Goal: Task Accomplishment & Management: Complete application form

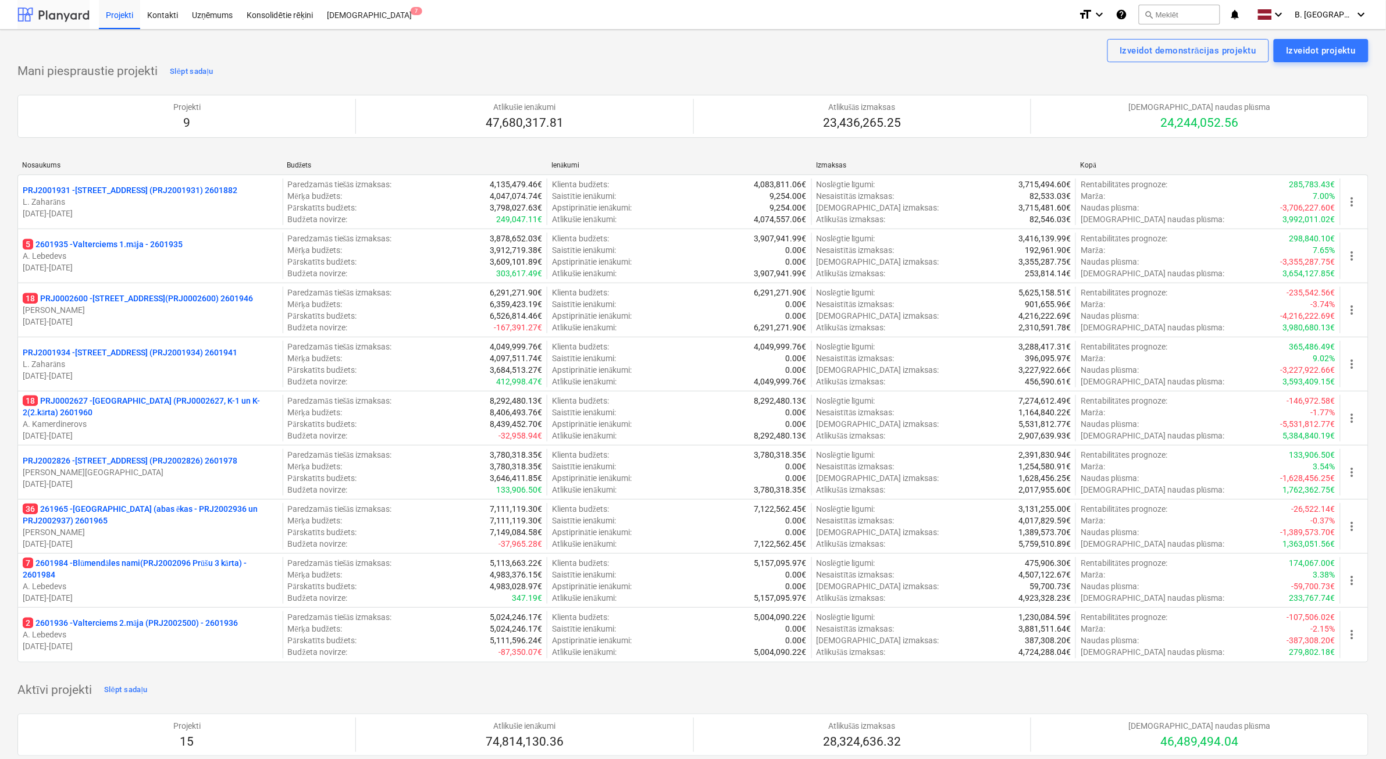
click at [77, 13] on div at bounding box center [53, 14] width 72 height 29
drag, startPoint x: 170, startPoint y: 301, endPoint x: 186, endPoint y: 297, distance: 16.2
click at [170, 303] on p "18 PRJ0002600 - [STREET_ADDRESS](PRJ0002600) 2601946" at bounding box center [138, 299] width 230 height 12
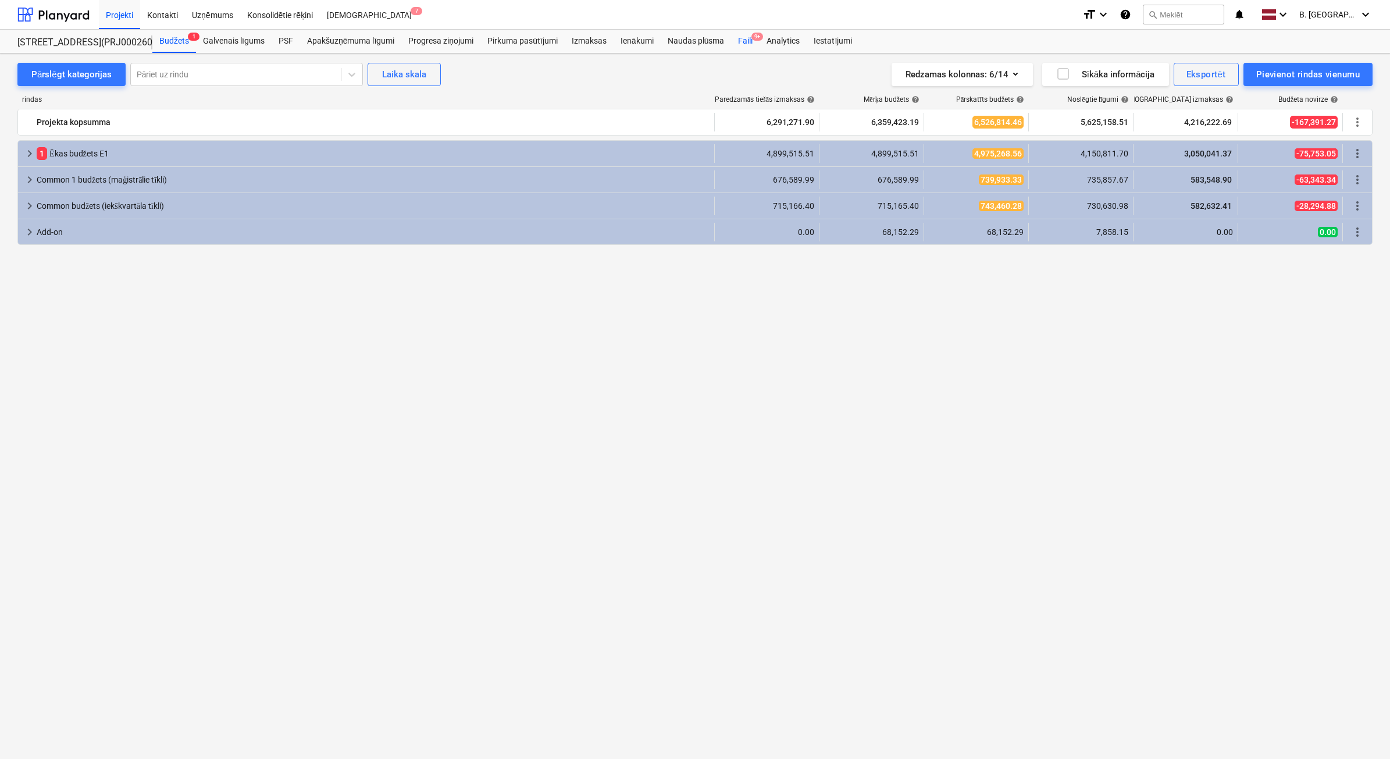
click at [739, 44] on div "Faili 9+" at bounding box center [745, 41] width 29 height 23
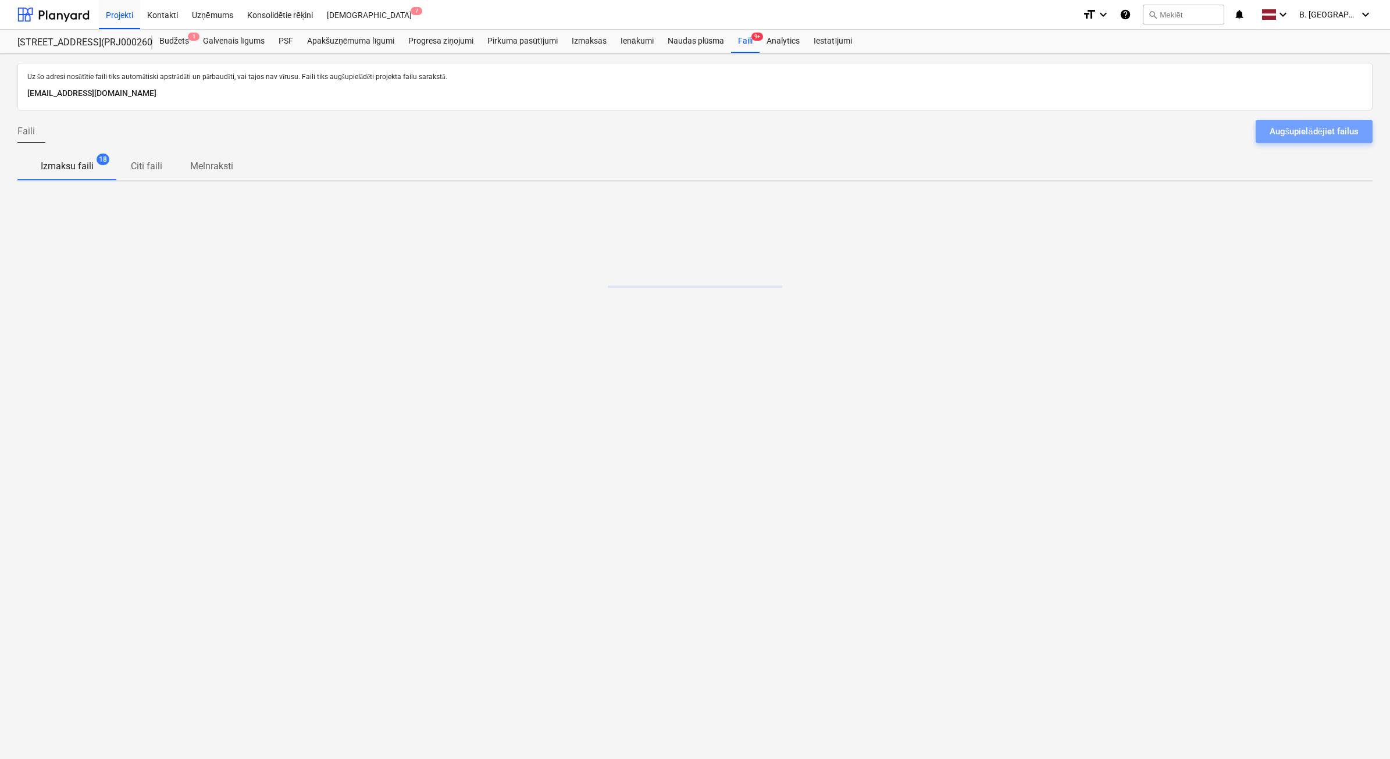
drag, startPoint x: 1265, startPoint y: 131, endPoint x: 1257, endPoint y: 129, distance: 8.3
click at [1265, 131] on button "Augšupielādējiet failus" at bounding box center [1314, 131] width 117 height 23
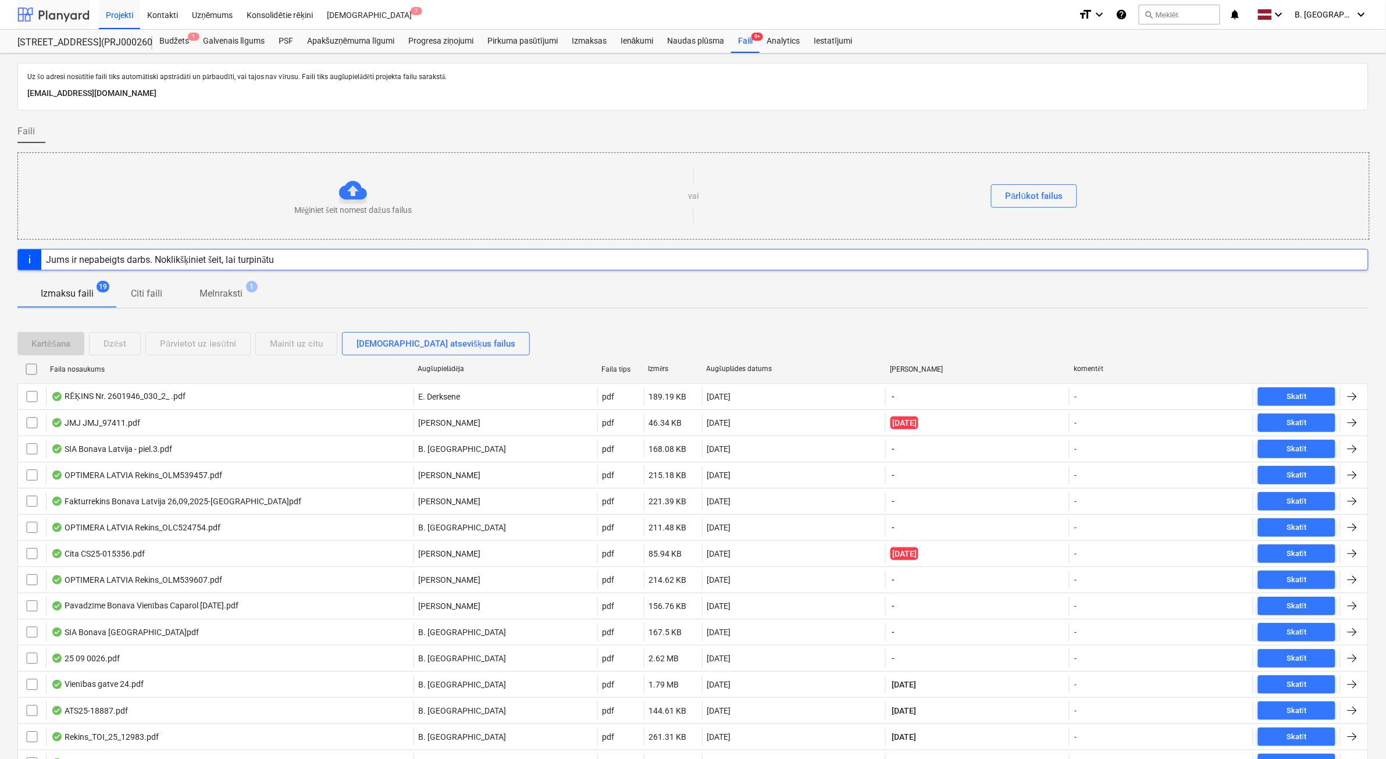
click at [65, 13] on div at bounding box center [53, 14] width 72 height 29
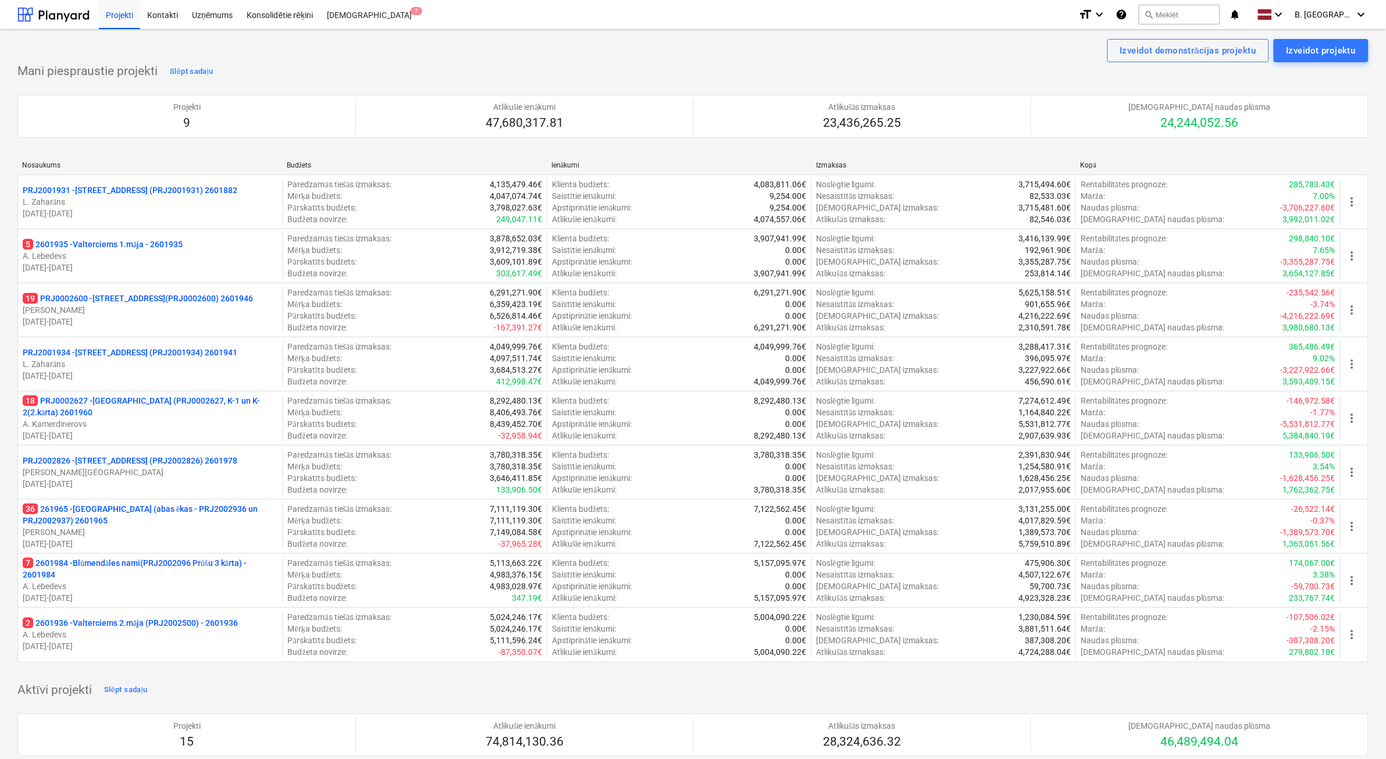
click at [191, 423] on p "A. Kamerdinerovs" at bounding box center [150, 424] width 255 height 12
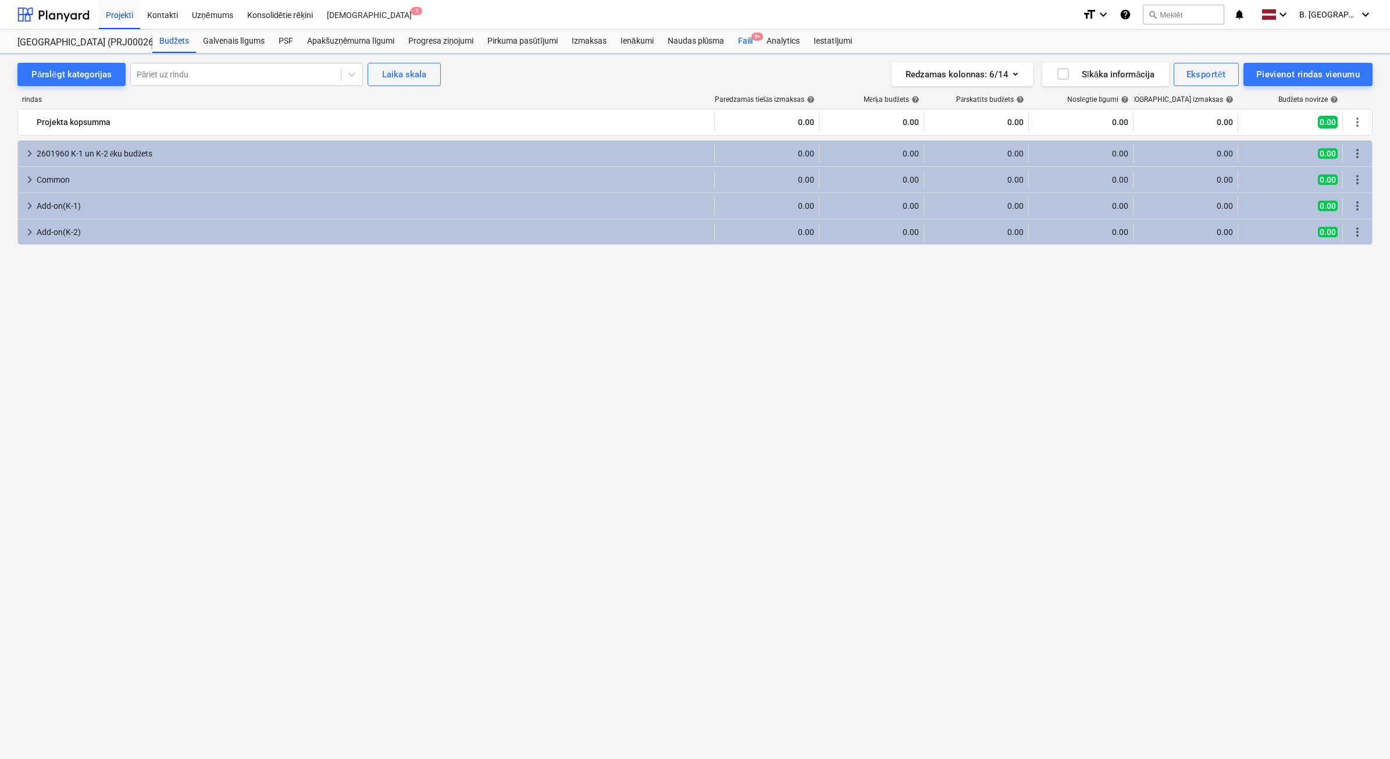
click at [741, 42] on div "Faili 9+" at bounding box center [745, 41] width 29 height 23
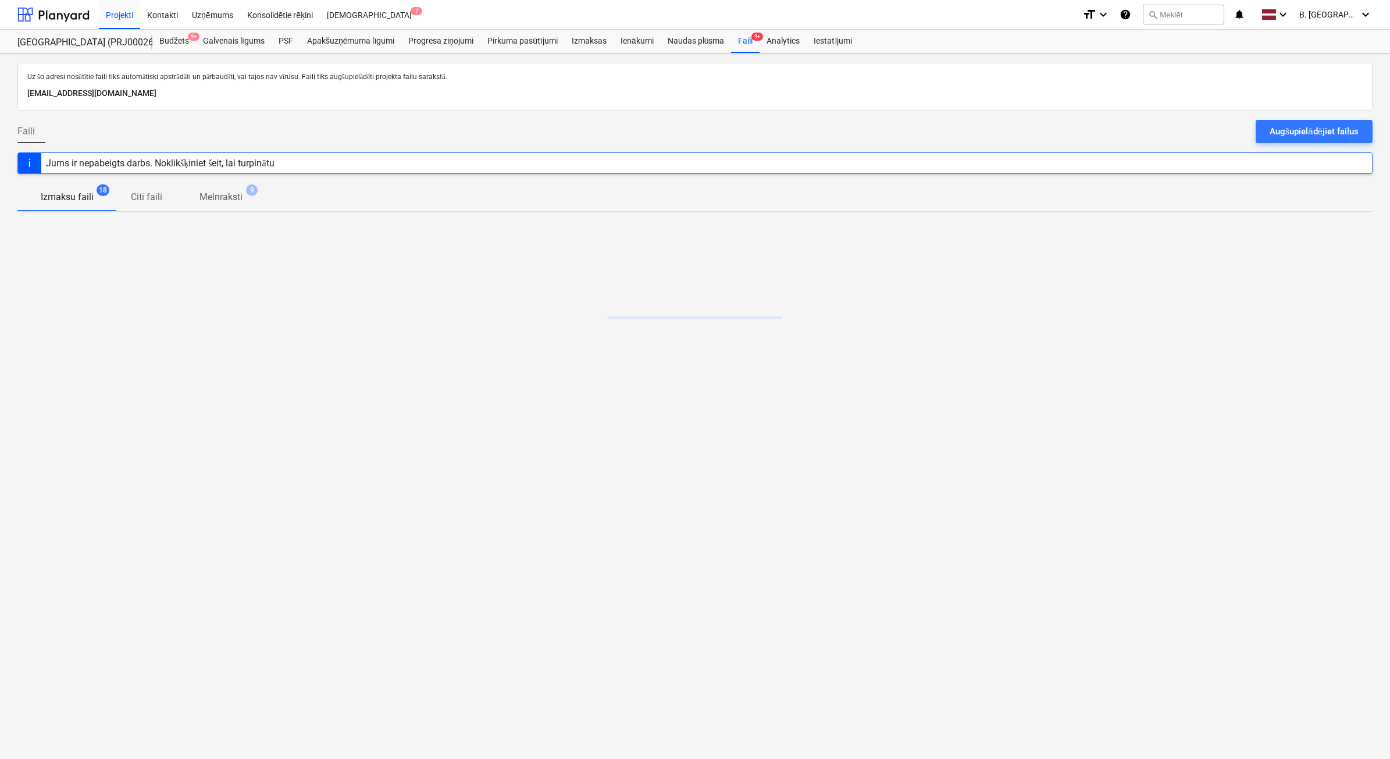
click at [1283, 126] on div "Augšupielādējiet failus" at bounding box center [1314, 131] width 89 height 15
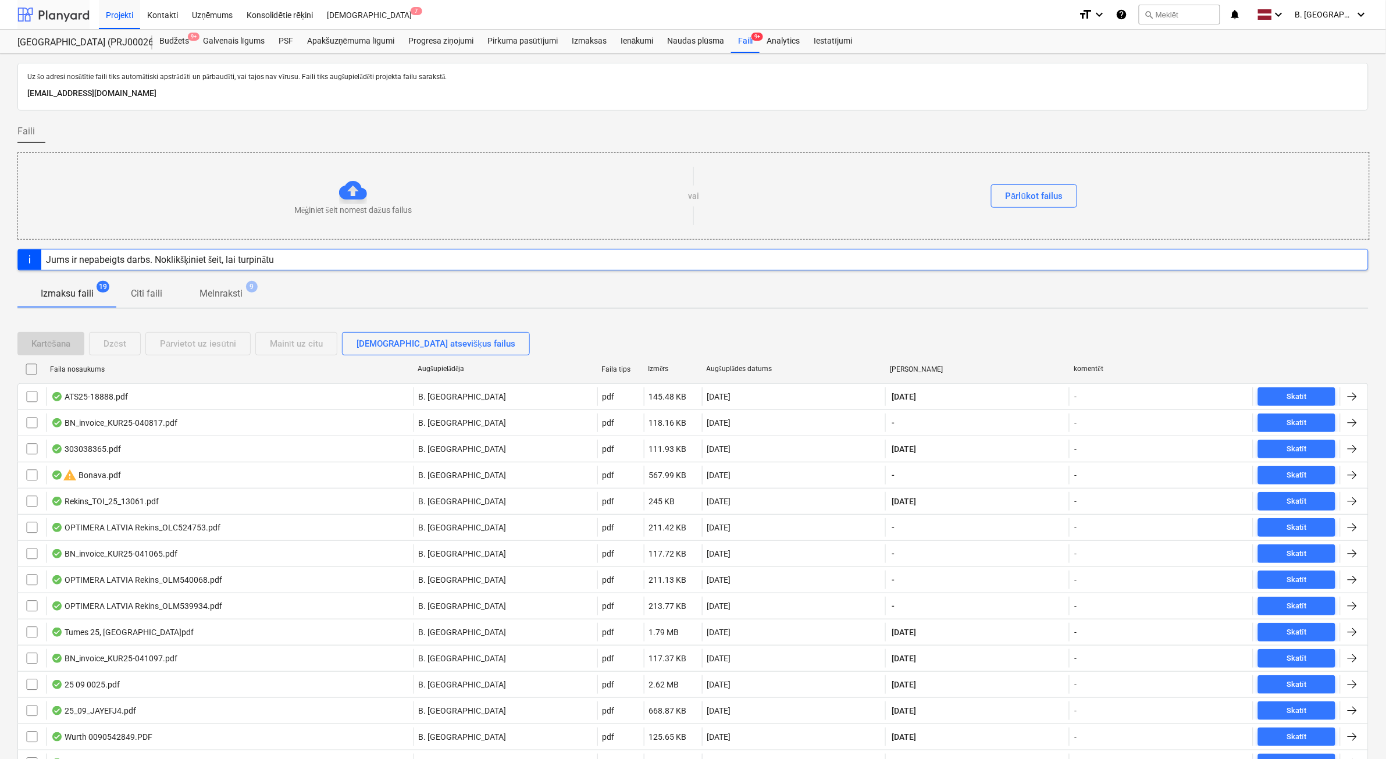
click at [62, 10] on div at bounding box center [53, 14] width 72 height 29
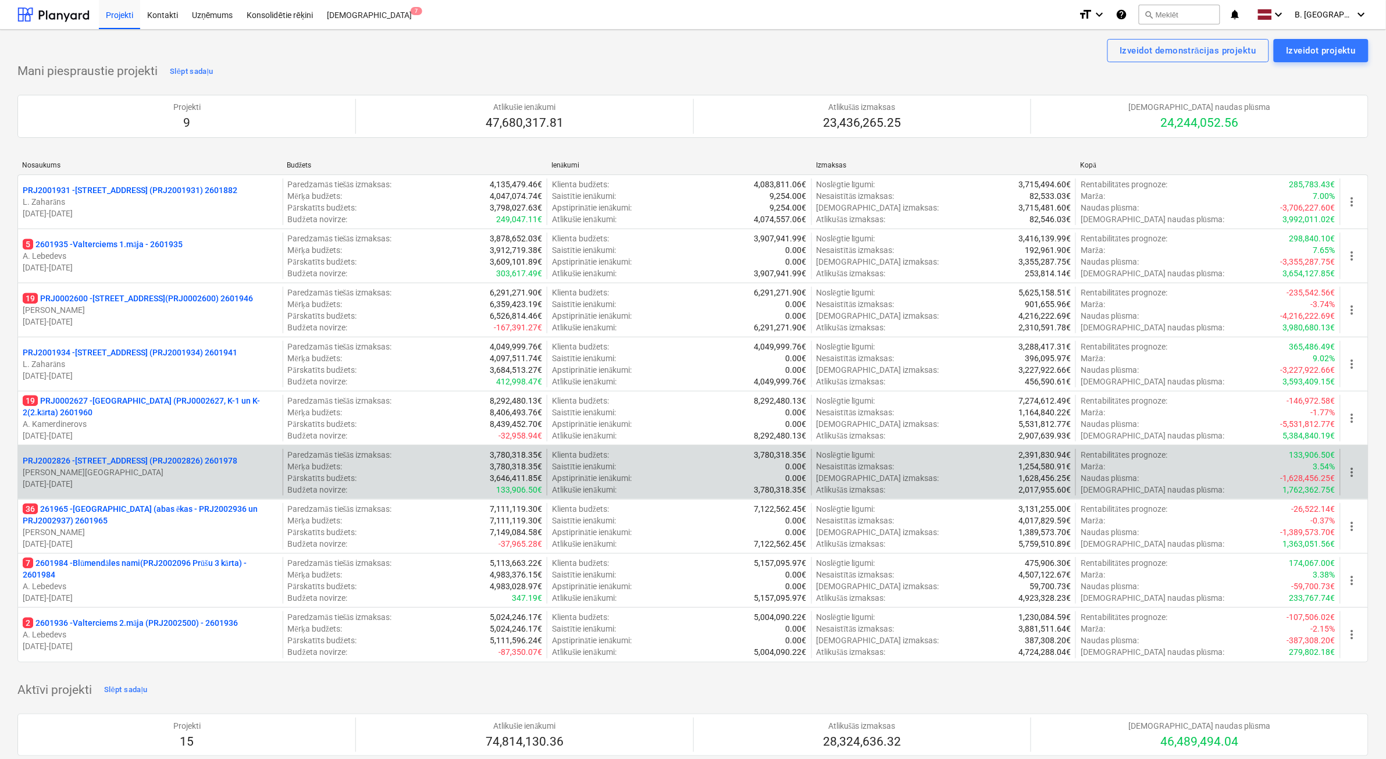
click at [154, 464] on p "PRJ2002826 - [STREET_ADDRESS] (PRJ2002826) 2601978" at bounding box center [130, 461] width 215 height 12
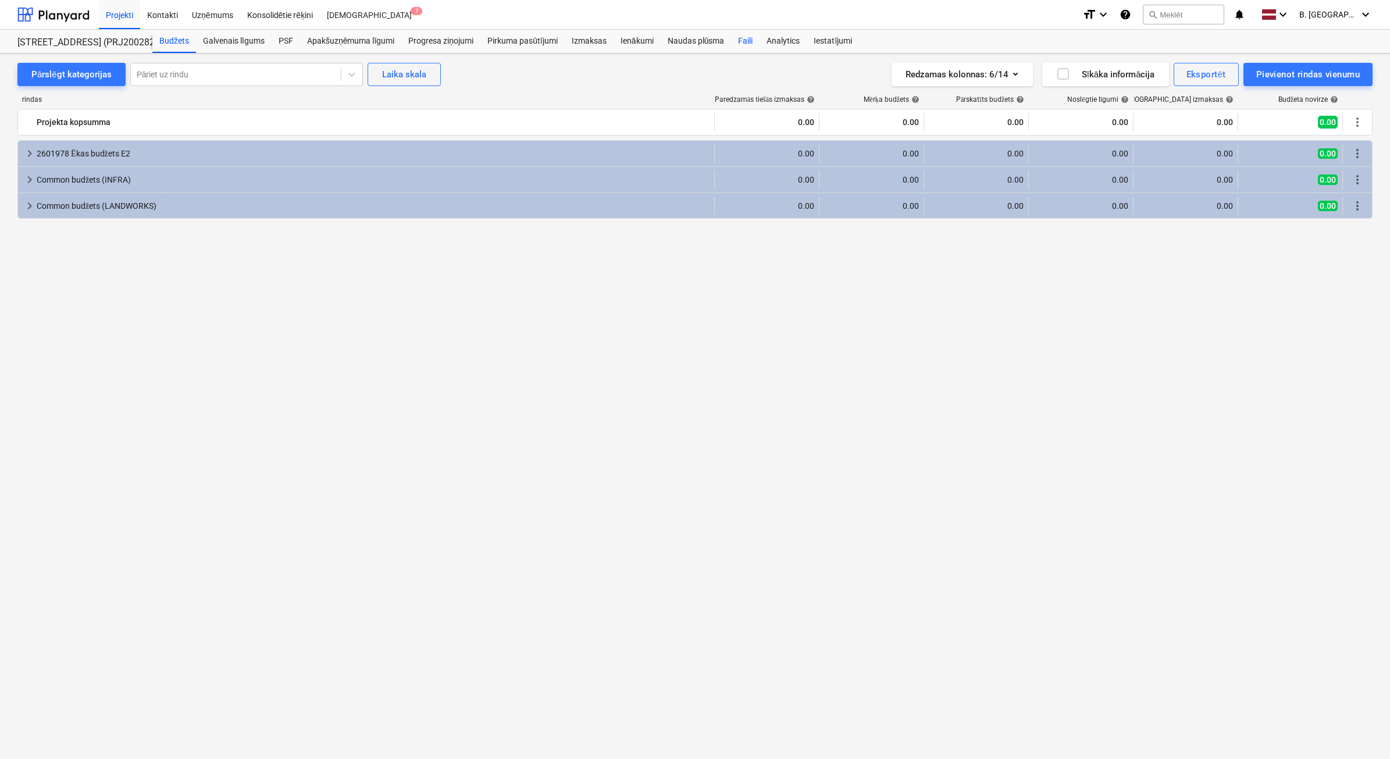
click at [739, 35] on div "Faili" at bounding box center [745, 41] width 29 height 23
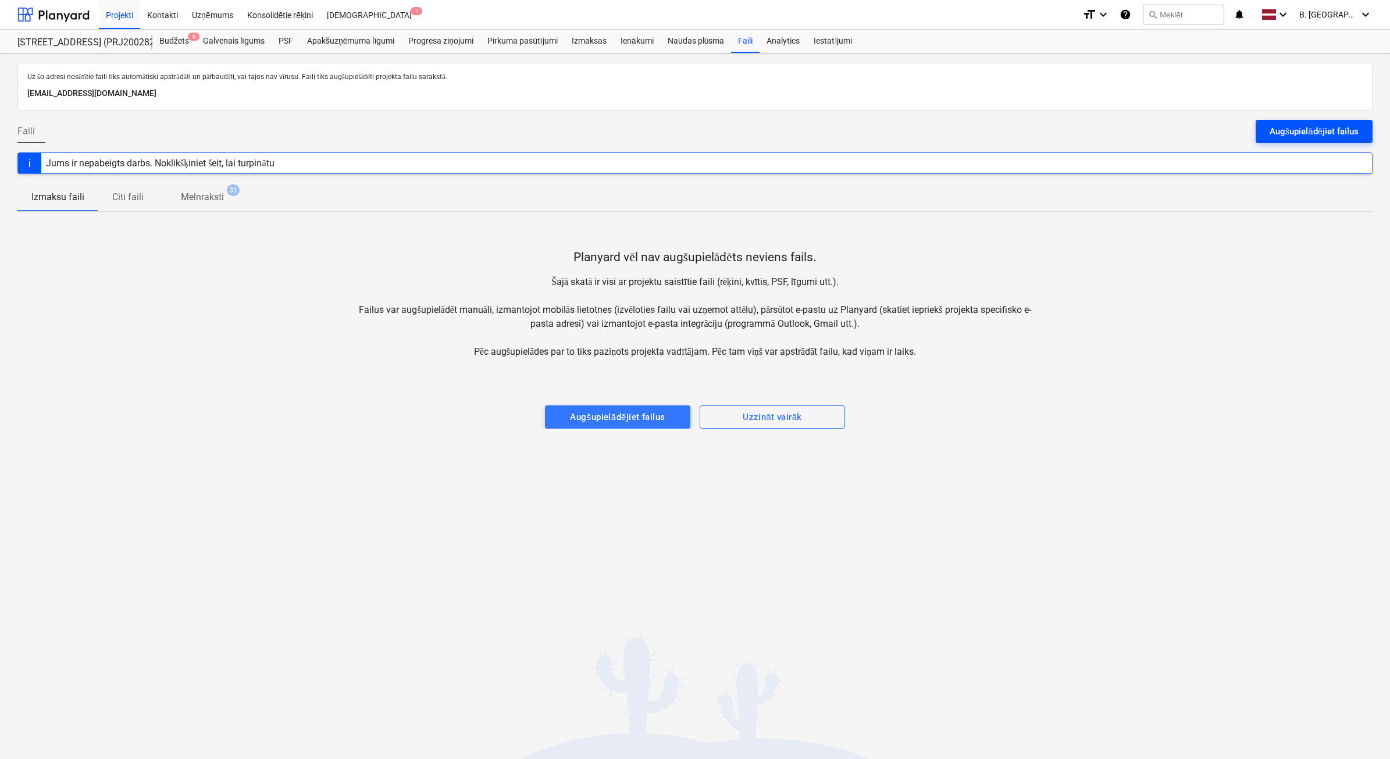
click at [1315, 132] on div "Augšupielādējiet failus" at bounding box center [1314, 131] width 89 height 15
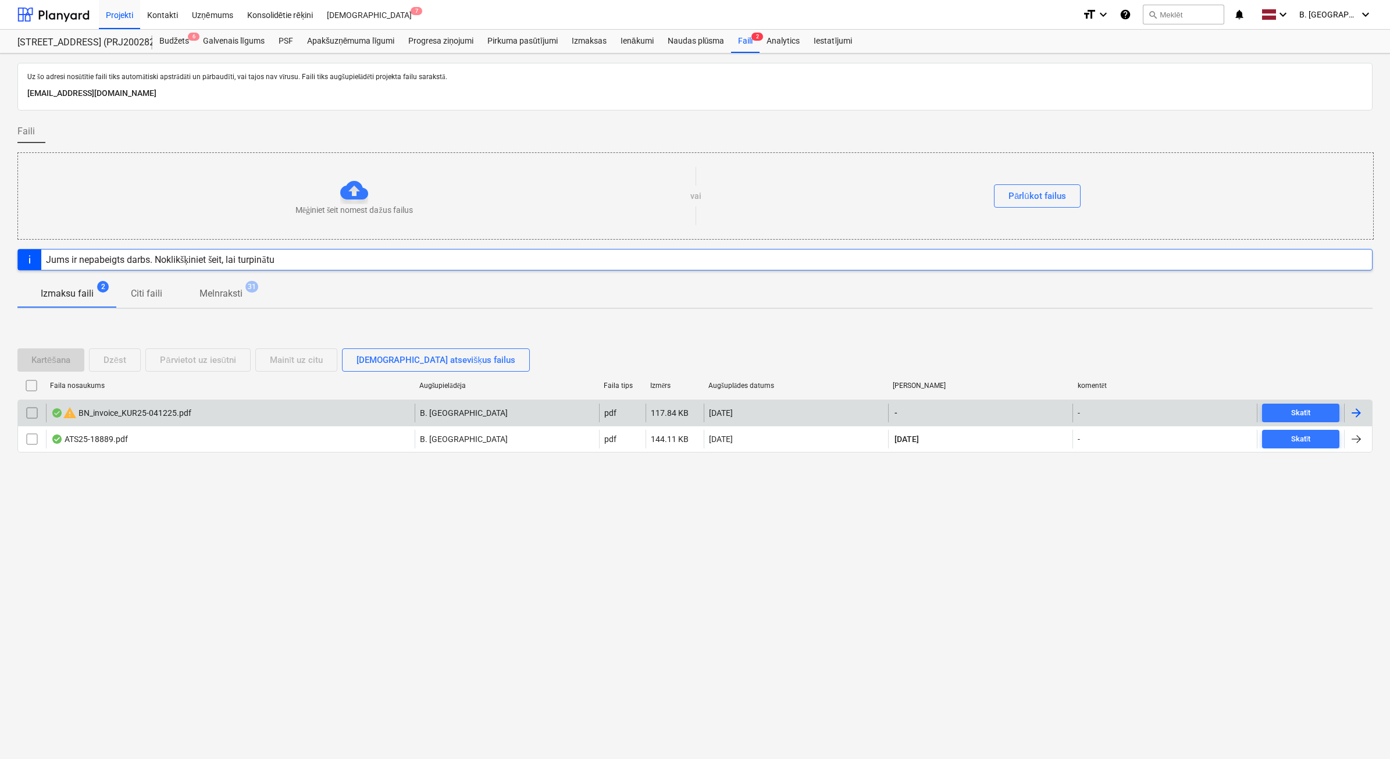
click at [38, 415] on input "checkbox" at bounding box center [32, 413] width 19 height 19
click at [126, 353] on div "Dzēst" at bounding box center [115, 360] width 23 height 15
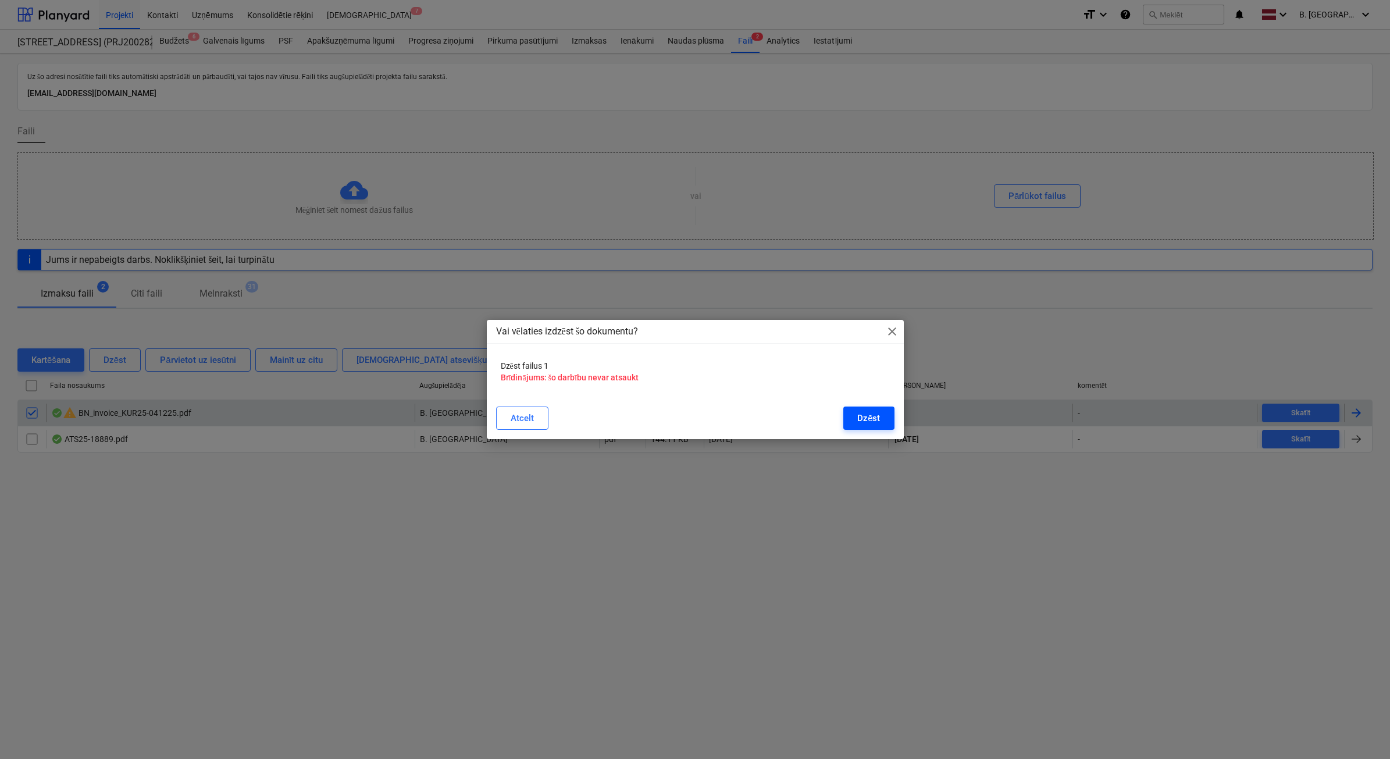
click at [853, 417] on button "Dzēst" at bounding box center [869, 418] width 51 height 23
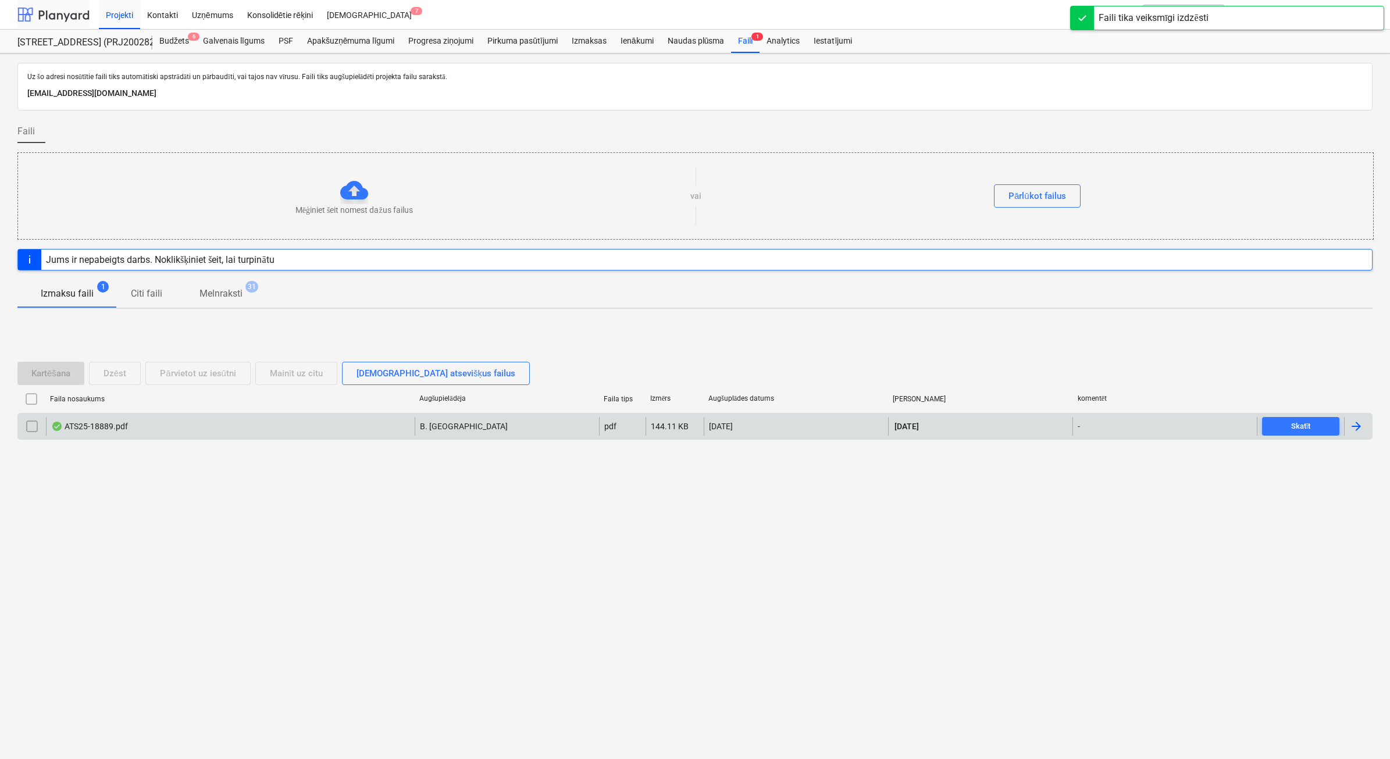
click at [70, 16] on div at bounding box center [53, 14] width 72 height 29
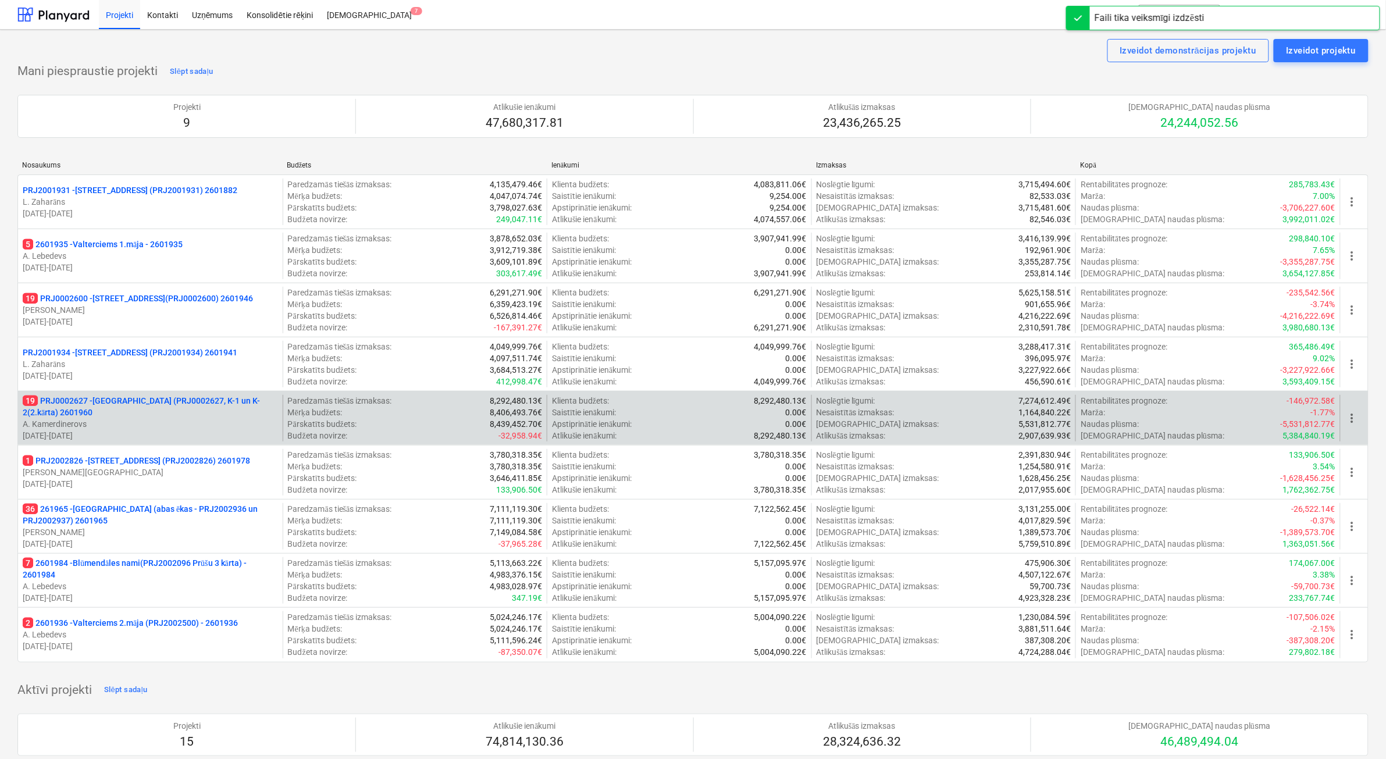
click at [215, 435] on p "[DATE] - [DATE]" at bounding box center [150, 436] width 255 height 12
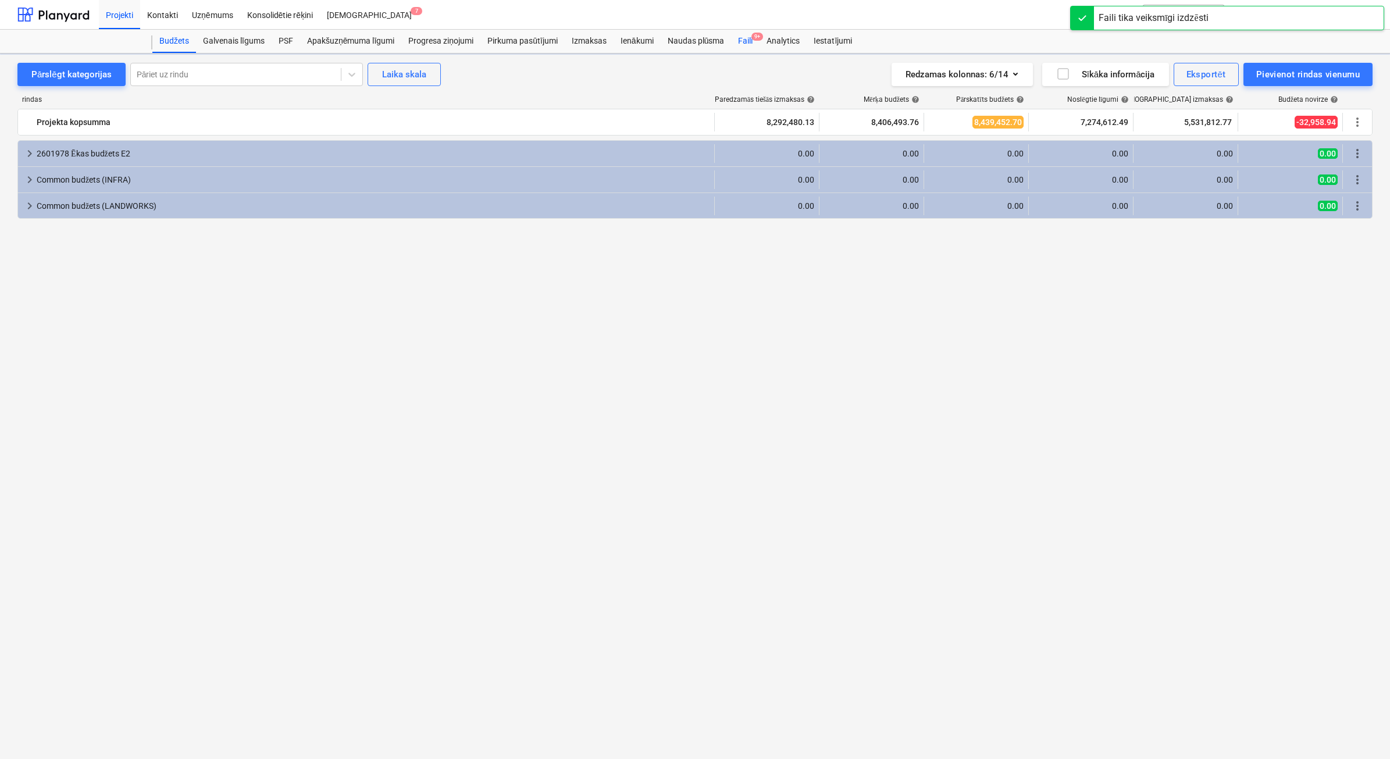
click at [742, 42] on div "Faili 9+" at bounding box center [745, 41] width 29 height 23
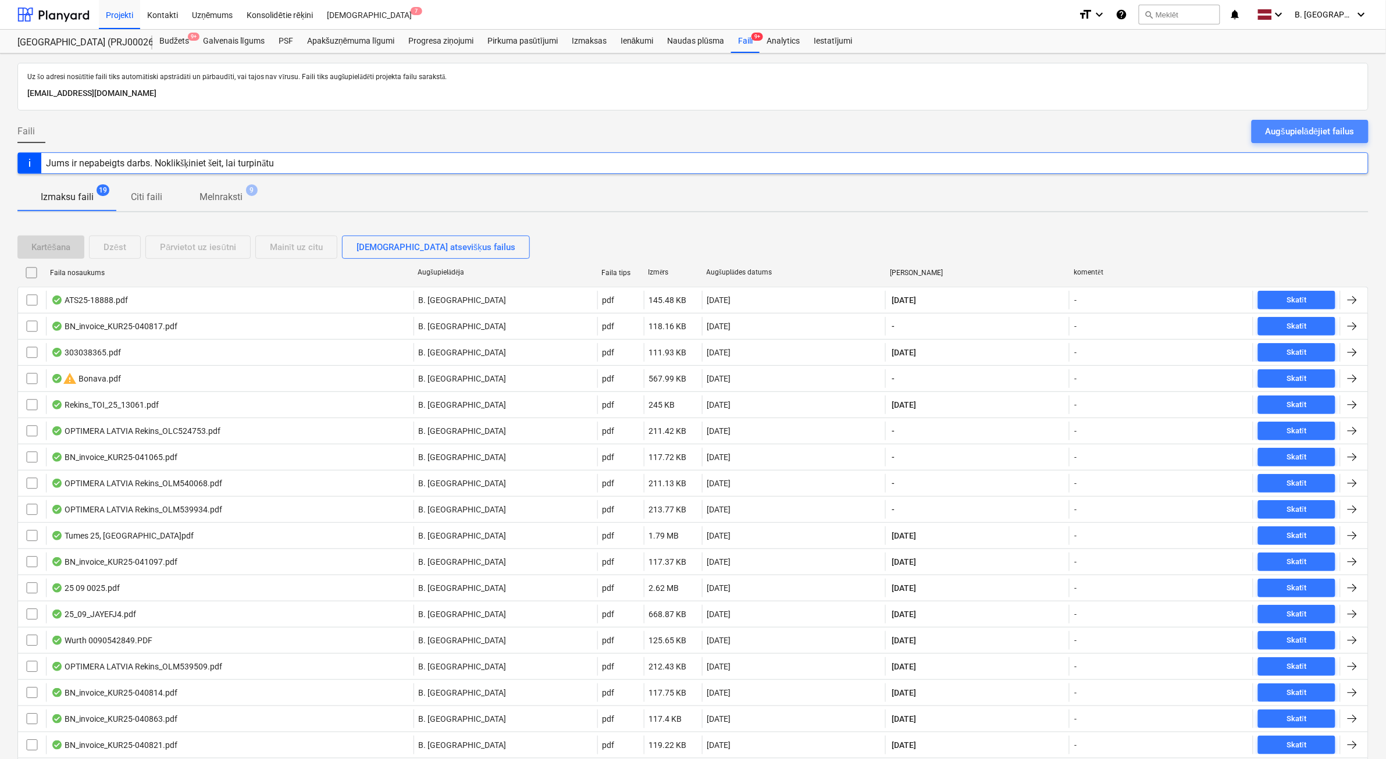
click at [1321, 131] on div "Augšupielādējiet failus" at bounding box center [1310, 131] width 89 height 15
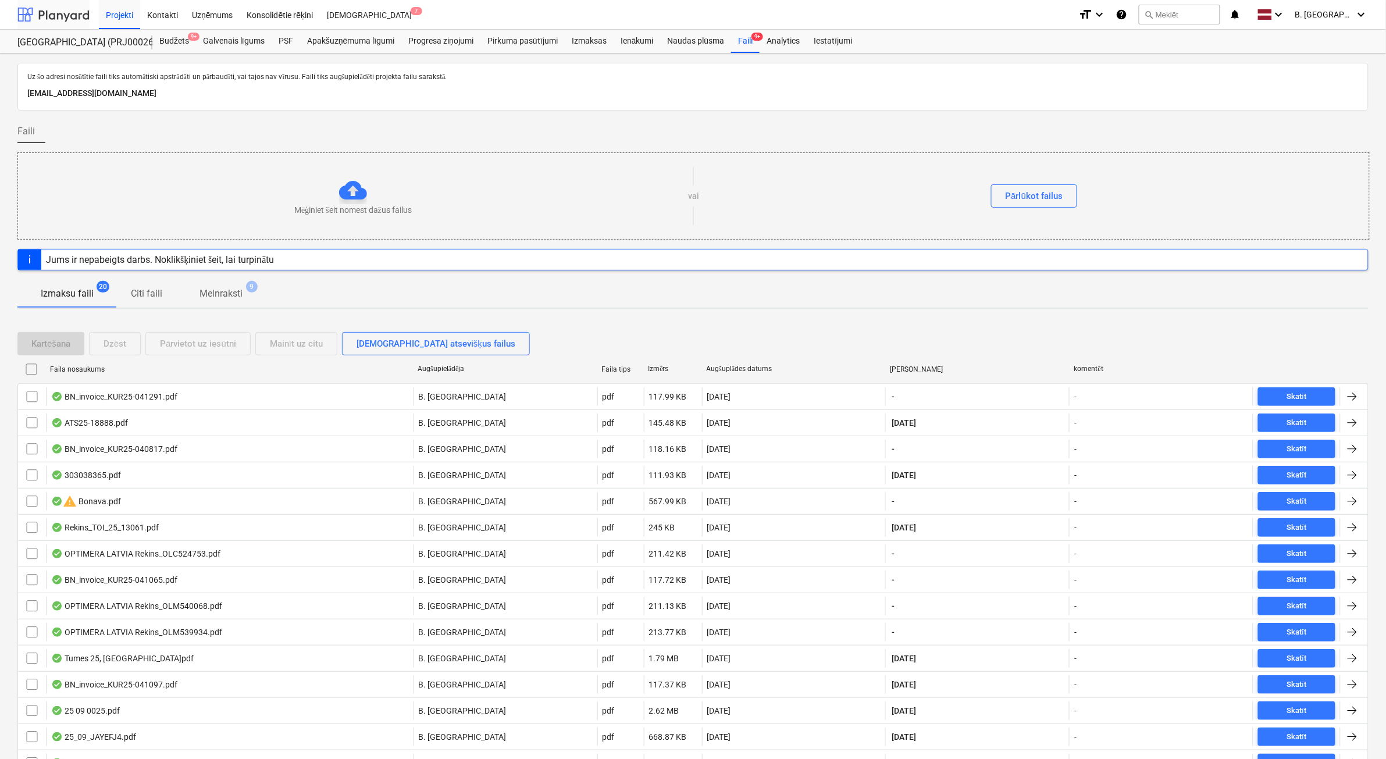
click at [49, 16] on div at bounding box center [53, 14] width 72 height 29
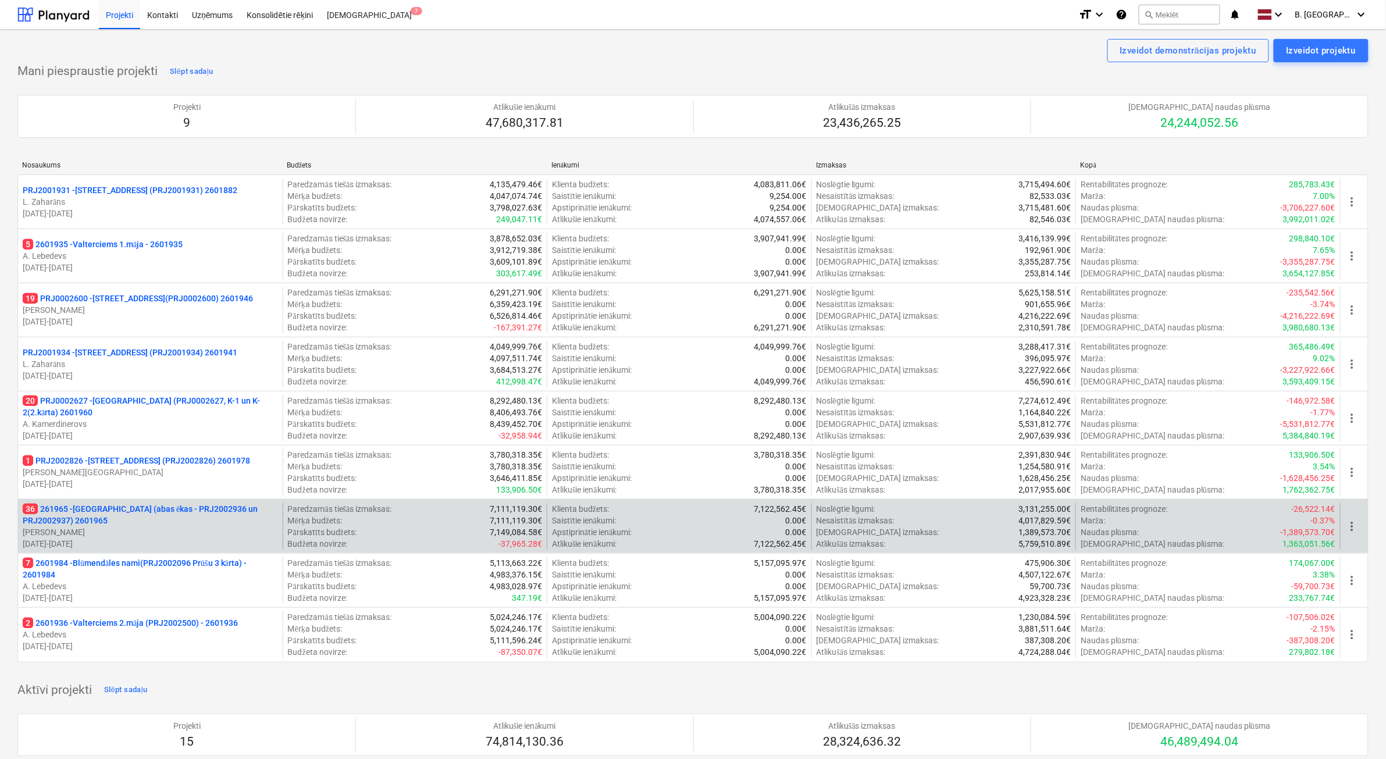
click at [176, 529] on p "[PERSON_NAME]" at bounding box center [150, 532] width 255 height 12
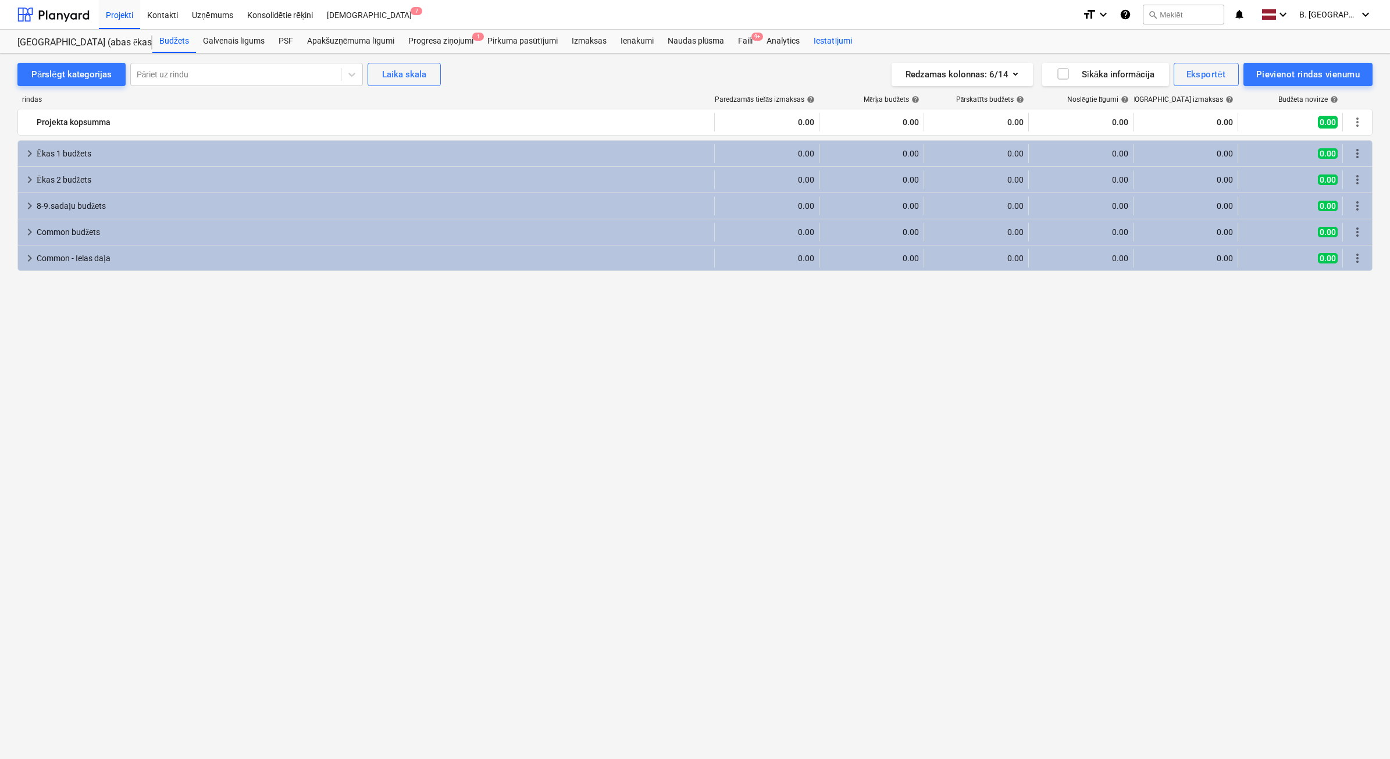
drag, startPoint x: 752, startPoint y: 39, endPoint x: 858, endPoint y: 52, distance: 107.3
click at [752, 40] on span "9+" at bounding box center [758, 37] width 12 height 8
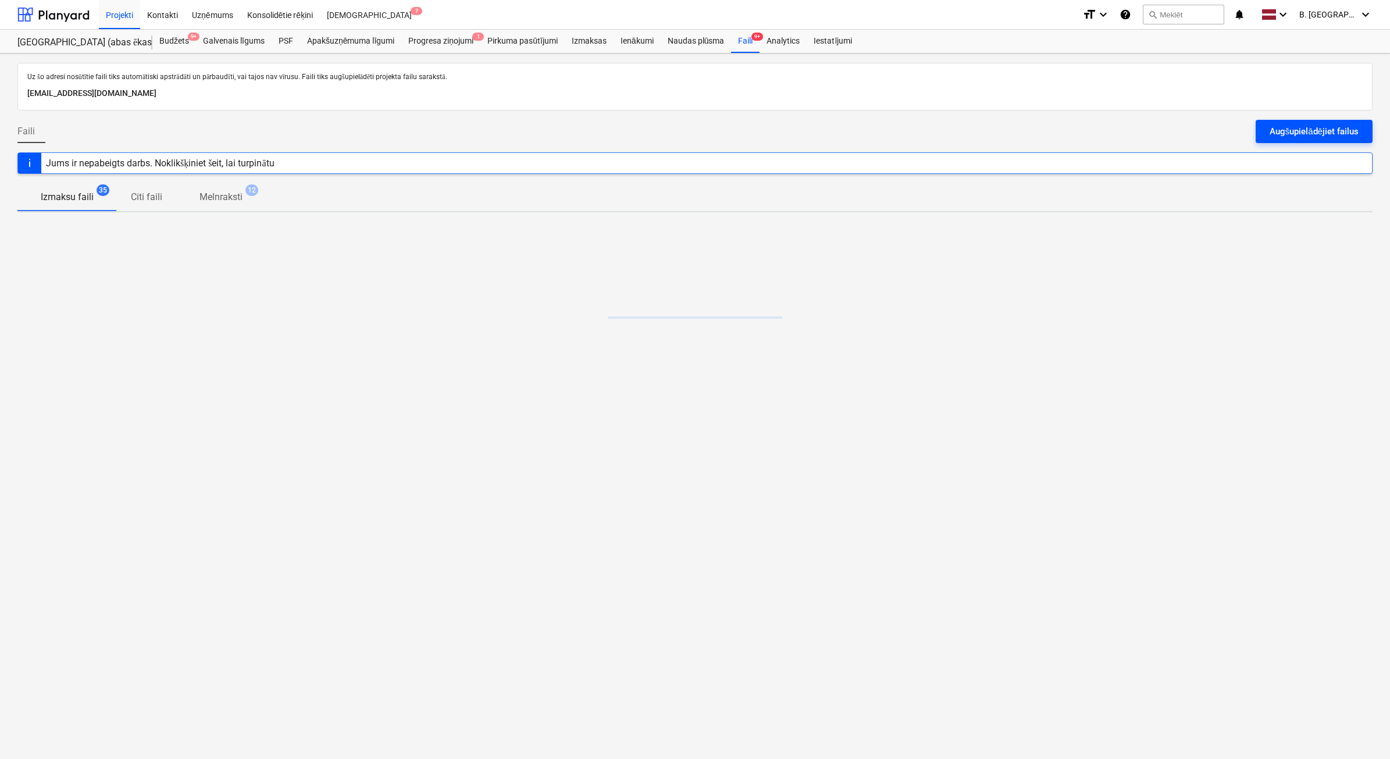
click at [1348, 136] on div "Augšupielādējiet failus" at bounding box center [1314, 131] width 89 height 15
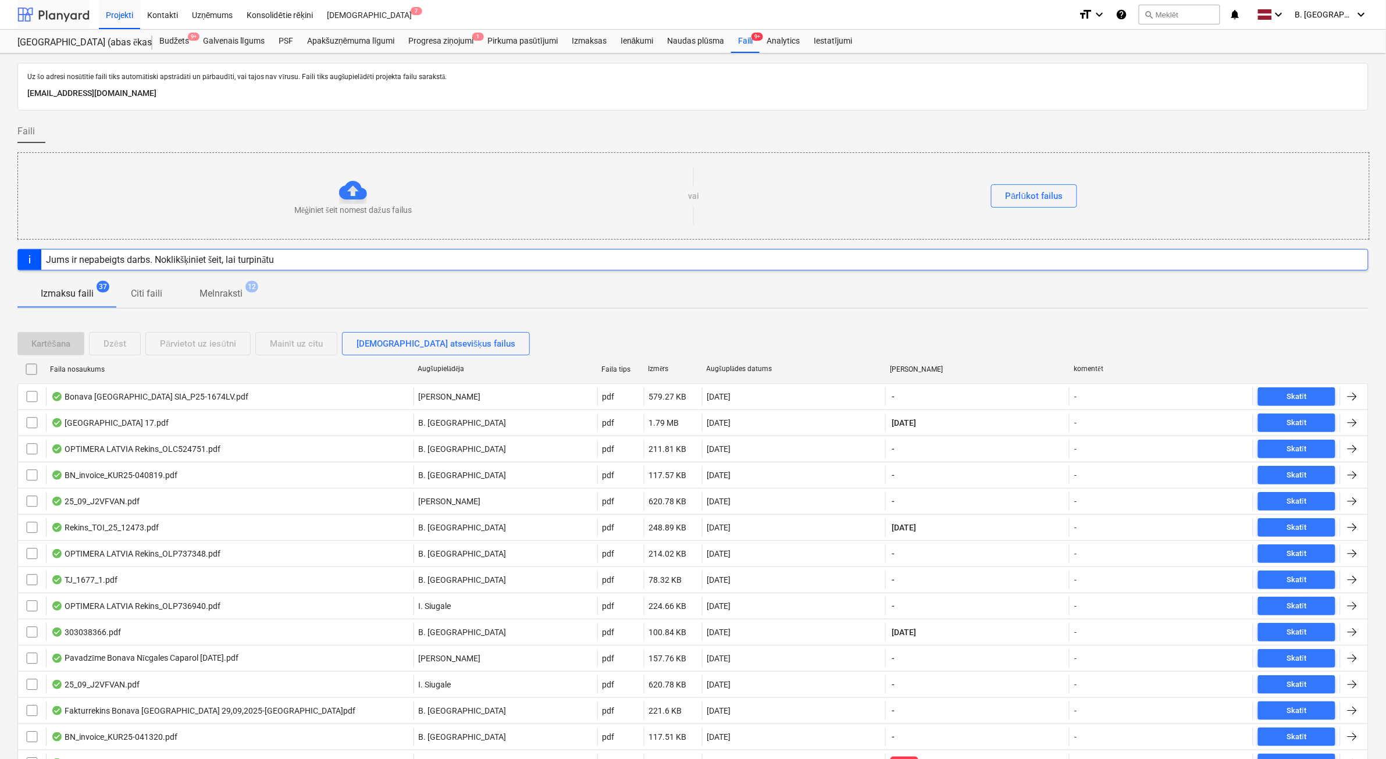
click at [31, 13] on div at bounding box center [53, 14] width 72 height 29
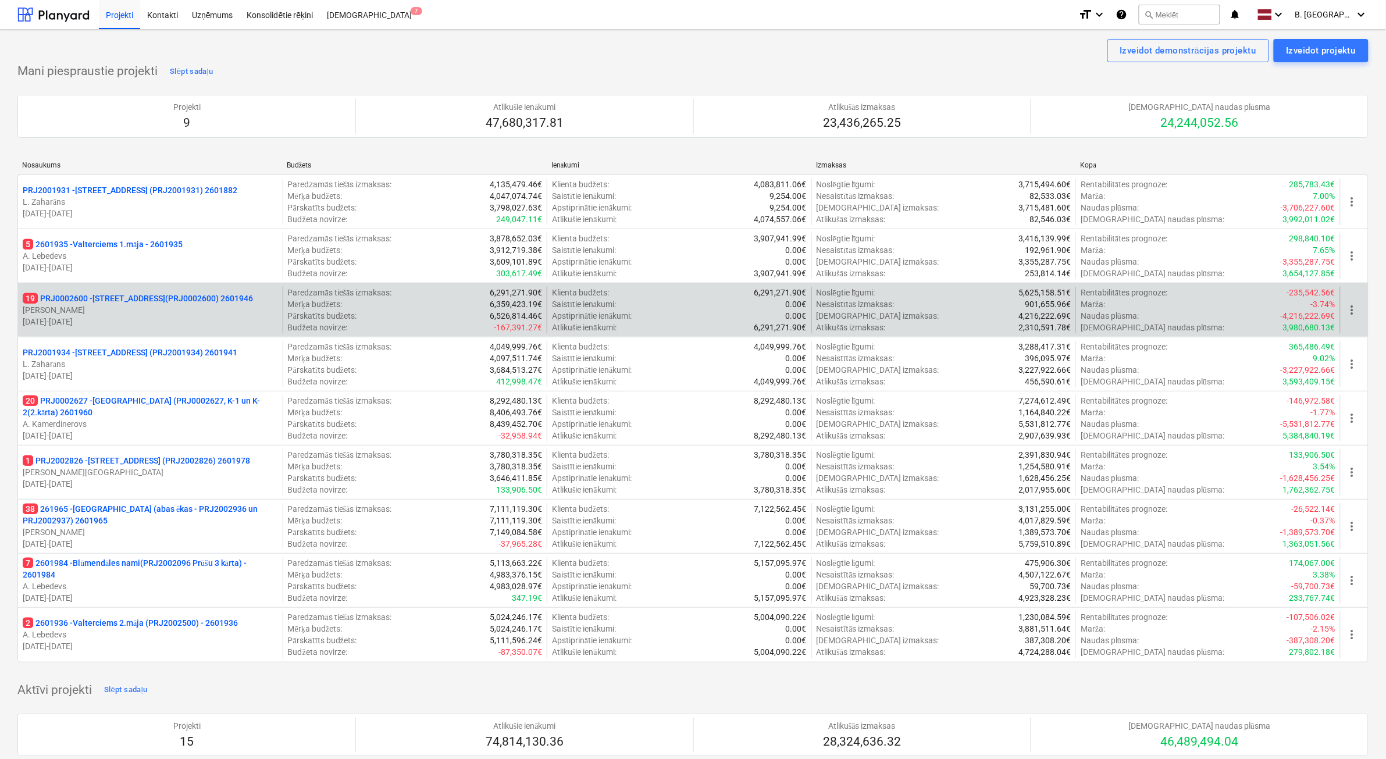
click at [211, 309] on p "[PERSON_NAME]" at bounding box center [150, 310] width 255 height 12
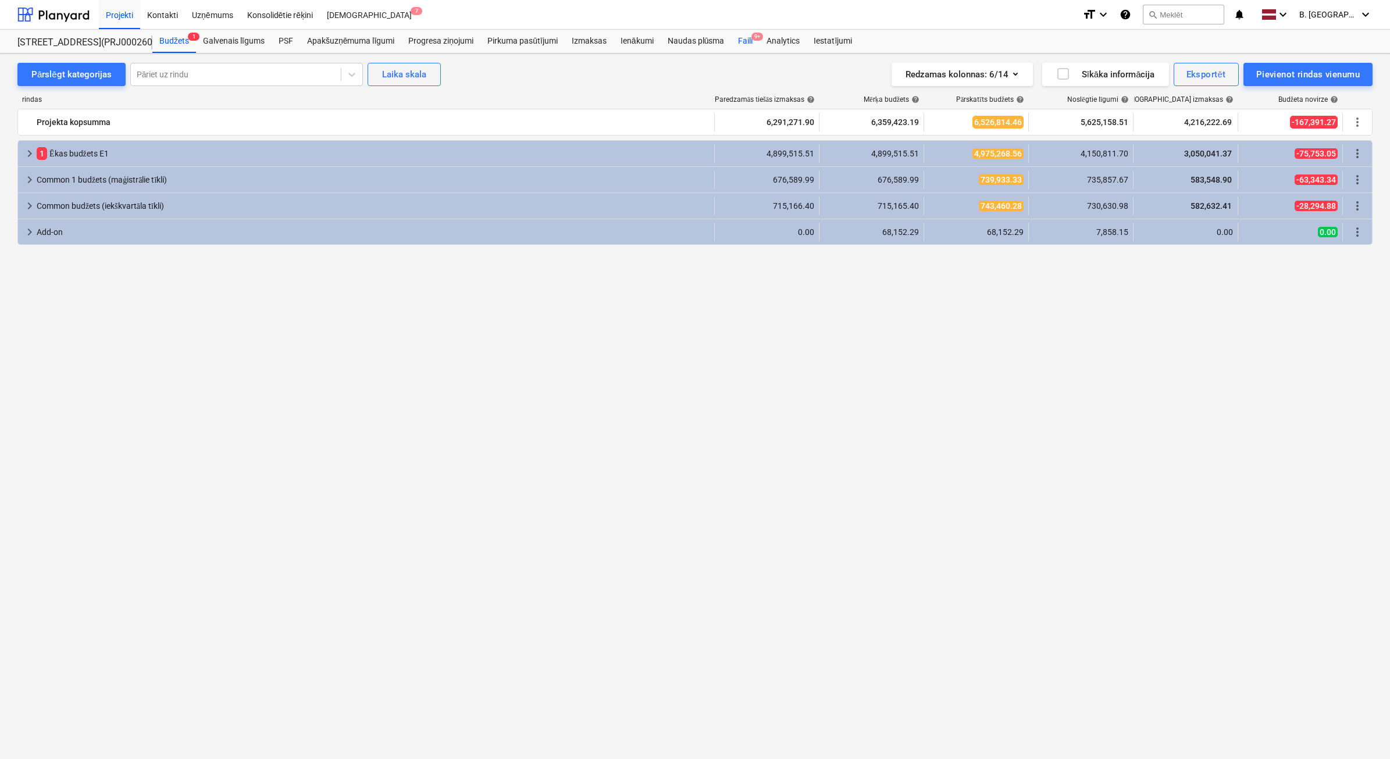
click at [760, 36] on span "9+" at bounding box center [758, 37] width 12 height 8
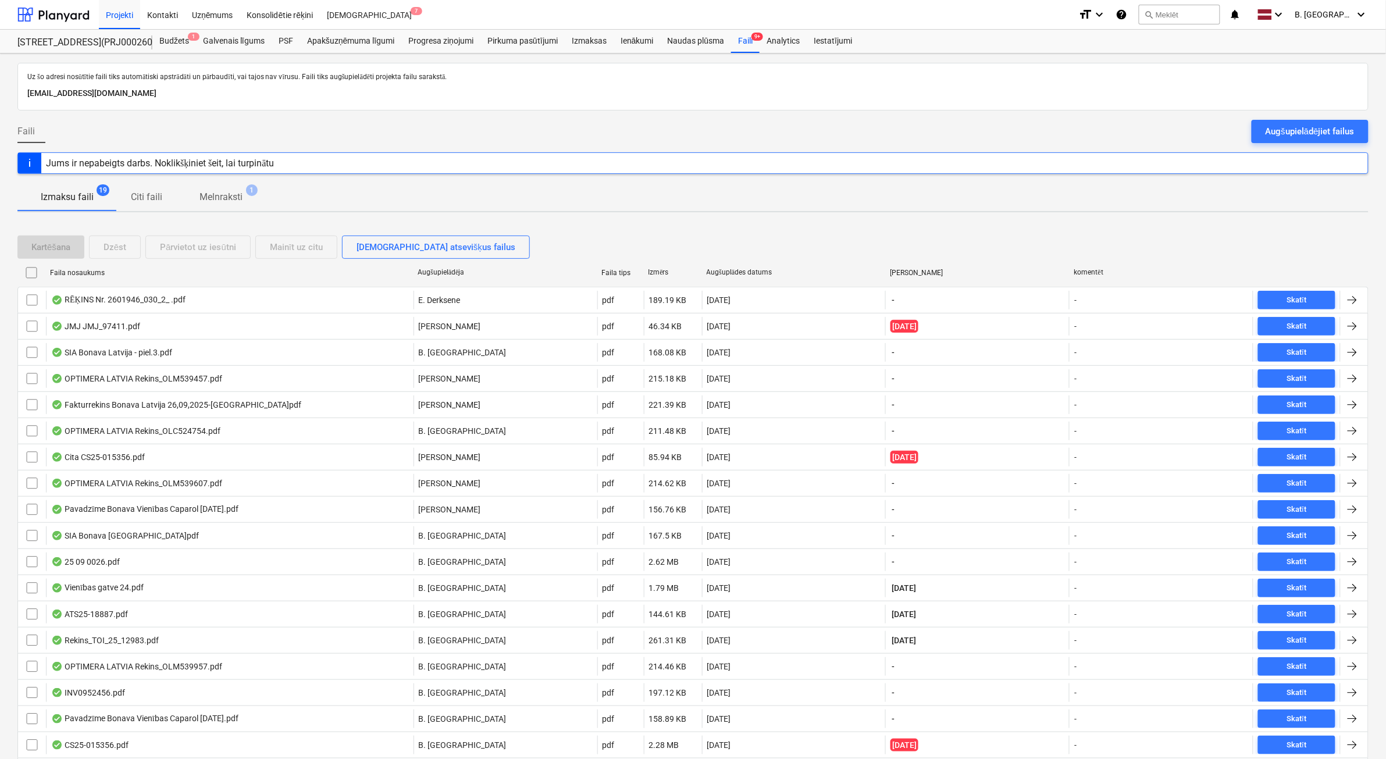
click at [1317, 126] on div "Augšupielādējiet failus" at bounding box center [1310, 131] width 89 height 15
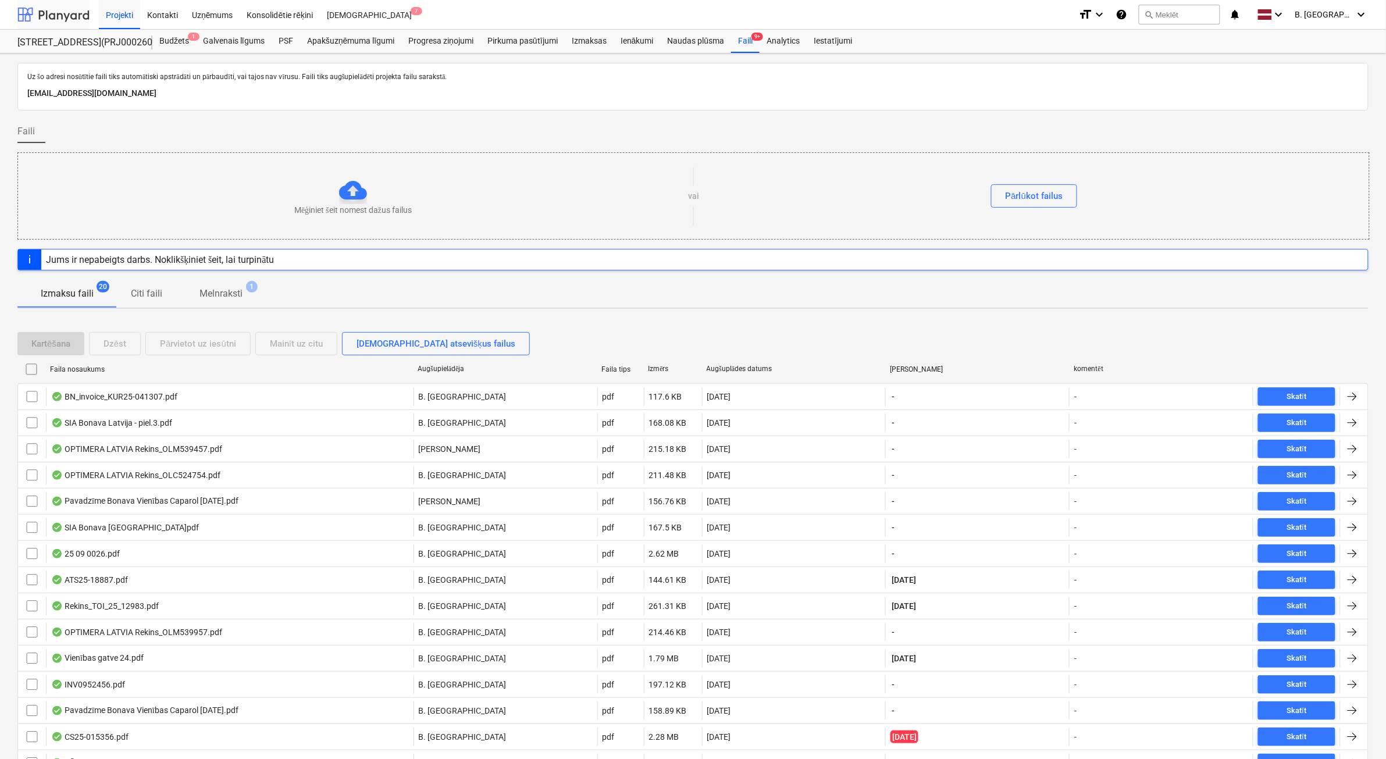
click at [76, 9] on div at bounding box center [53, 14] width 72 height 29
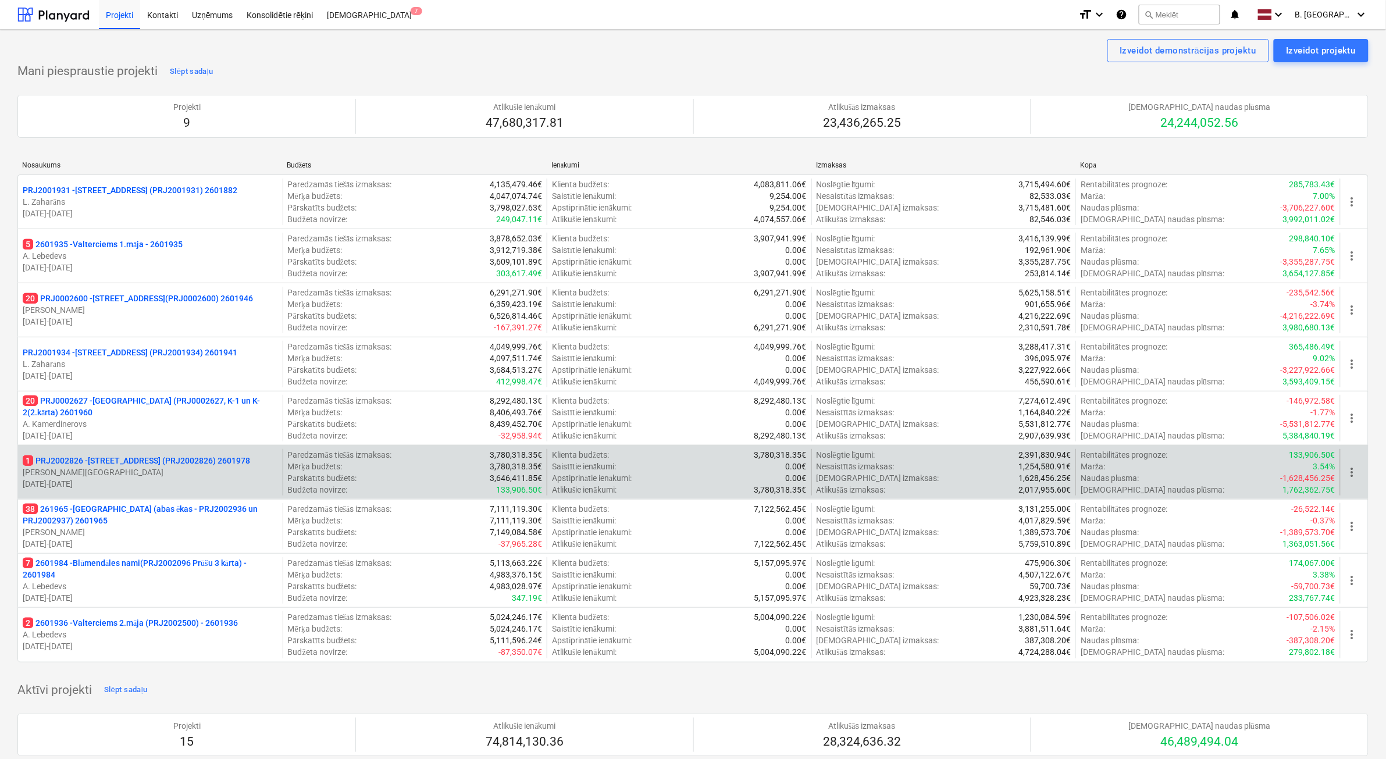
click at [119, 466] on p "1 PRJ2002826 - [STREET_ADDRESS] (PRJ2002826) 2601978" at bounding box center [136, 461] width 227 height 12
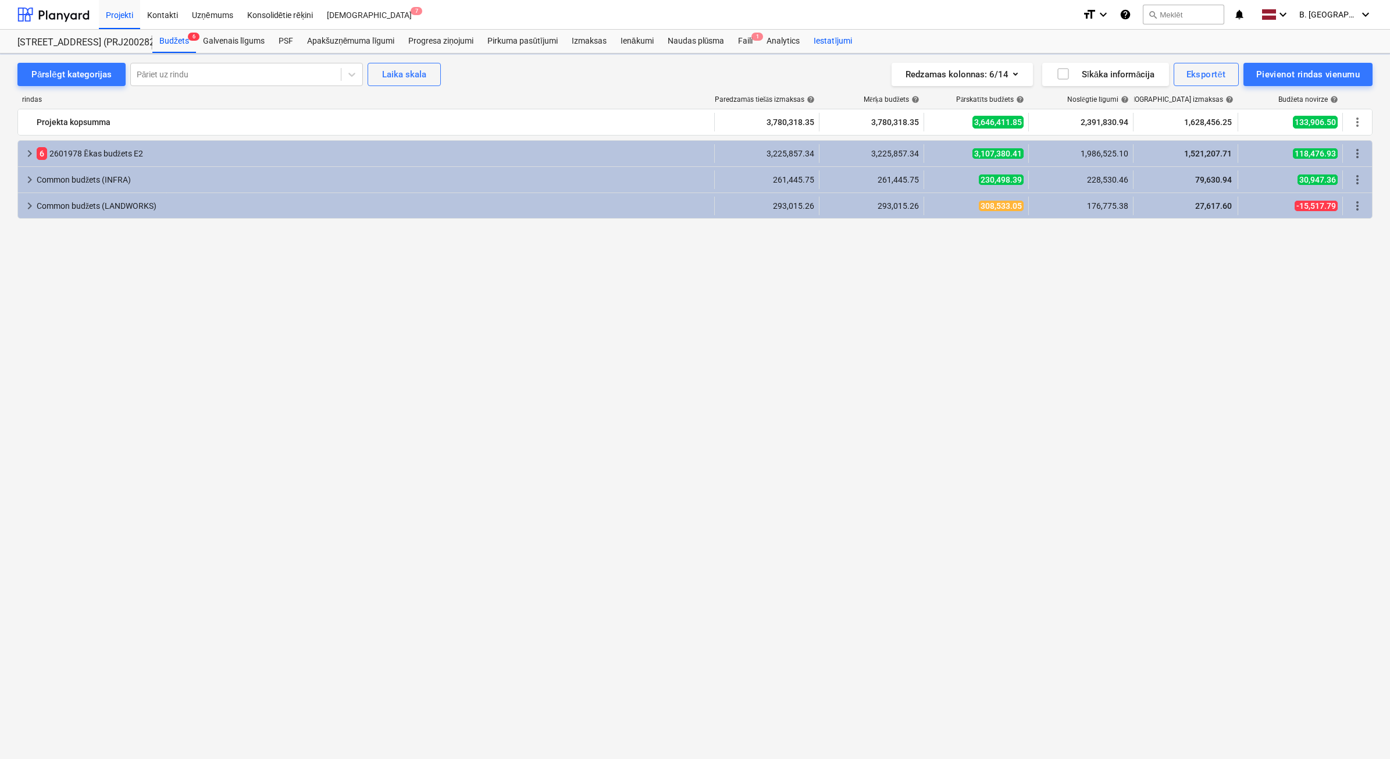
drag, startPoint x: 752, startPoint y: 44, endPoint x: 810, endPoint y: 47, distance: 58.2
click at [752, 44] on div "Faili 1" at bounding box center [745, 41] width 29 height 23
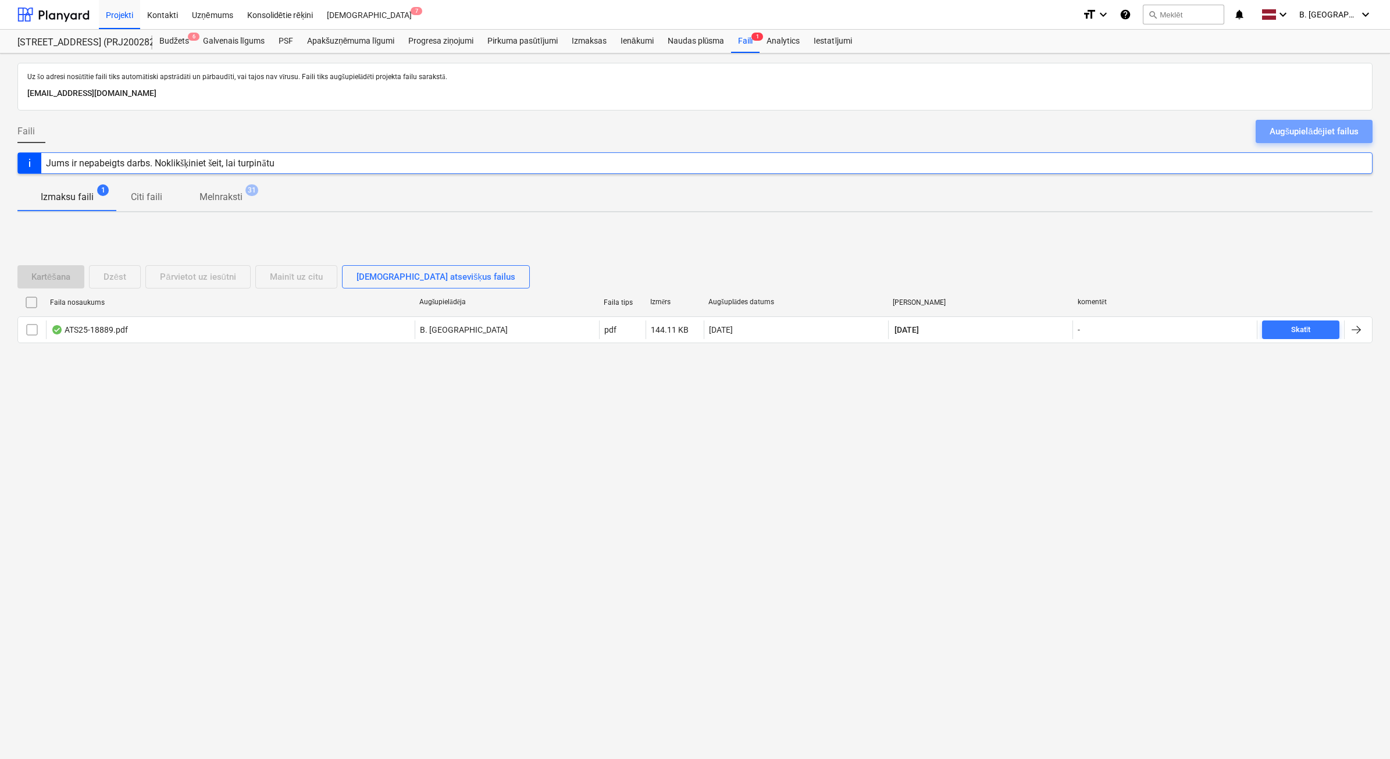
click at [1328, 121] on button "Augšupielādējiet failus" at bounding box center [1314, 131] width 117 height 23
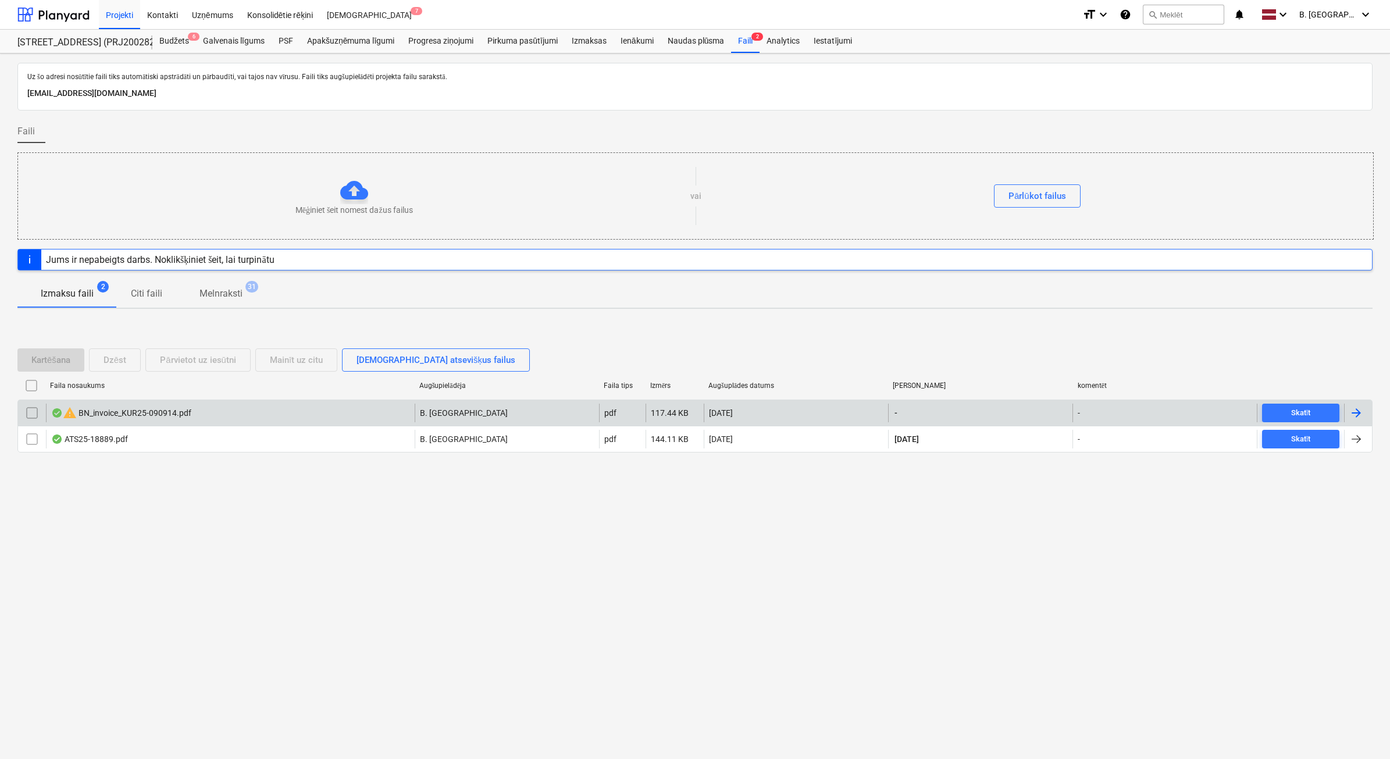
click at [32, 411] on input "checkbox" at bounding box center [32, 413] width 19 height 19
click at [126, 360] on div "Dzēst" at bounding box center [115, 360] width 23 height 15
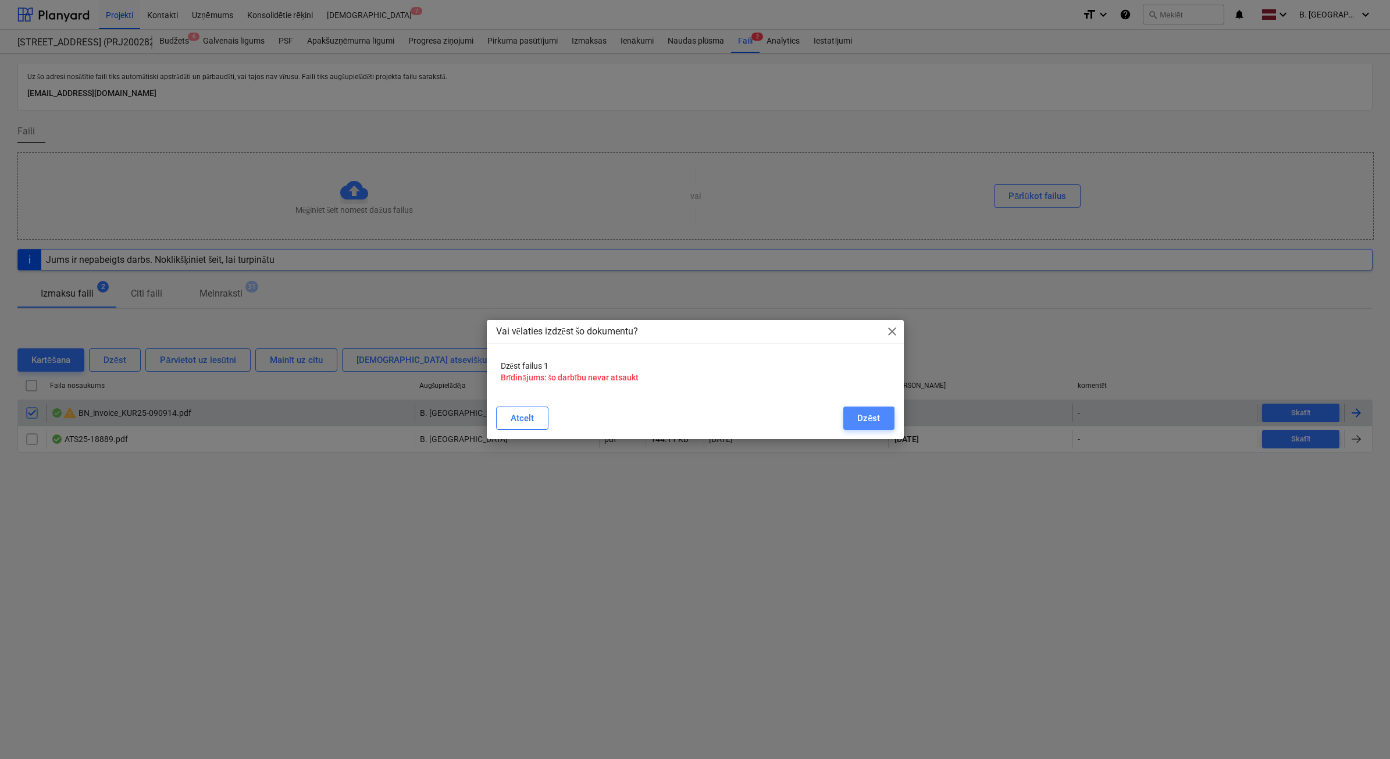
click at [885, 412] on button "Dzēst" at bounding box center [869, 418] width 51 height 23
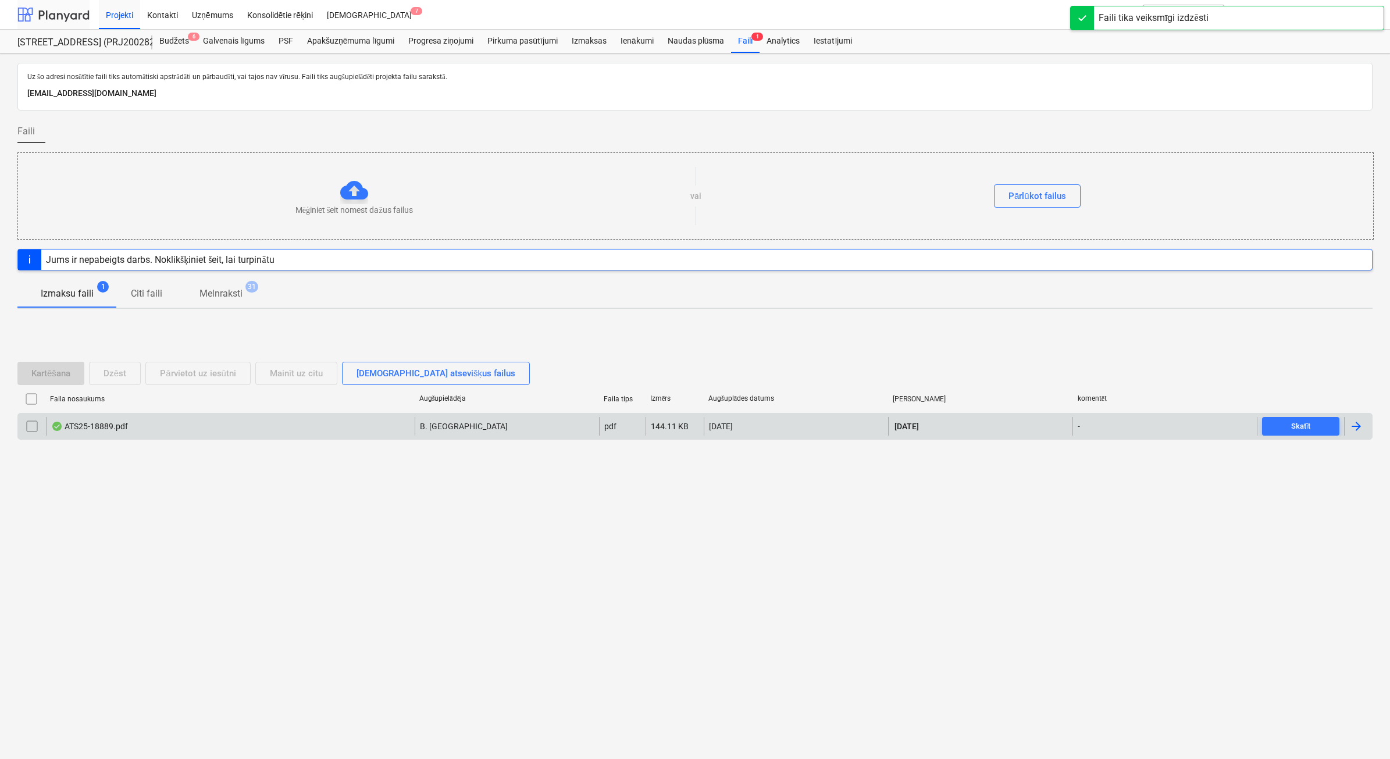
click at [32, 19] on div at bounding box center [53, 14] width 72 height 29
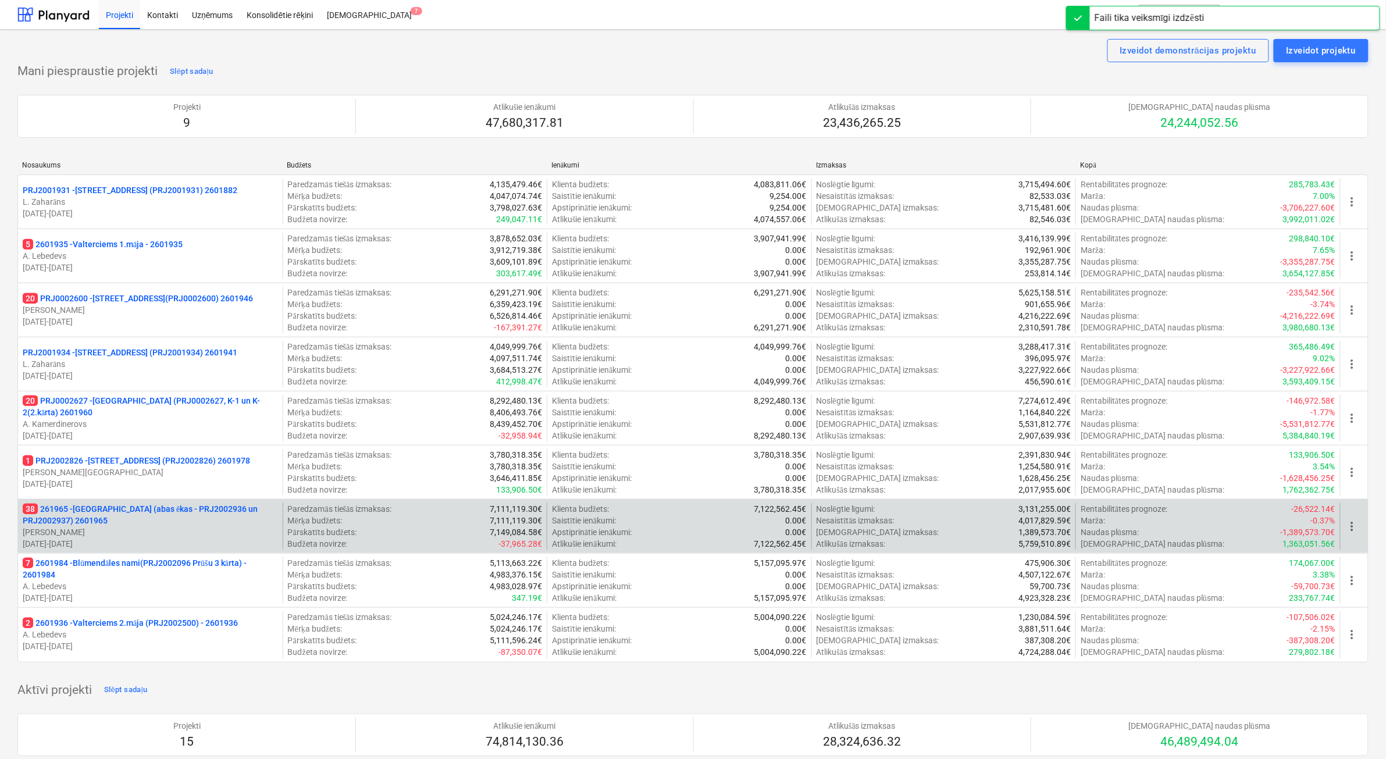
click at [194, 541] on p "[DATE] - [DATE]" at bounding box center [150, 544] width 255 height 12
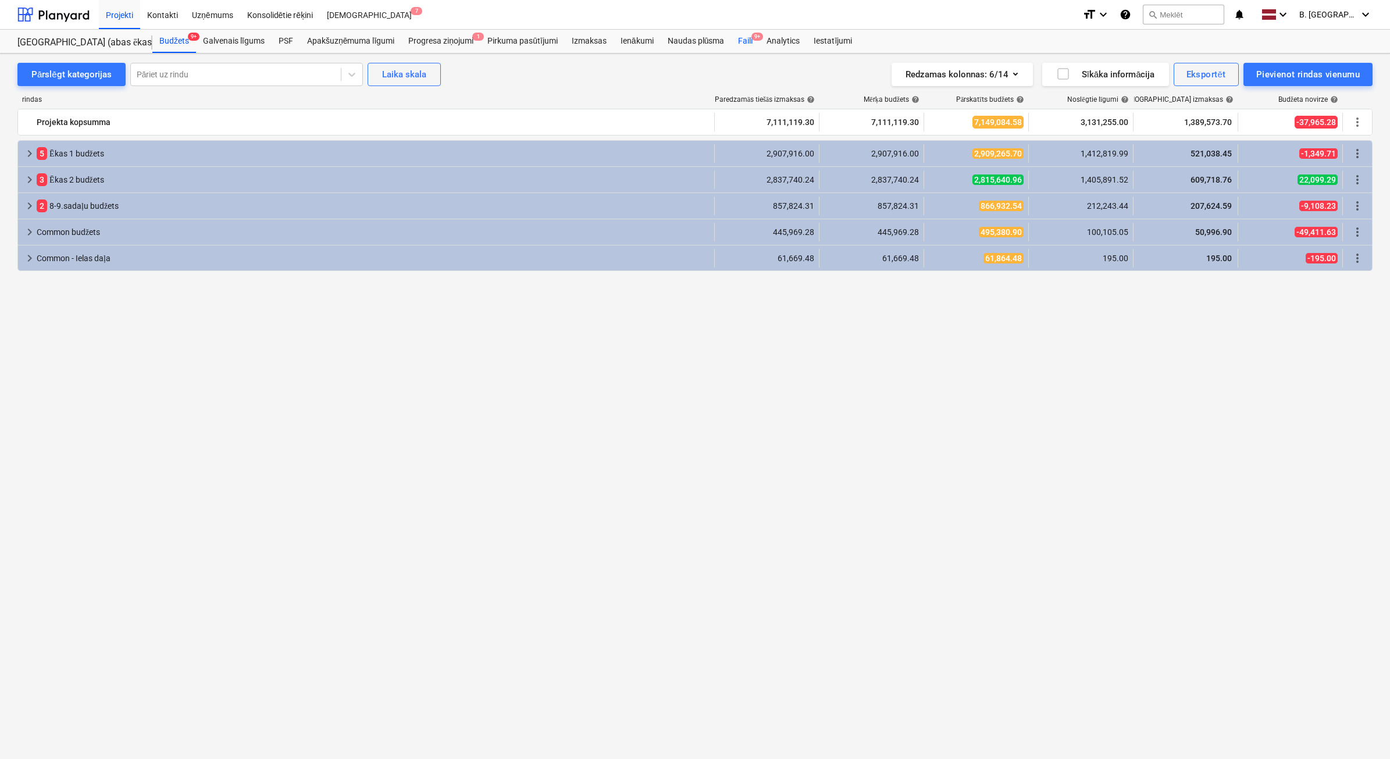
click at [746, 48] on div "Faili 9+" at bounding box center [745, 41] width 29 height 23
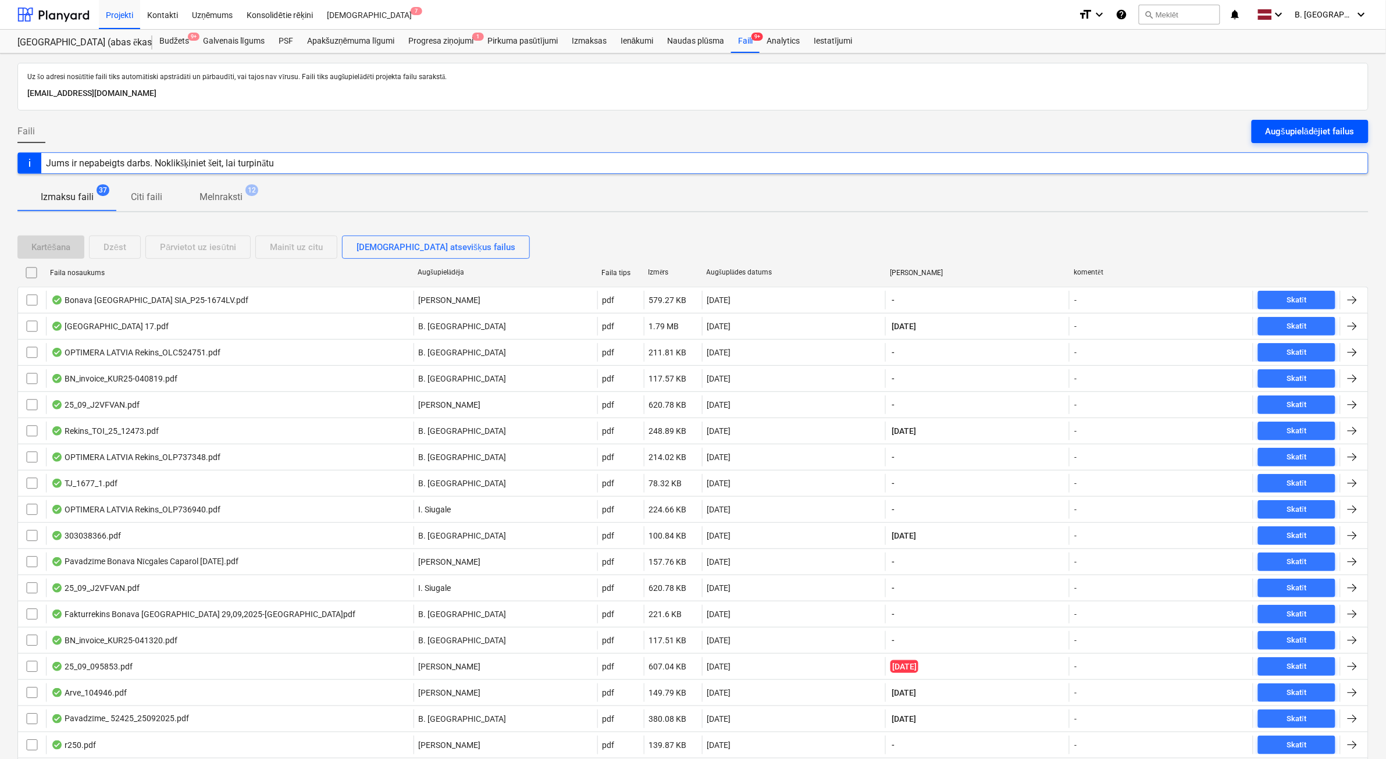
click at [1350, 131] on div "Augšupielādējiet failus" at bounding box center [1310, 131] width 89 height 15
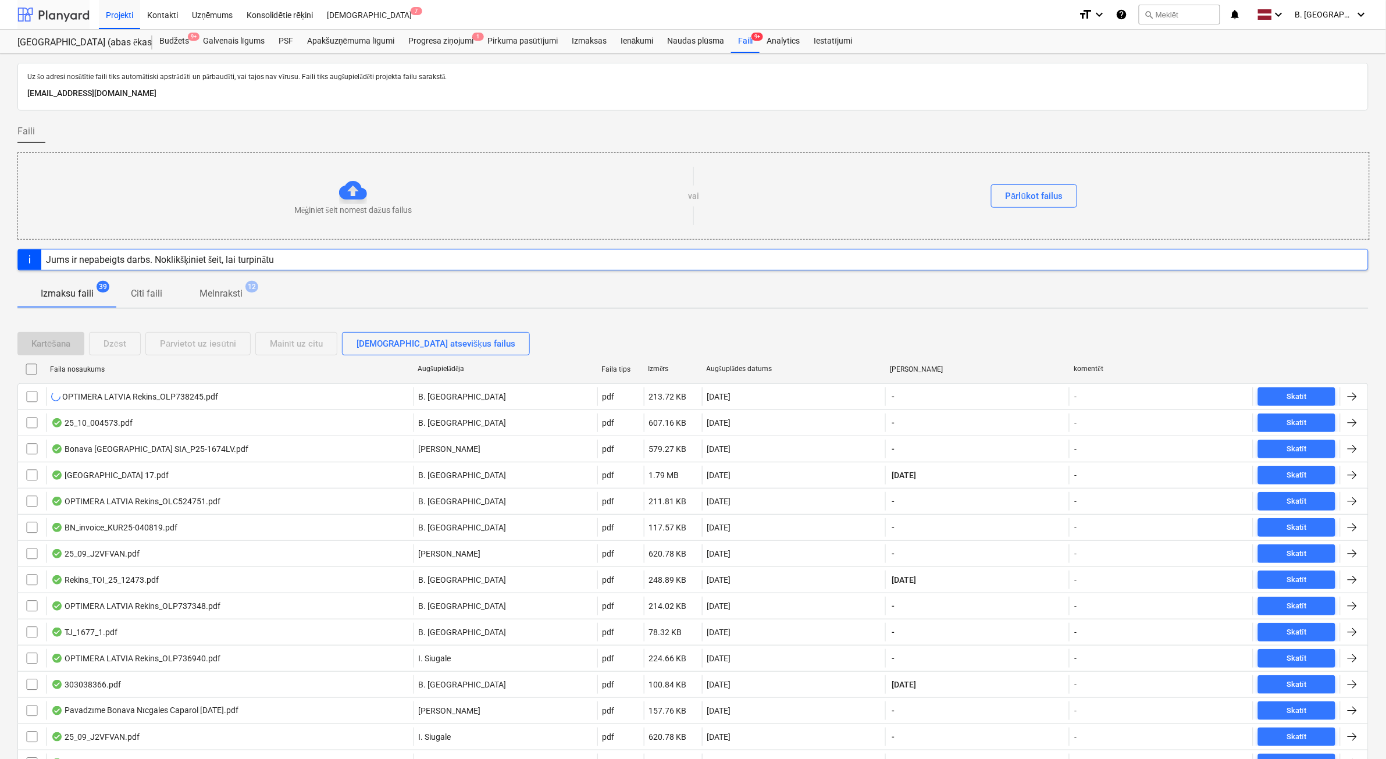
click at [52, 22] on div at bounding box center [53, 14] width 72 height 29
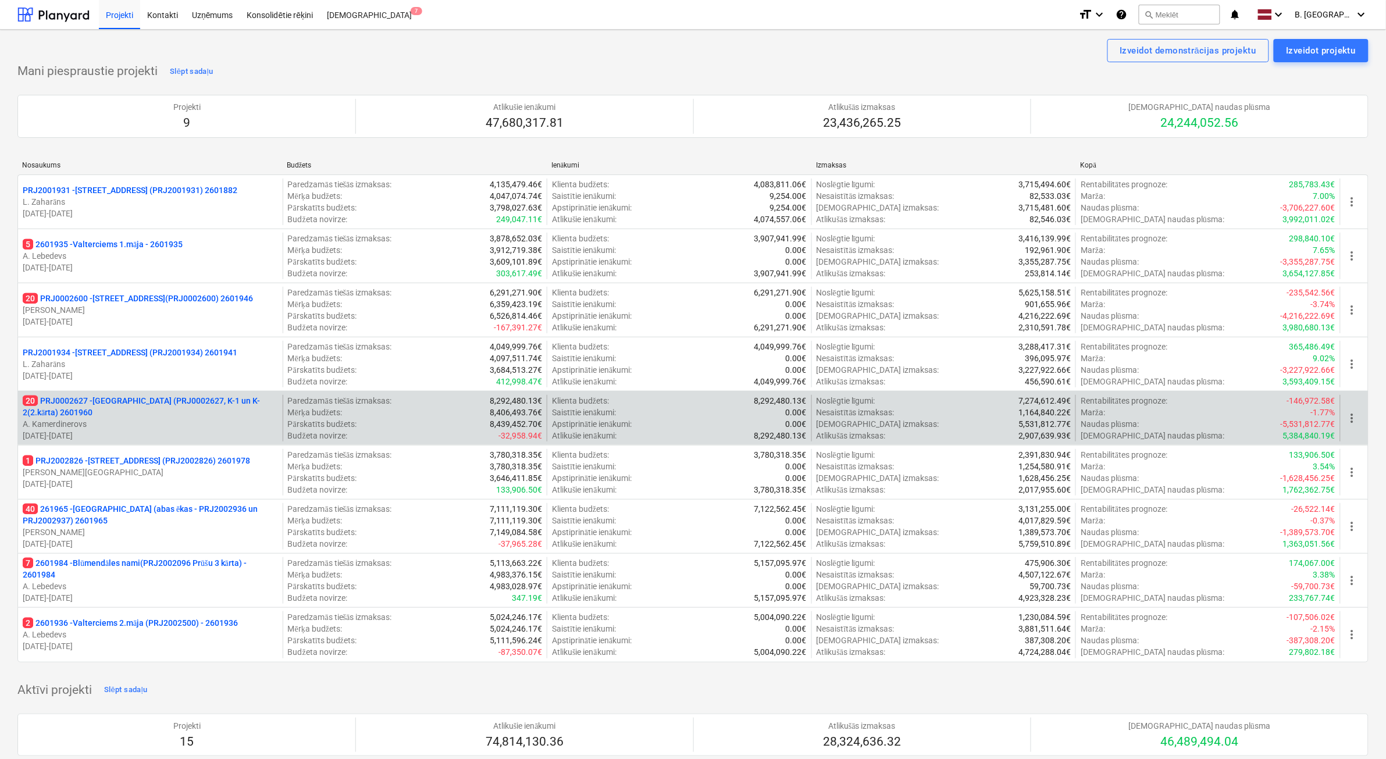
click at [172, 425] on p "A. Kamerdinerovs" at bounding box center [150, 424] width 255 height 12
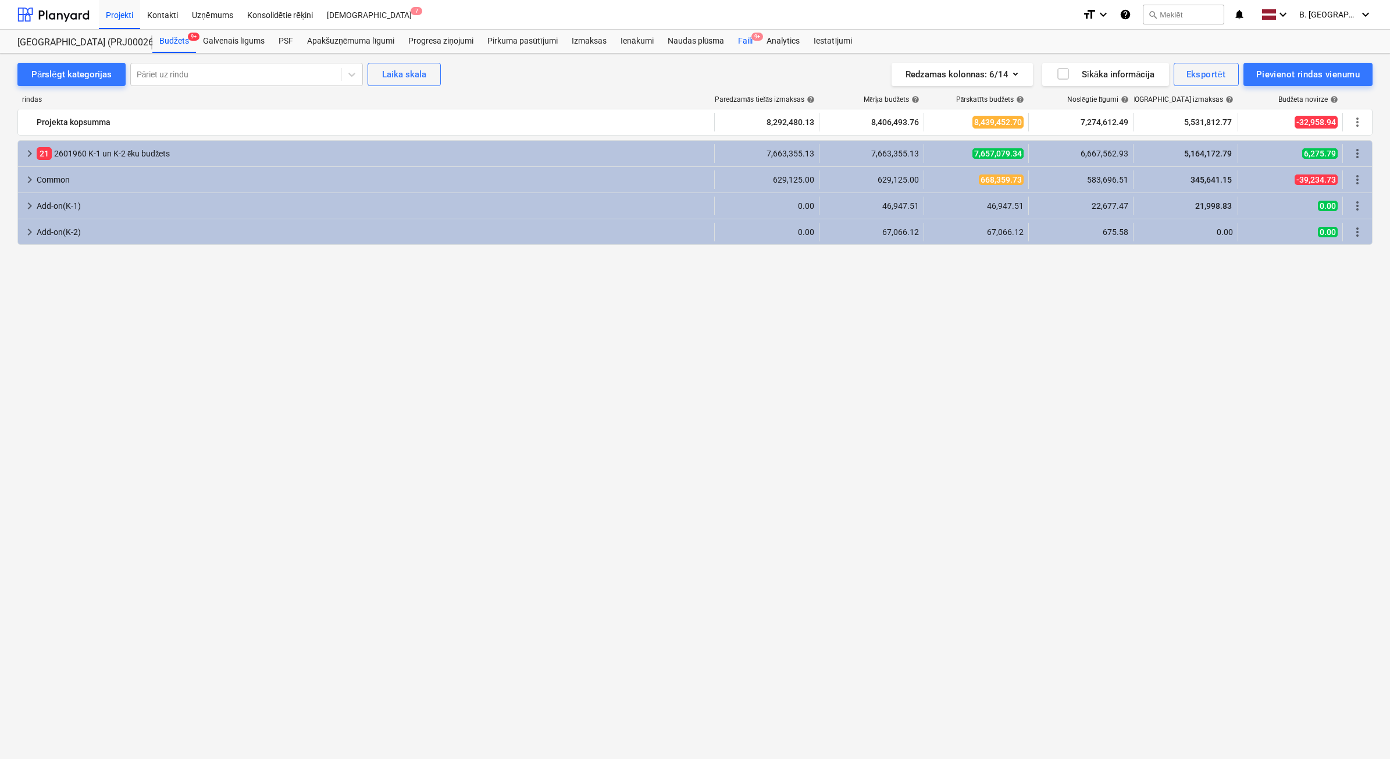
click at [745, 41] on div "Faili 9+" at bounding box center [745, 41] width 29 height 23
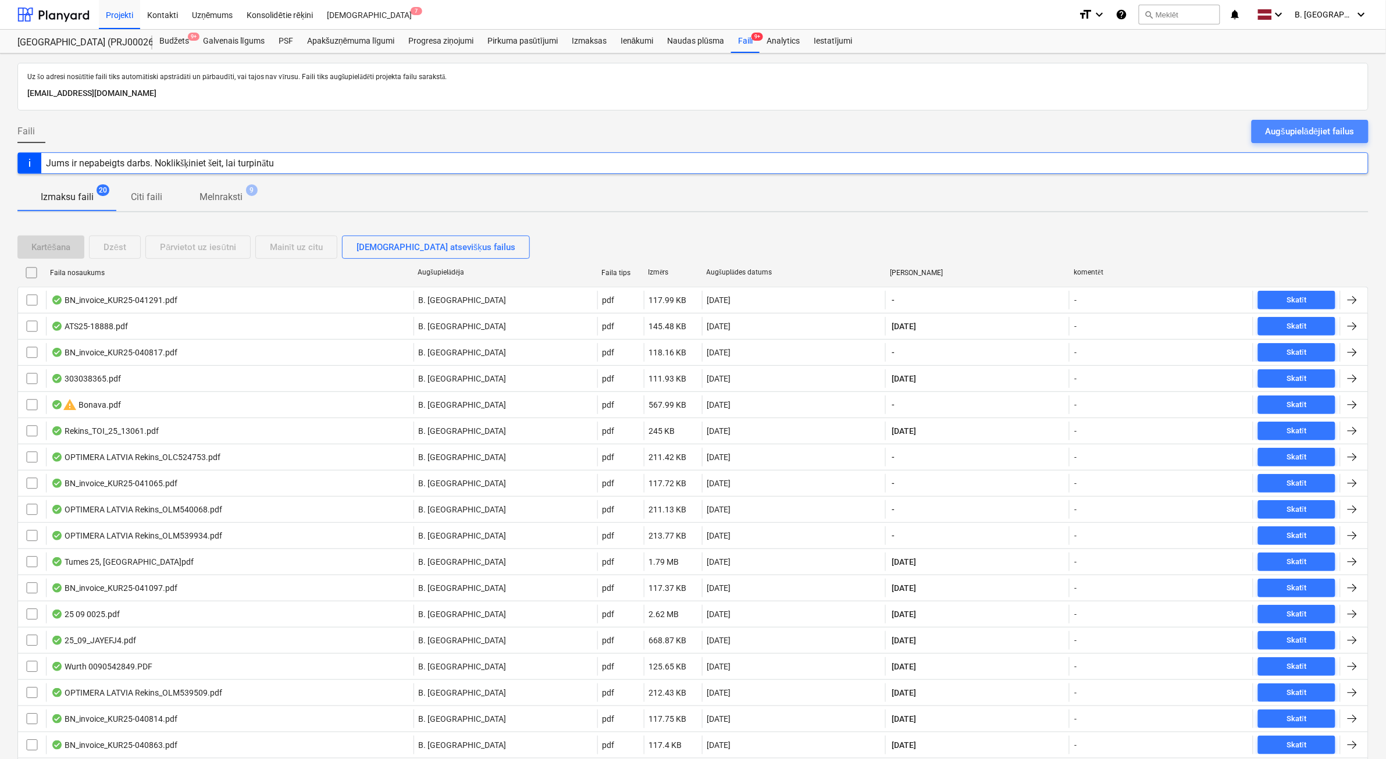
click at [1332, 137] on div "Augšupielādējiet failus" at bounding box center [1310, 131] width 89 height 15
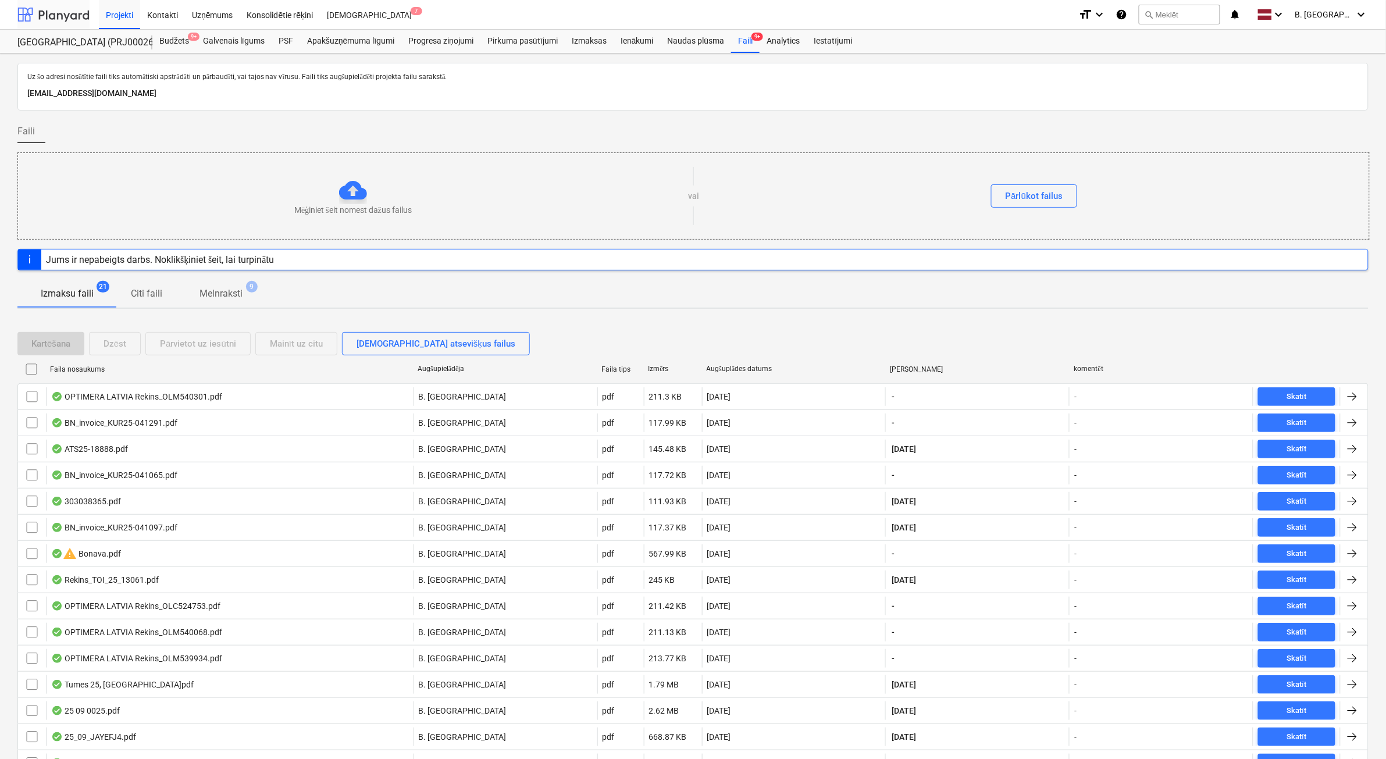
click at [63, 15] on div at bounding box center [53, 14] width 72 height 29
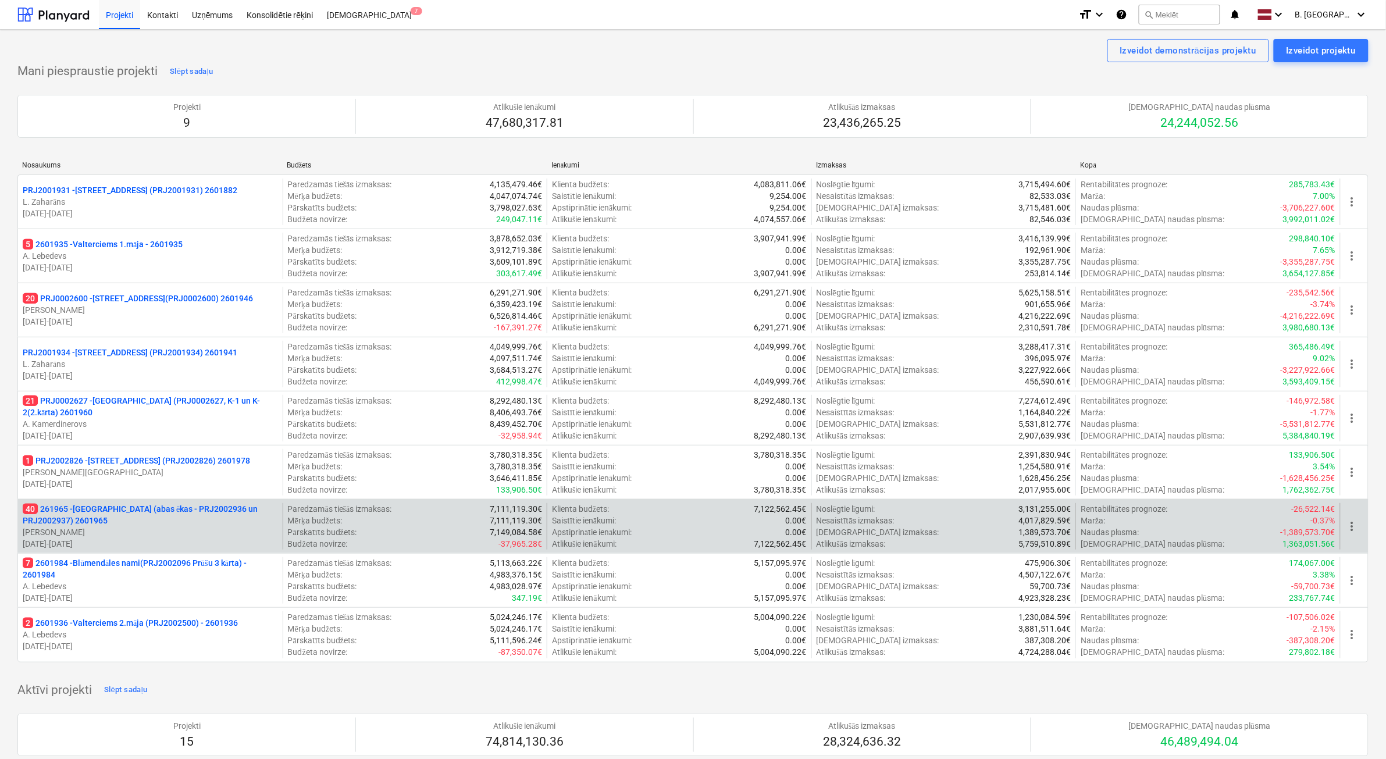
click at [214, 524] on p "40 261965 - [GEOGRAPHIC_DATA] (abas ēkas - PRJ2002936 un PRJ2002937) 2601965" at bounding box center [150, 514] width 255 height 23
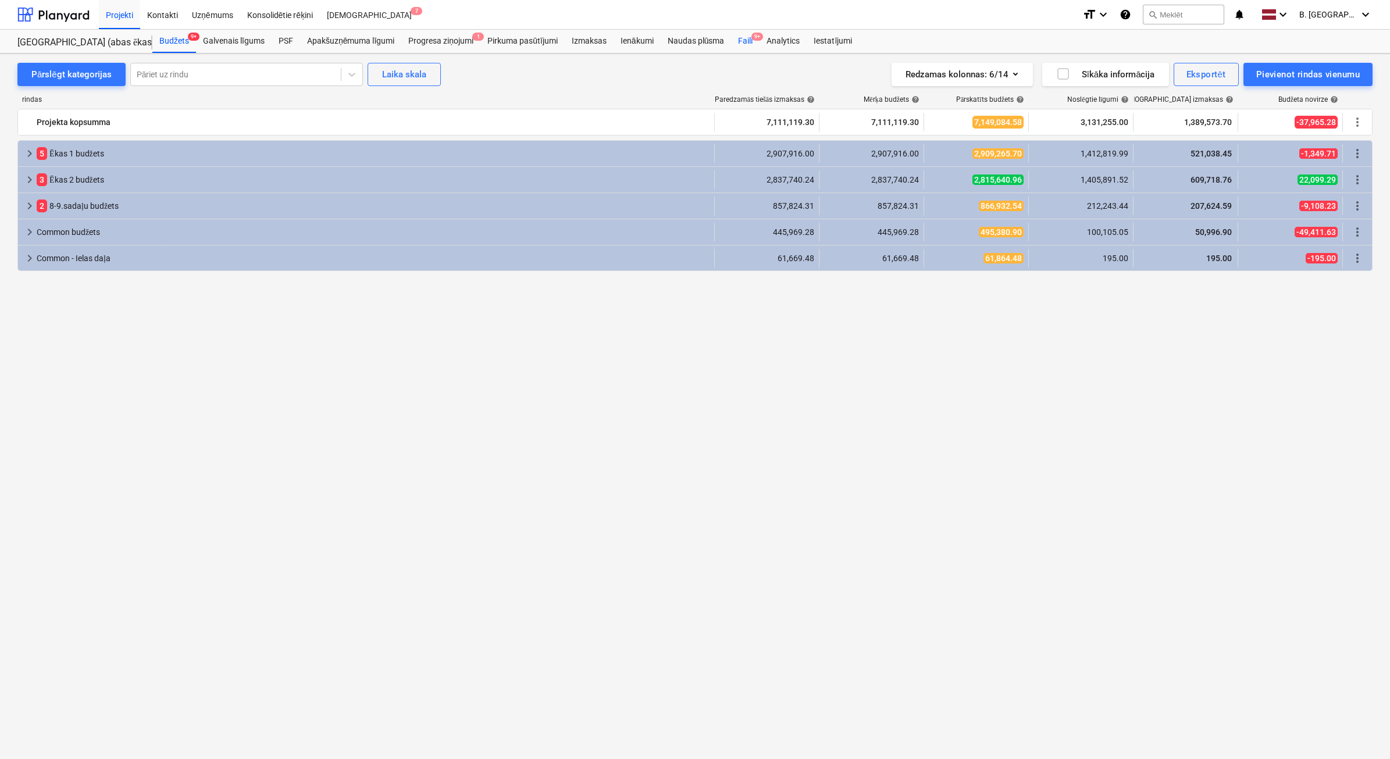
click at [756, 37] on span "9+" at bounding box center [758, 37] width 12 height 8
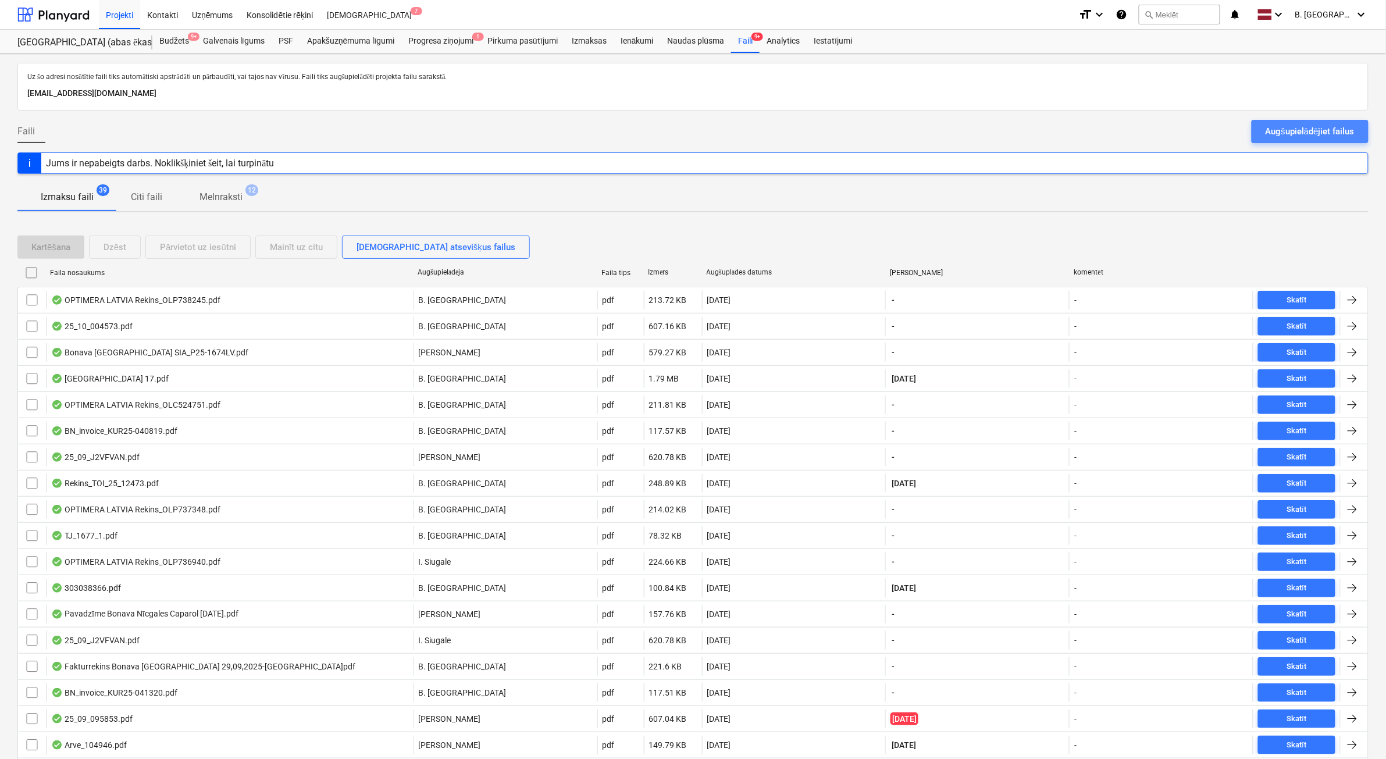
click at [1270, 129] on div "Augšupielādējiet failus" at bounding box center [1310, 131] width 89 height 15
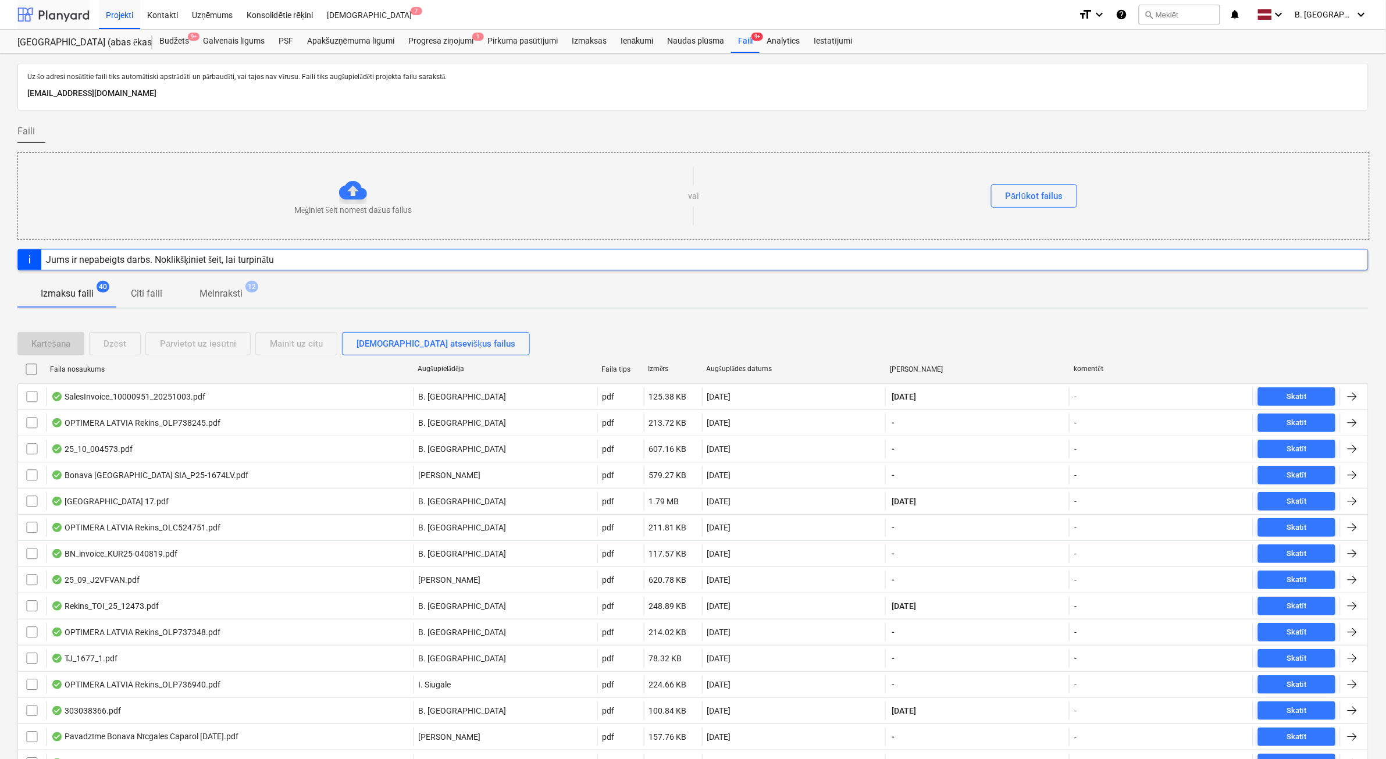
click at [62, 4] on div at bounding box center [53, 14] width 72 height 29
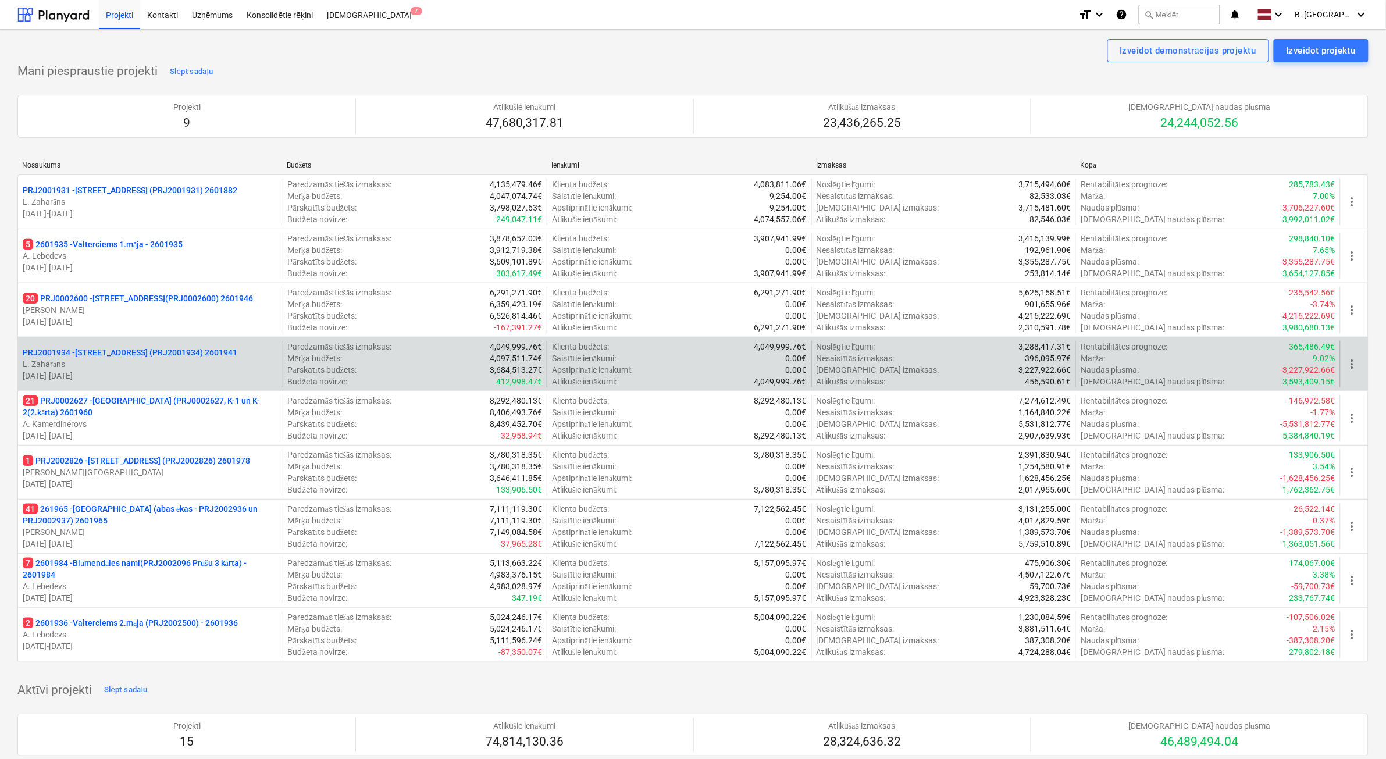
click at [208, 358] on p "PRJ2001934 - [PERSON_NAME][STREET_ADDRESS] (PRJ2001934) 2601941" at bounding box center [130, 353] width 215 height 12
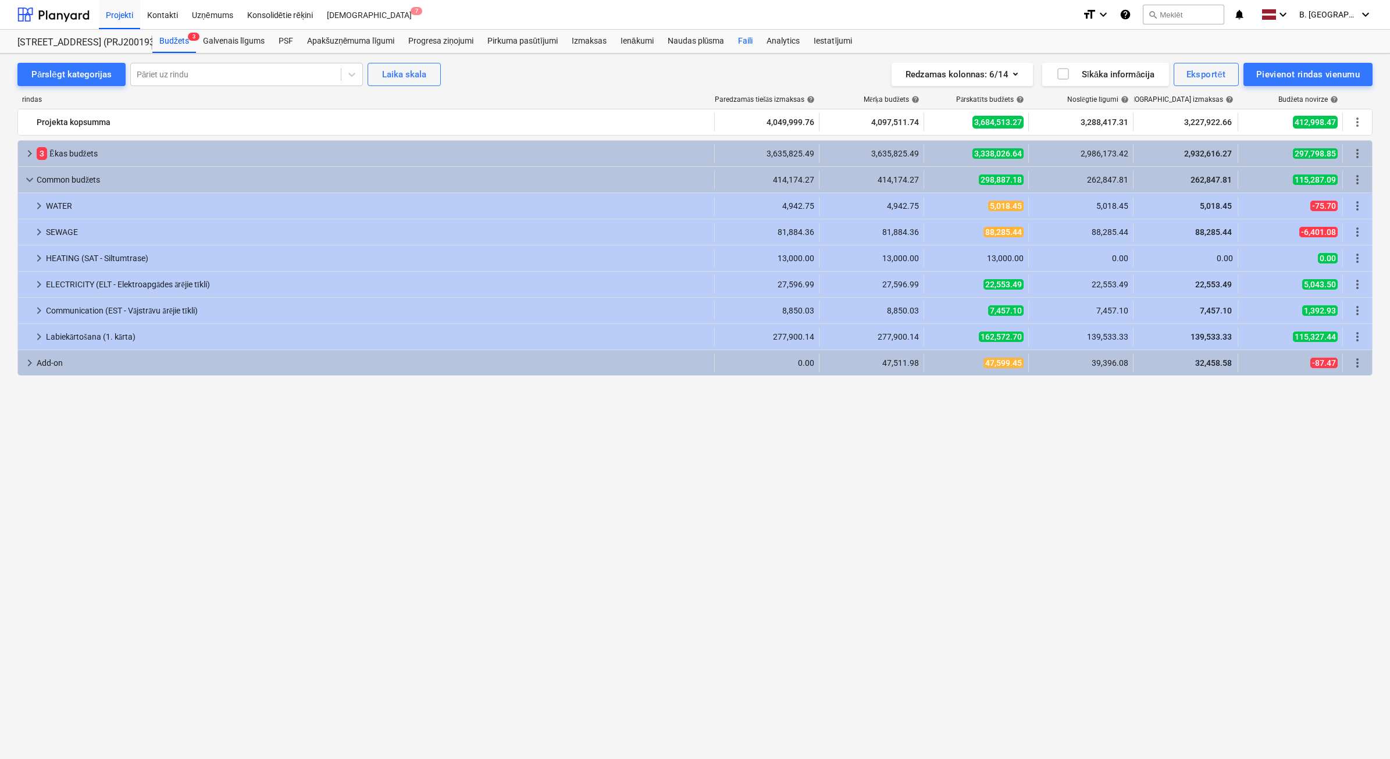
click at [748, 41] on div "Faili" at bounding box center [745, 41] width 29 height 23
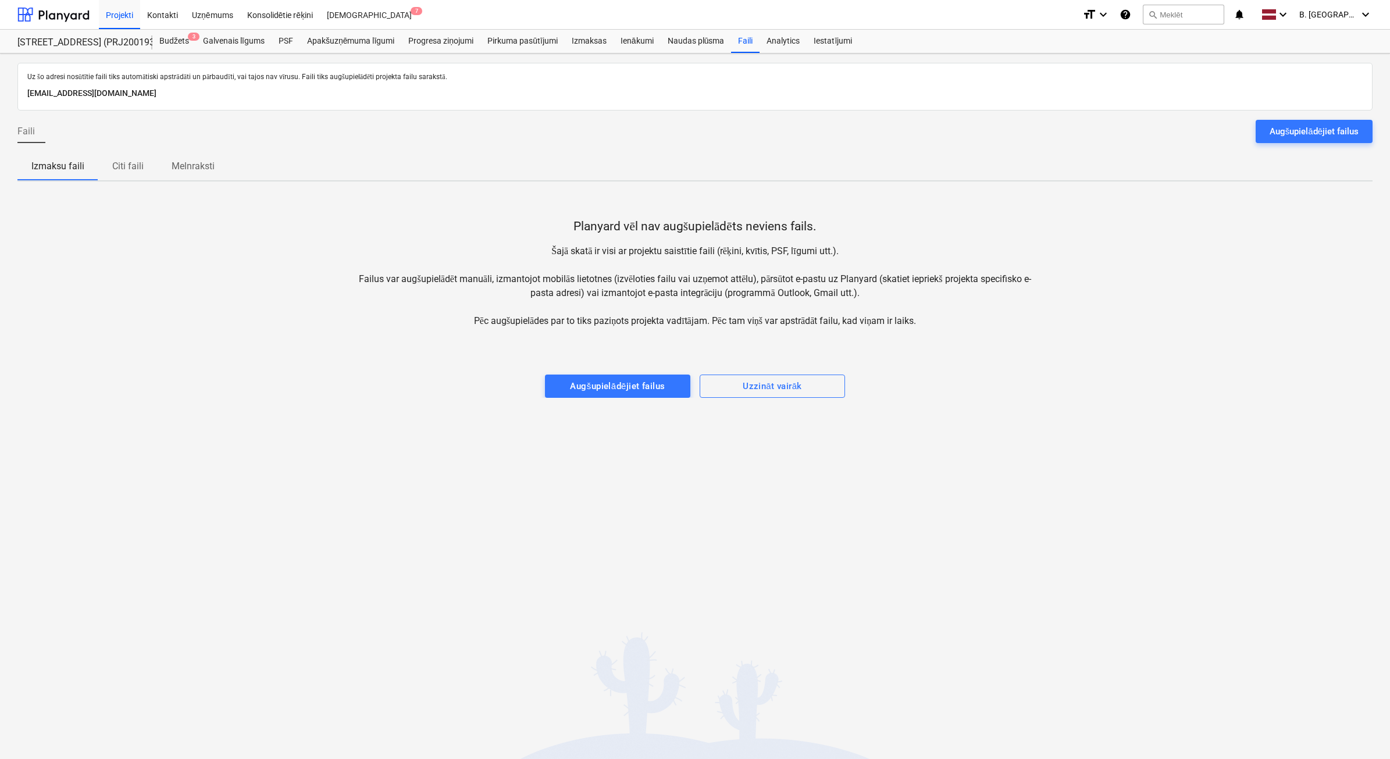
click at [1297, 116] on div at bounding box center [694, 115] width 1355 height 9
click at [1289, 137] on div "Augšupielādējiet failus" at bounding box center [1314, 131] width 89 height 15
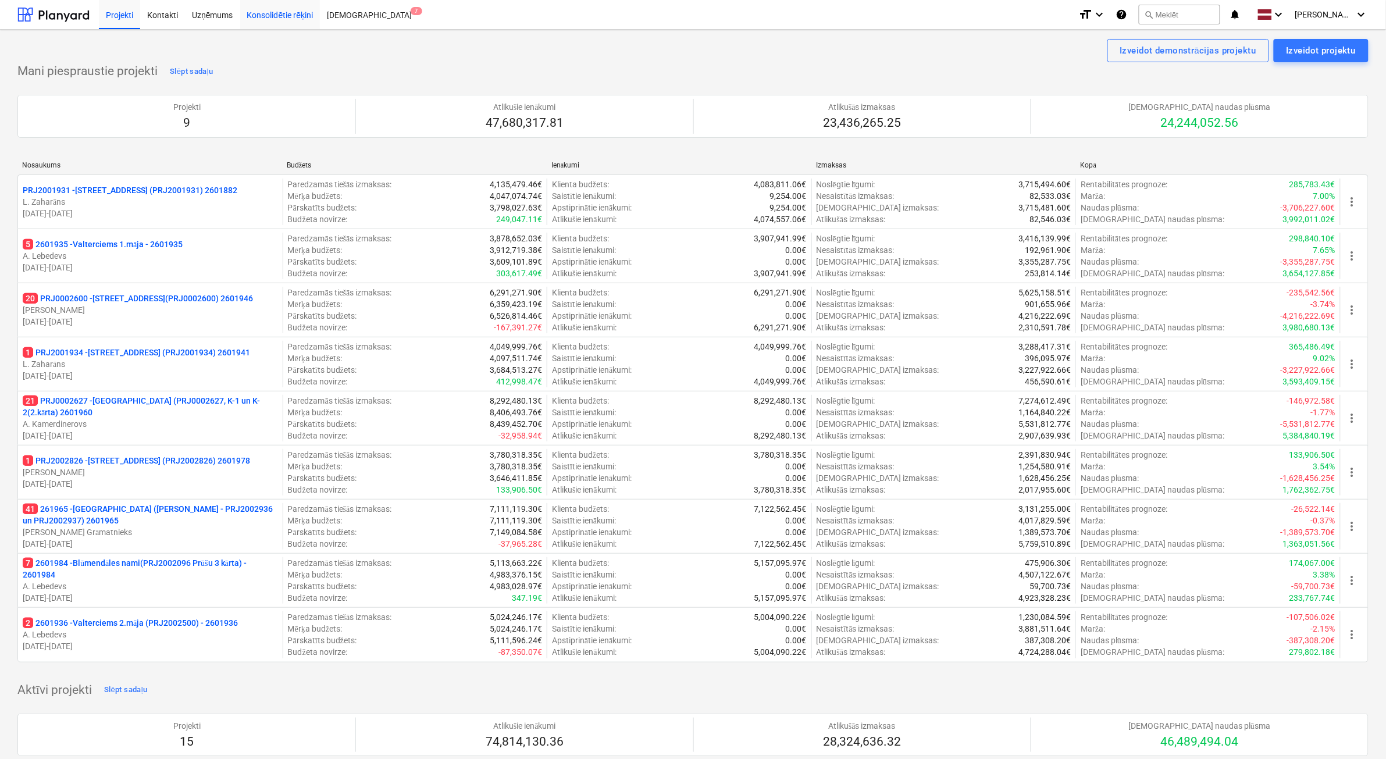
click at [271, 12] on div "Konsolidētie rēķini" at bounding box center [280, 14] width 80 height 30
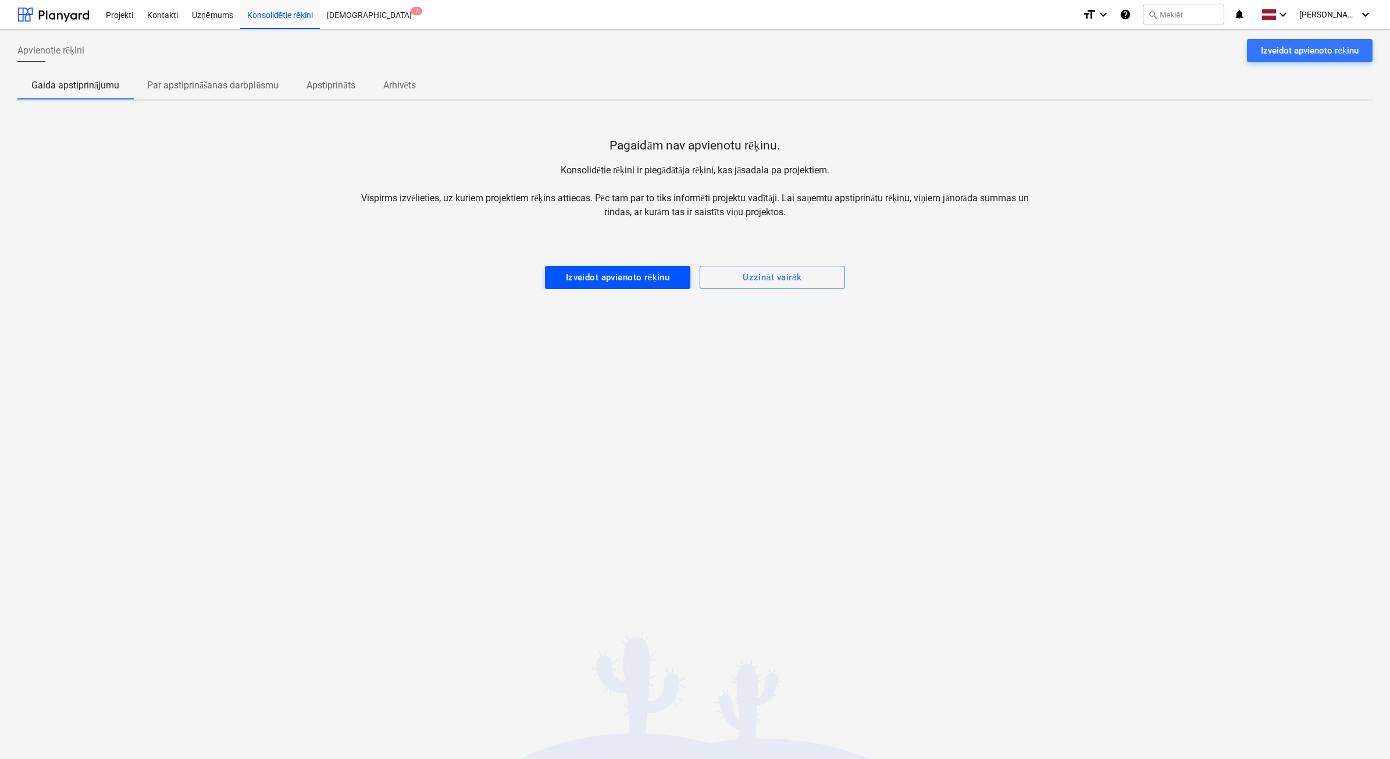
click at [640, 268] on button "Izveidot apvienoto rēķinu" at bounding box center [617, 277] width 145 height 23
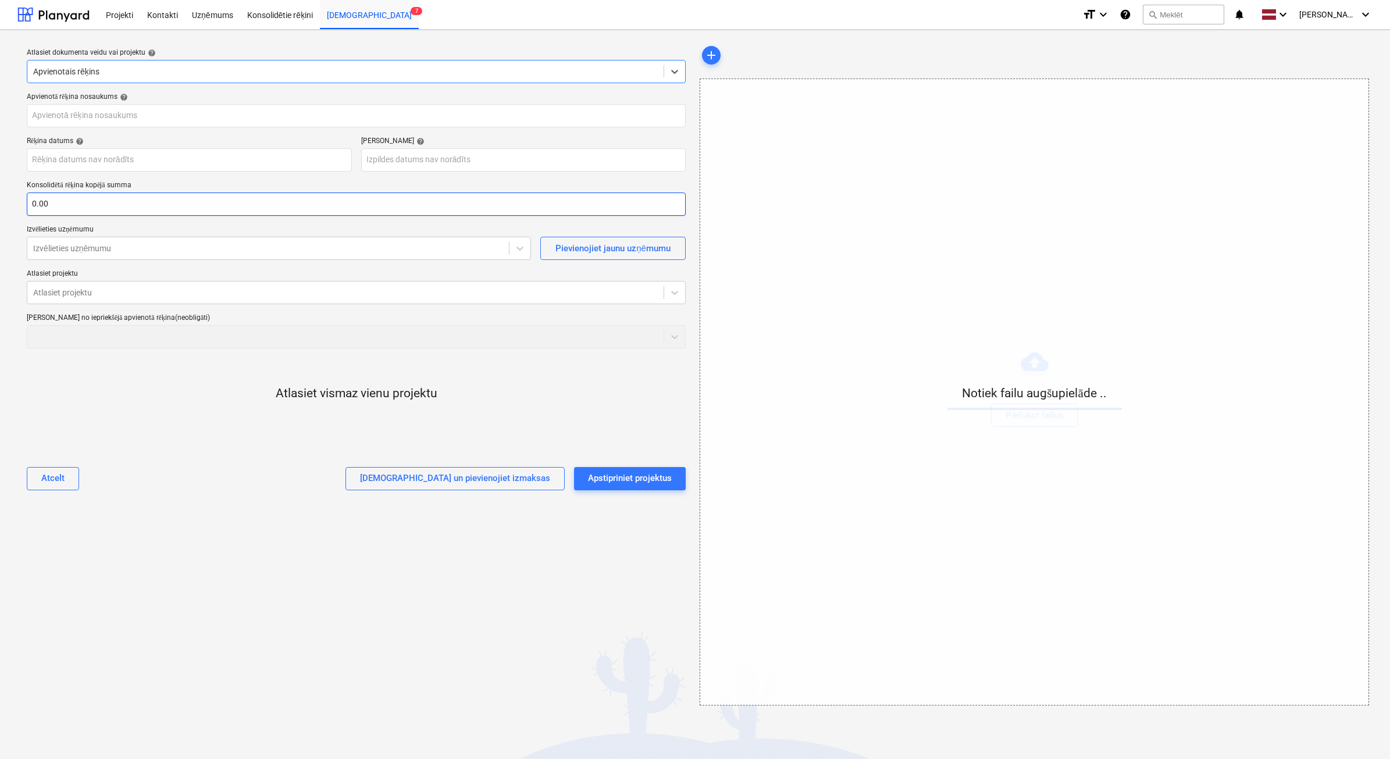
type input "TJ_1700_1.pdf"
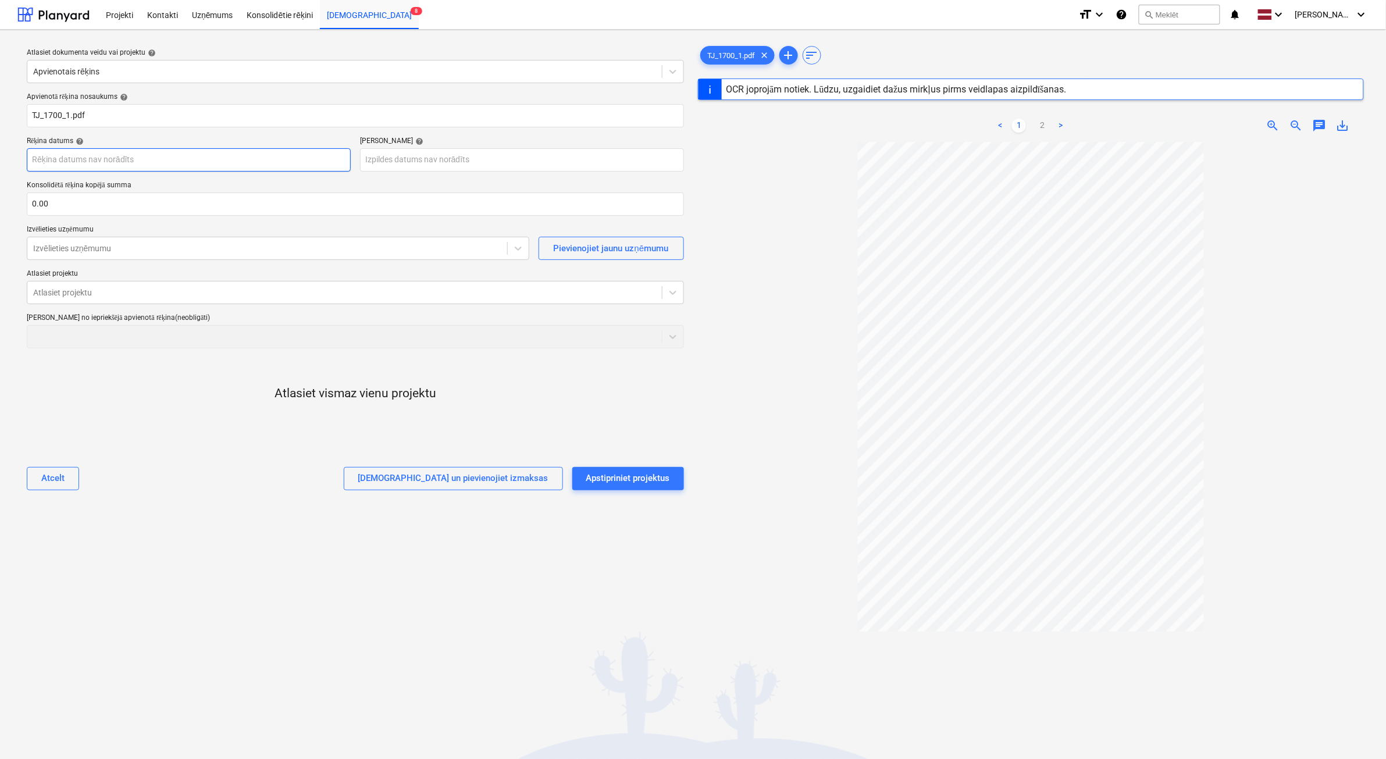
click at [108, 166] on body "Projekti Kontakti Uzņēmums Konsolidētie rēķini Iesūtne 8 format_size keyboard_a…" at bounding box center [693, 379] width 1386 height 759
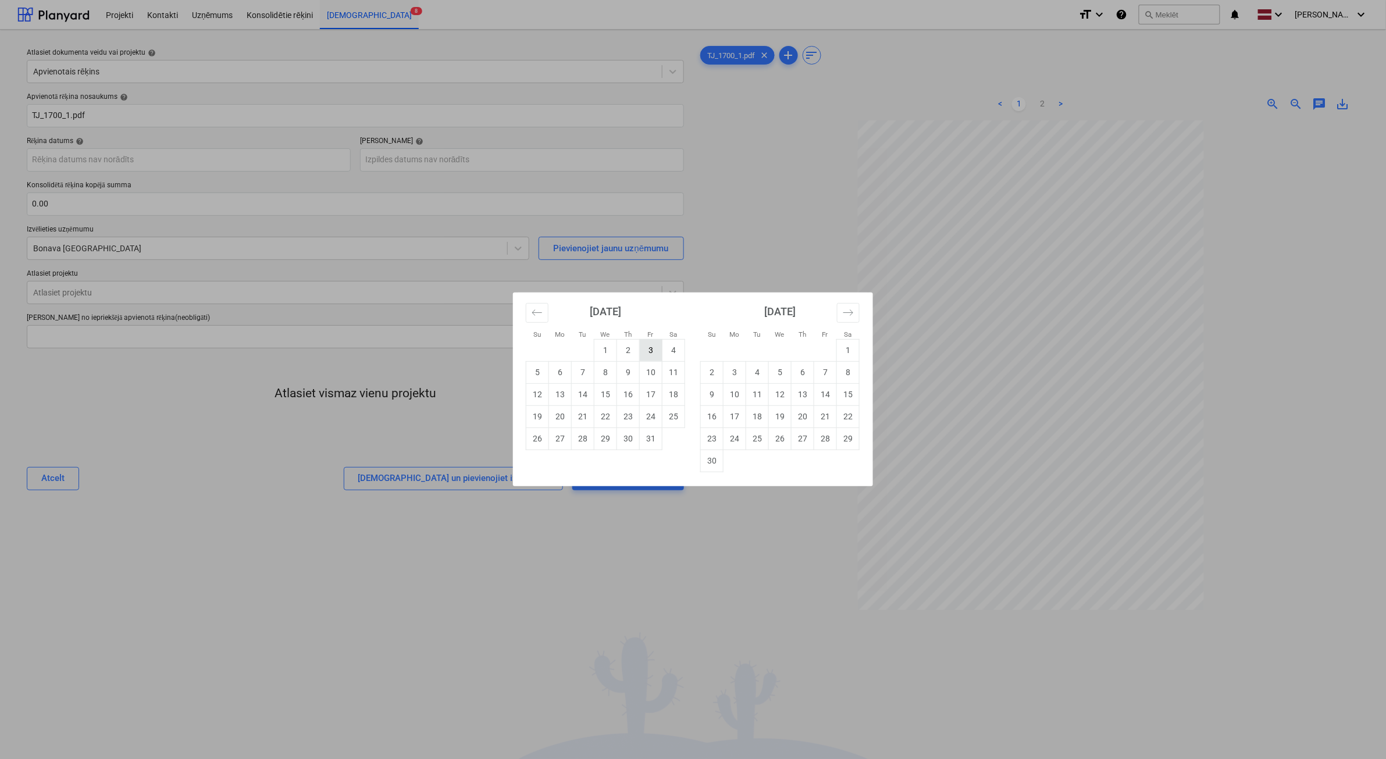
click at [650, 354] on td "3" at bounding box center [651, 350] width 23 height 22
type input "03 Oct 2025"
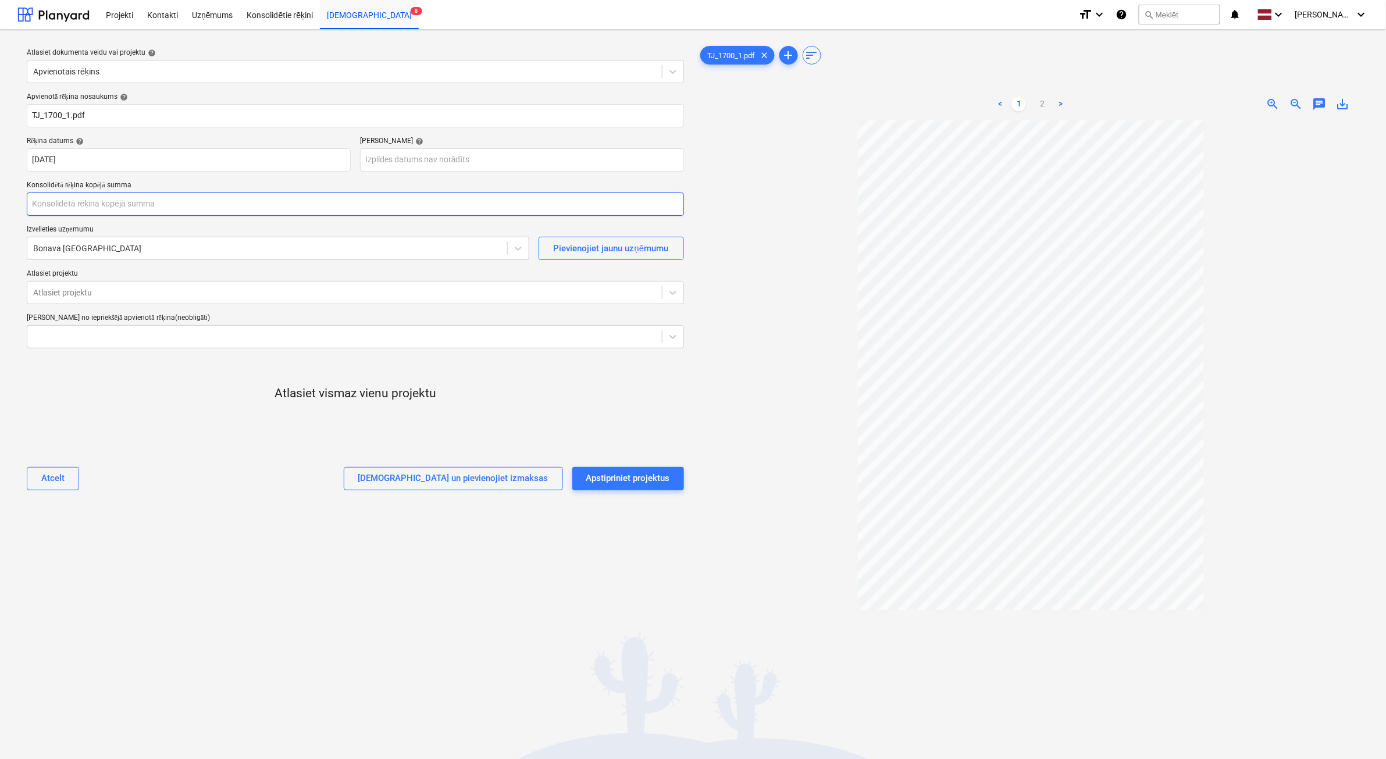
click at [117, 210] on input "text" at bounding box center [355, 204] width 657 height 23
type input "385.00"
click at [102, 250] on div at bounding box center [267, 249] width 468 height 12
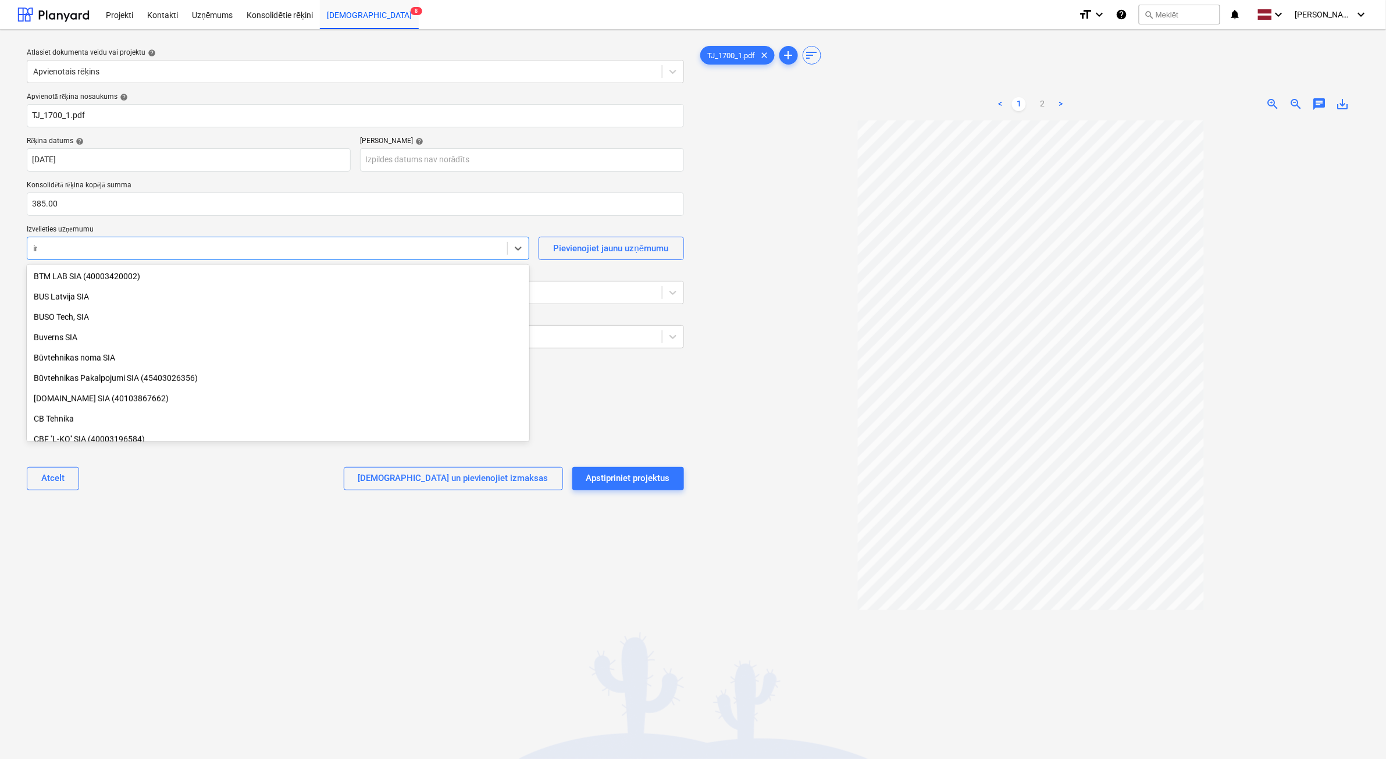
scroll to position [1068, 0]
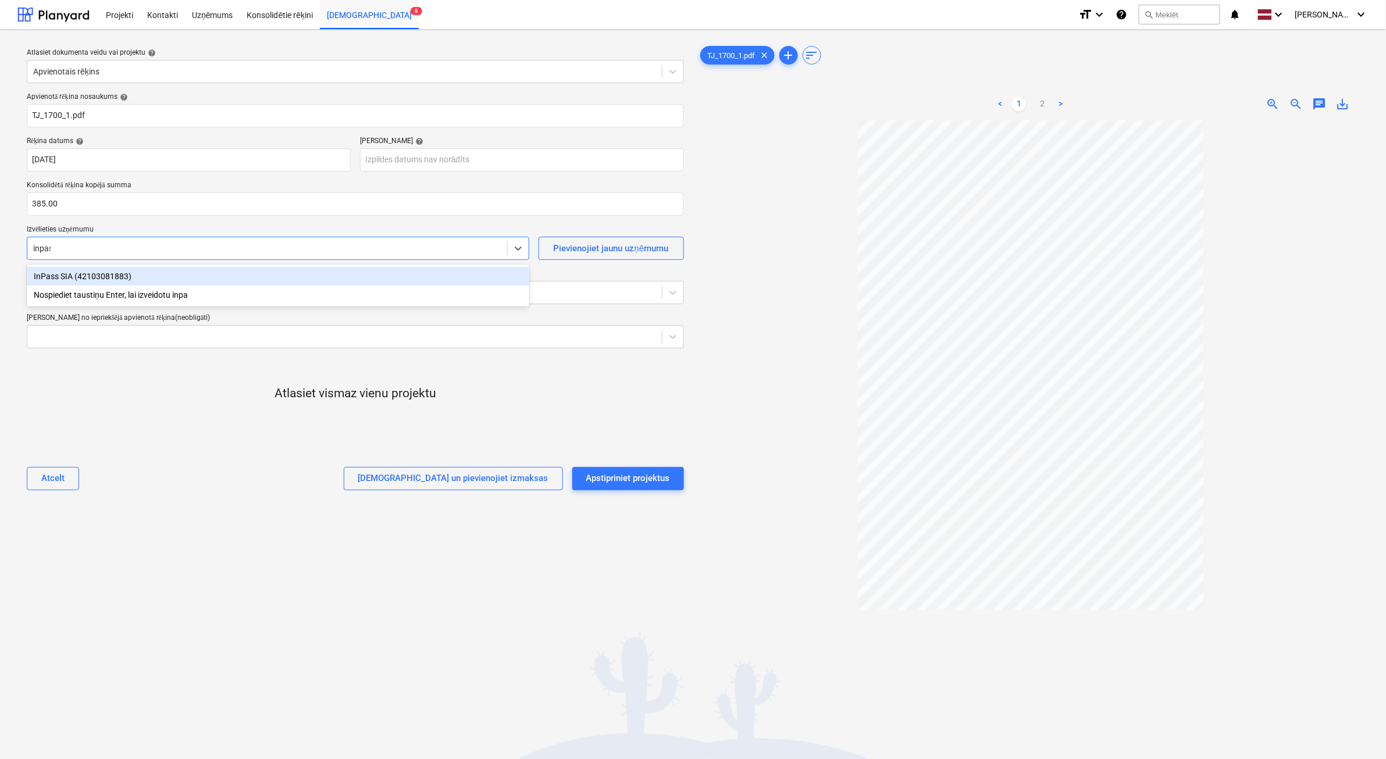
type input "inpass"
click at [95, 281] on div "InPass SIA (42103081883)" at bounding box center [278, 276] width 503 height 19
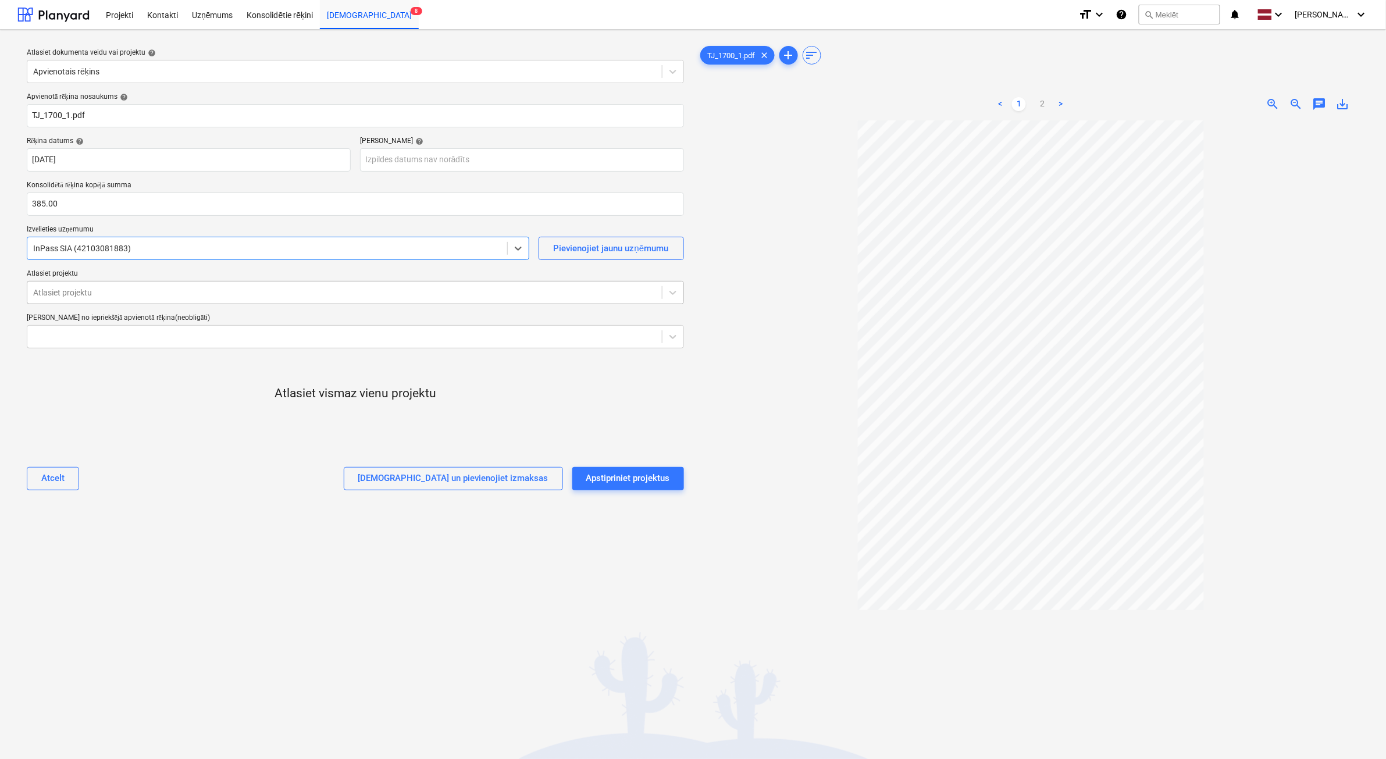
click at [91, 295] on div at bounding box center [344, 293] width 623 height 12
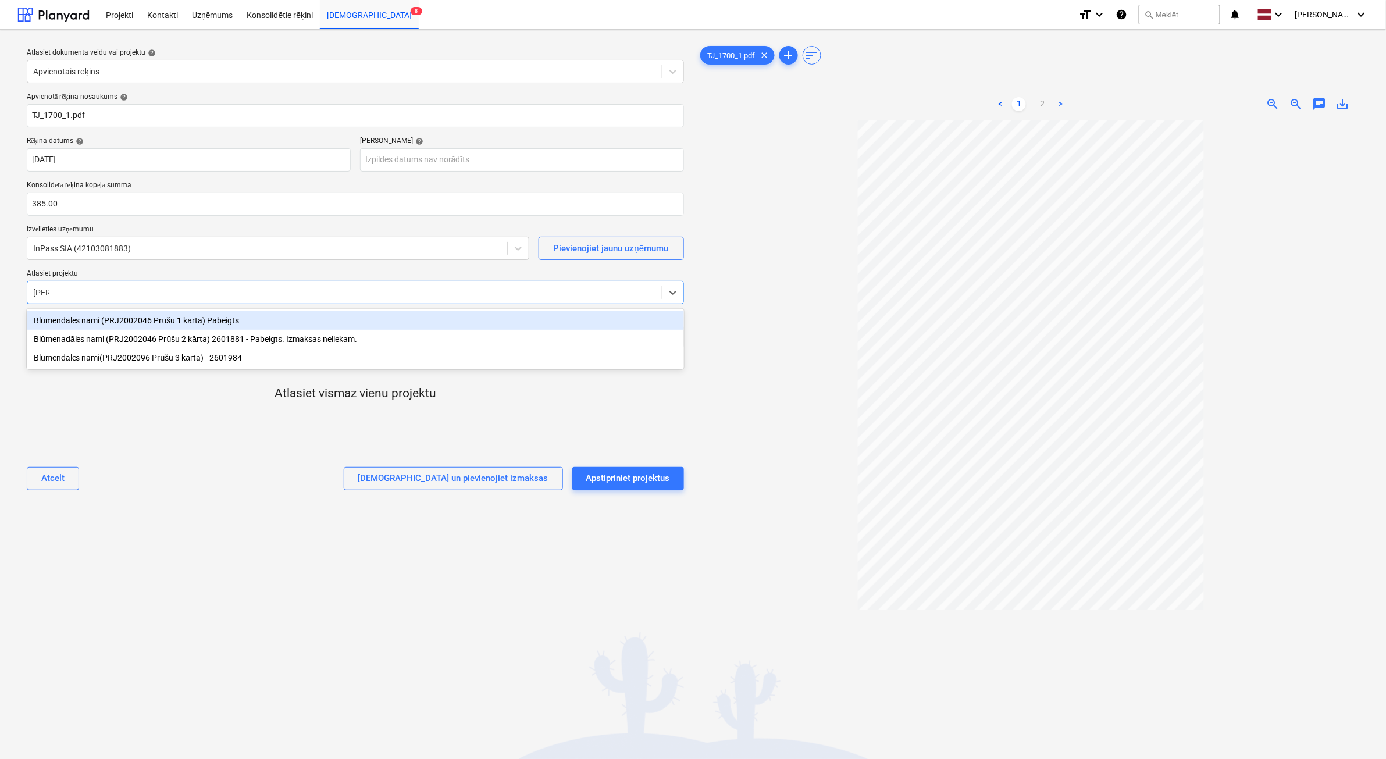
type input "prūšu"
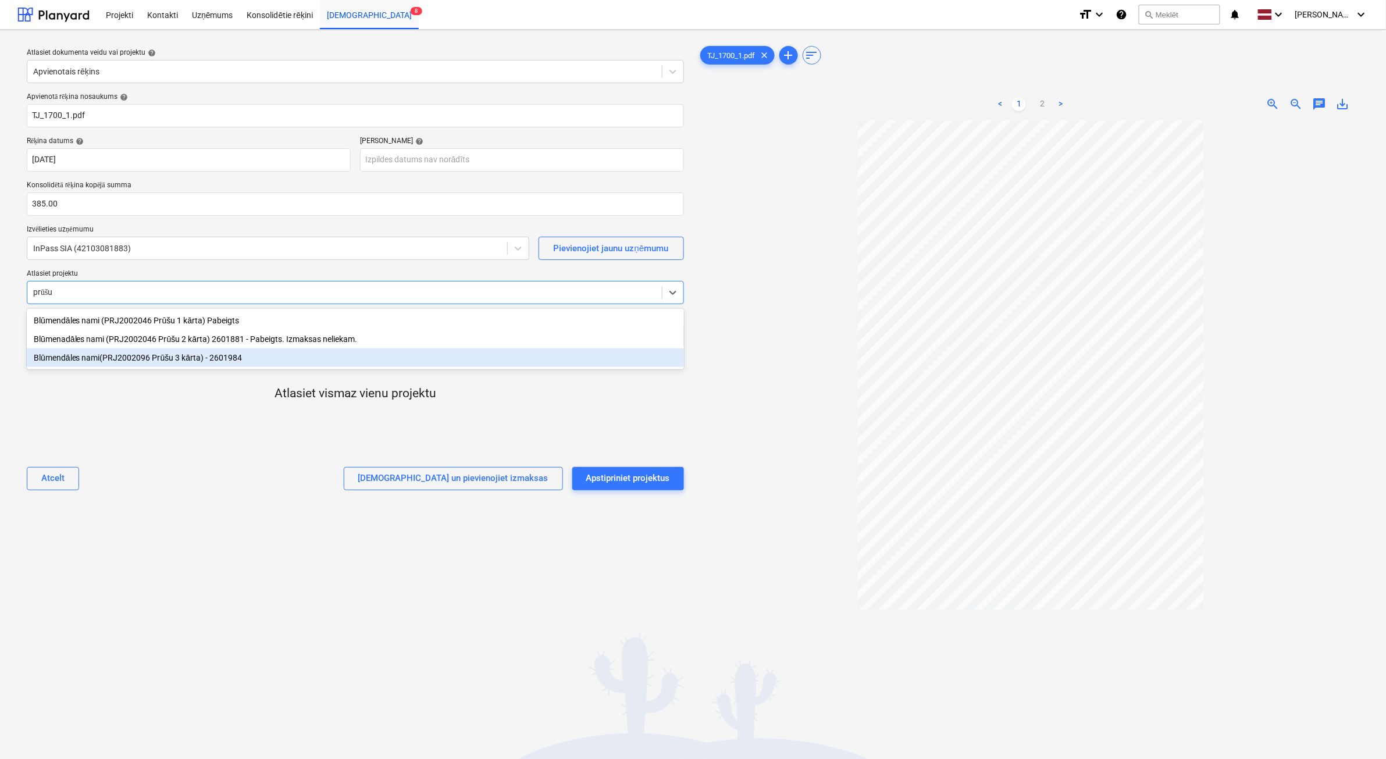
click at [193, 359] on div "Blūmendāles nami(PRJ2002096 Prūšu 3 kārta) - 2601984" at bounding box center [355, 357] width 657 height 19
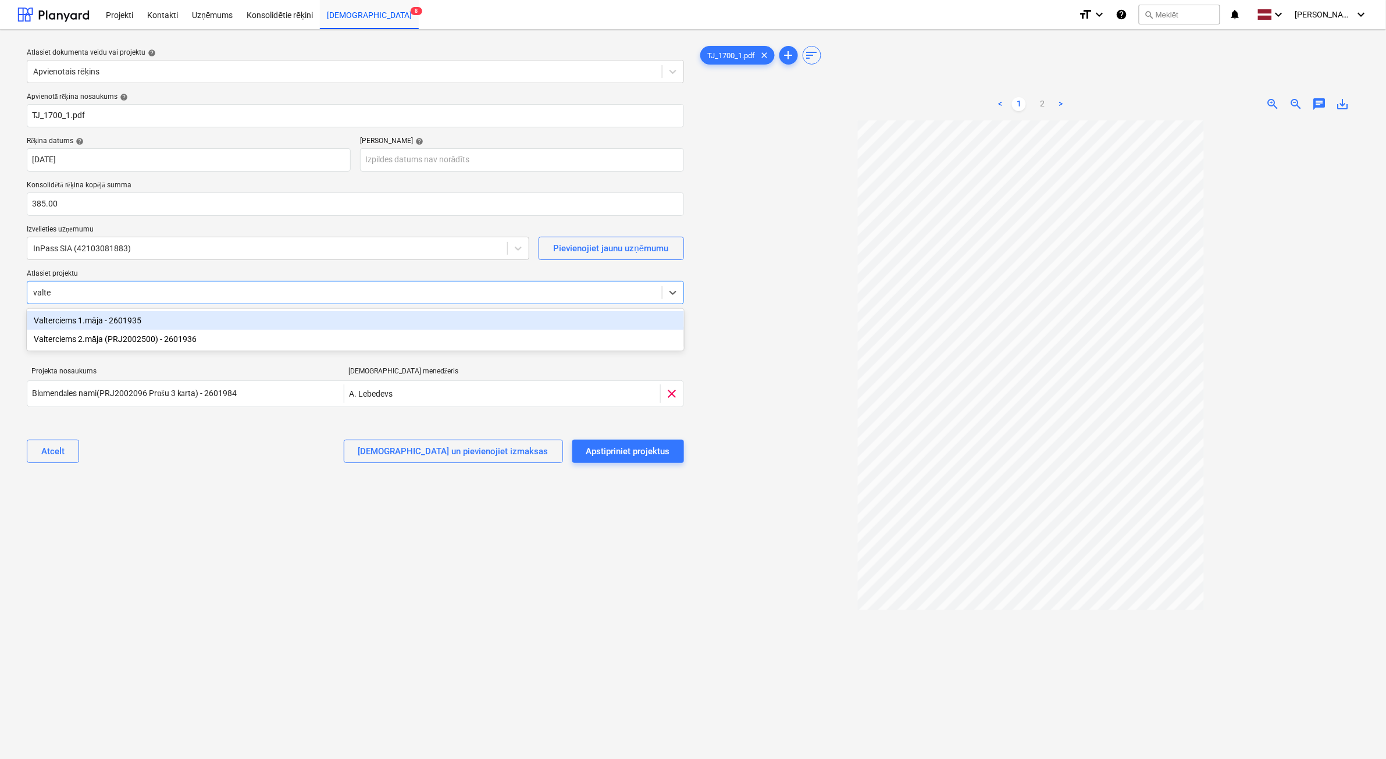
type input "valter"
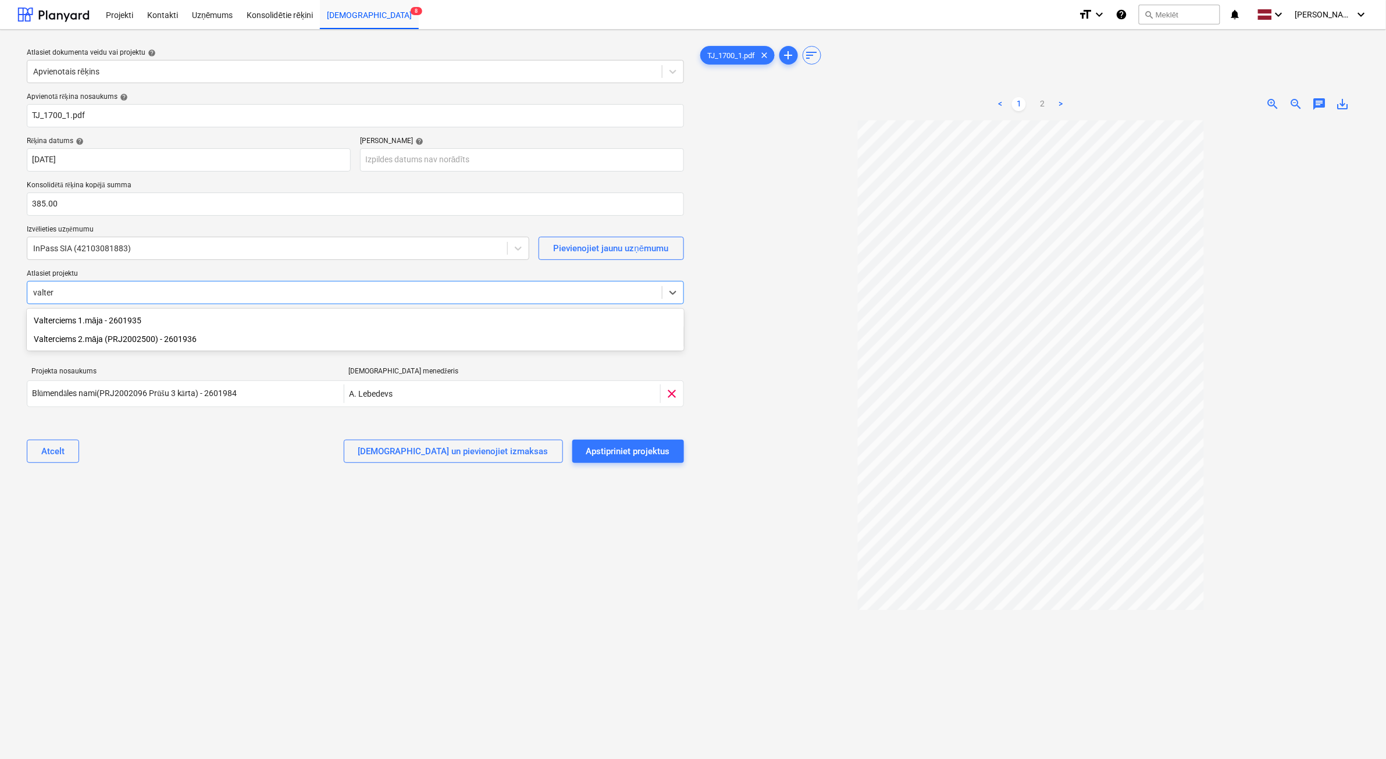
click at [134, 341] on div "Valterciems 2.māja (PRJ2002500) - 2601936" at bounding box center [355, 339] width 657 height 19
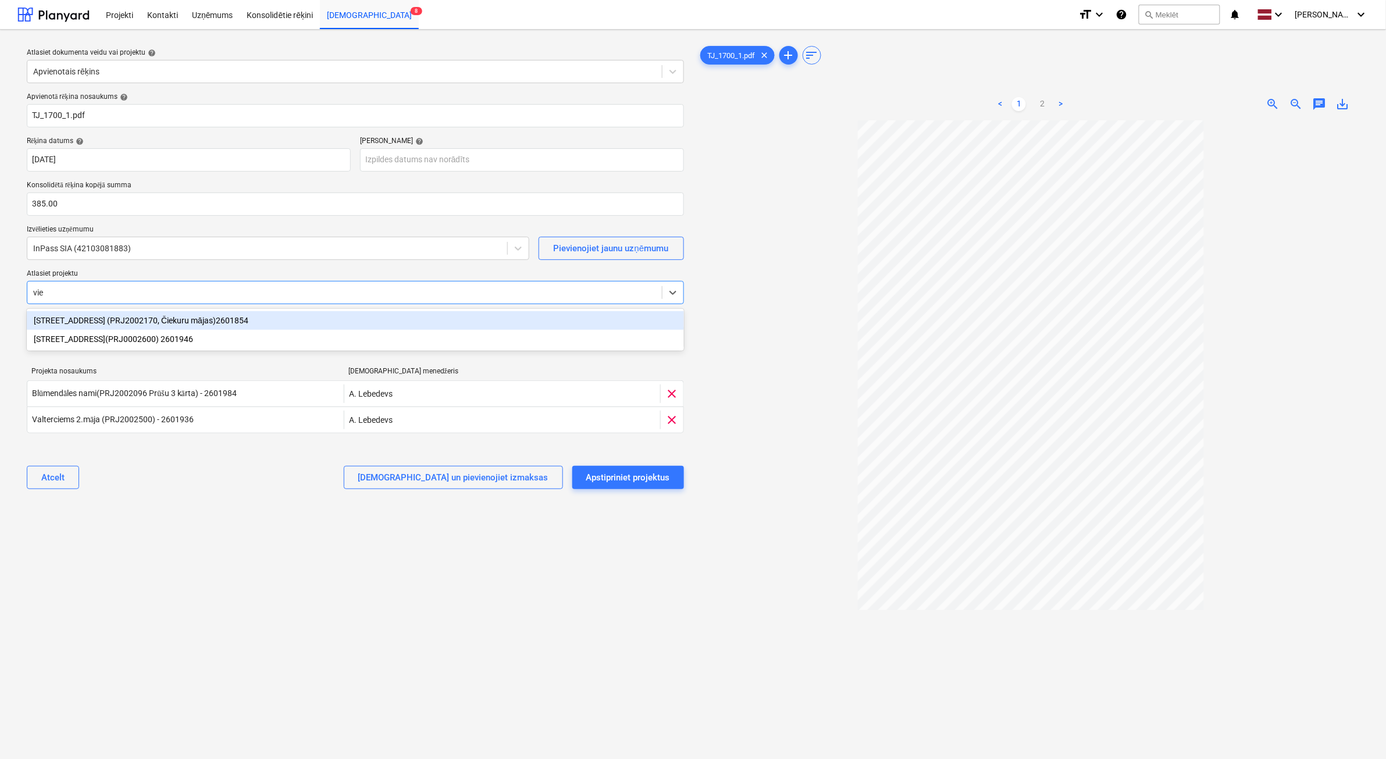
type input "vien"
click at [135, 339] on div "[STREET_ADDRESS](PRJ0002600) 2601946" at bounding box center [355, 339] width 657 height 19
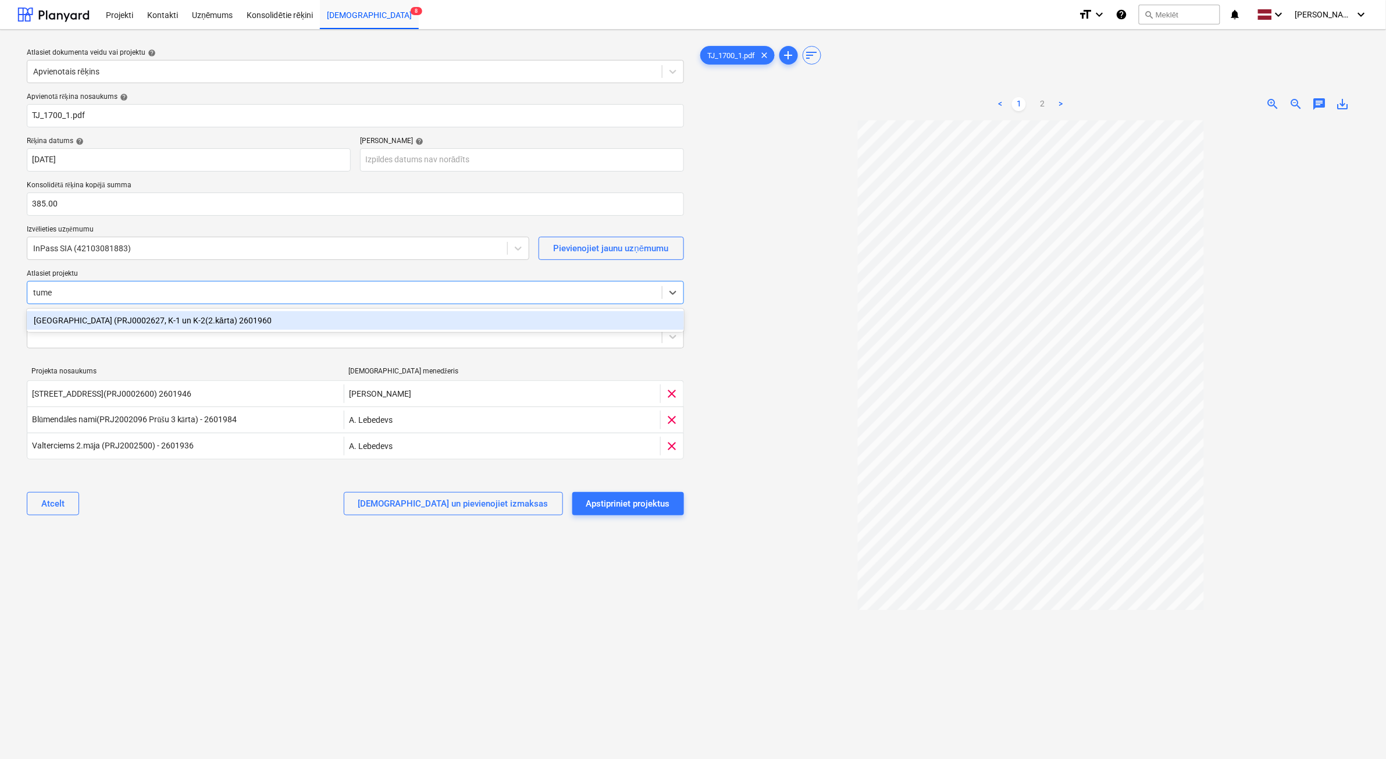
type input "tumes"
click at [128, 323] on div "[GEOGRAPHIC_DATA] (PRJ0002627, K-1 un K-2(2.kārta) 2601960" at bounding box center [355, 320] width 657 height 19
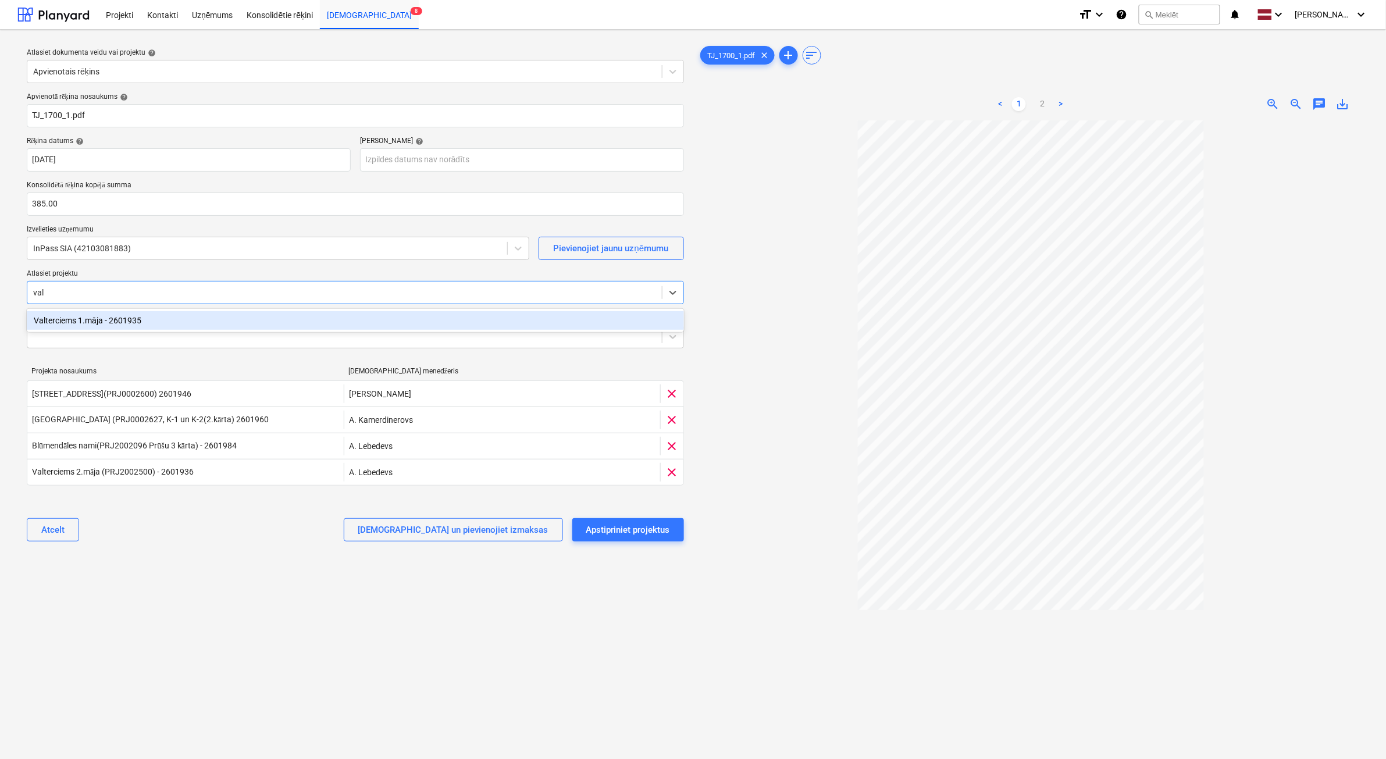
type input "valt"
click at [128, 323] on div "Valterciems 1.māja - 2601935" at bounding box center [355, 320] width 657 height 19
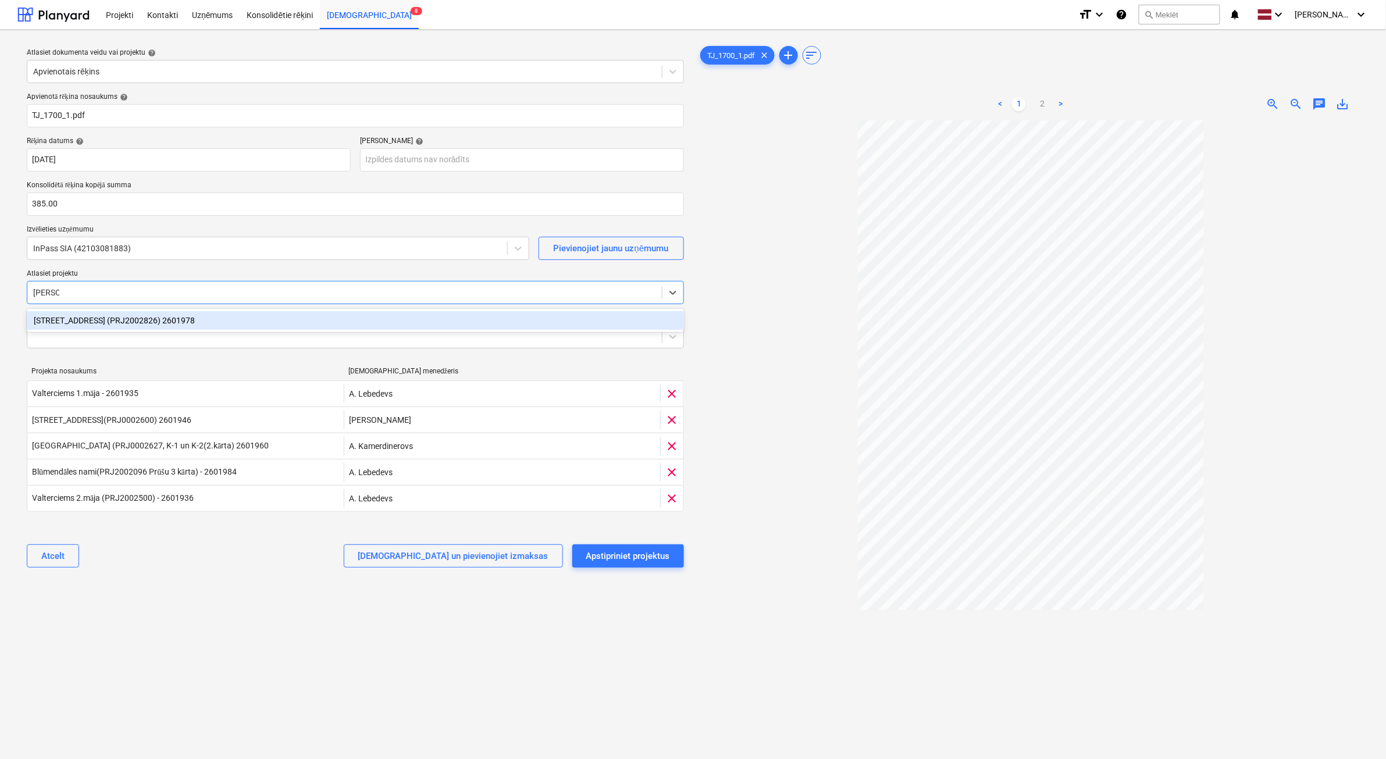
type input "stendes"
click at [128, 323] on div "[STREET_ADDRESS] (PRJ2002826) 2601978" at bounding box center [355, 320] width 657 height 19
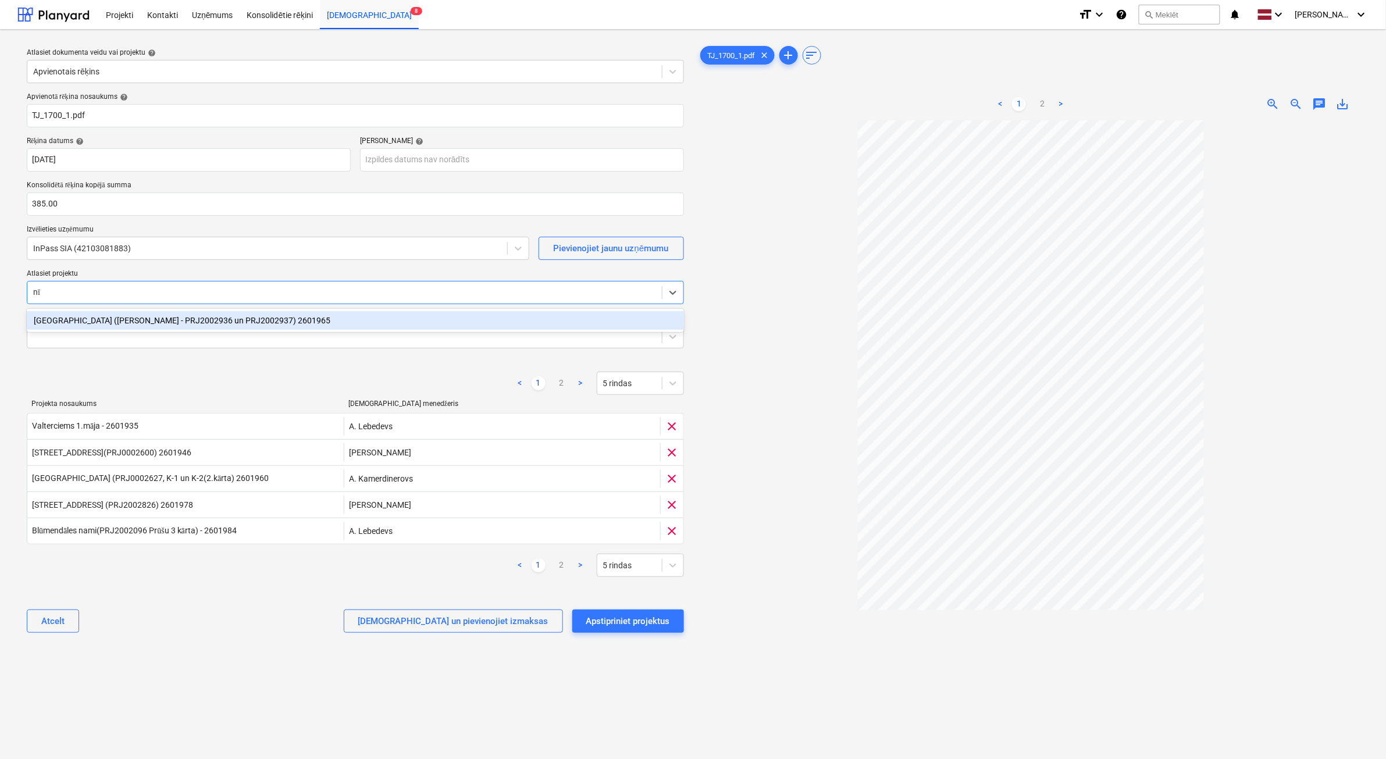
type input "nīc"
click at [128, 323] on div "[GEOGRAPHIC_DATA] (abas ēkas - PRJ2002936 un PRJ2002937) 2601965" at bounding box center [355, 320] width 657 height 19
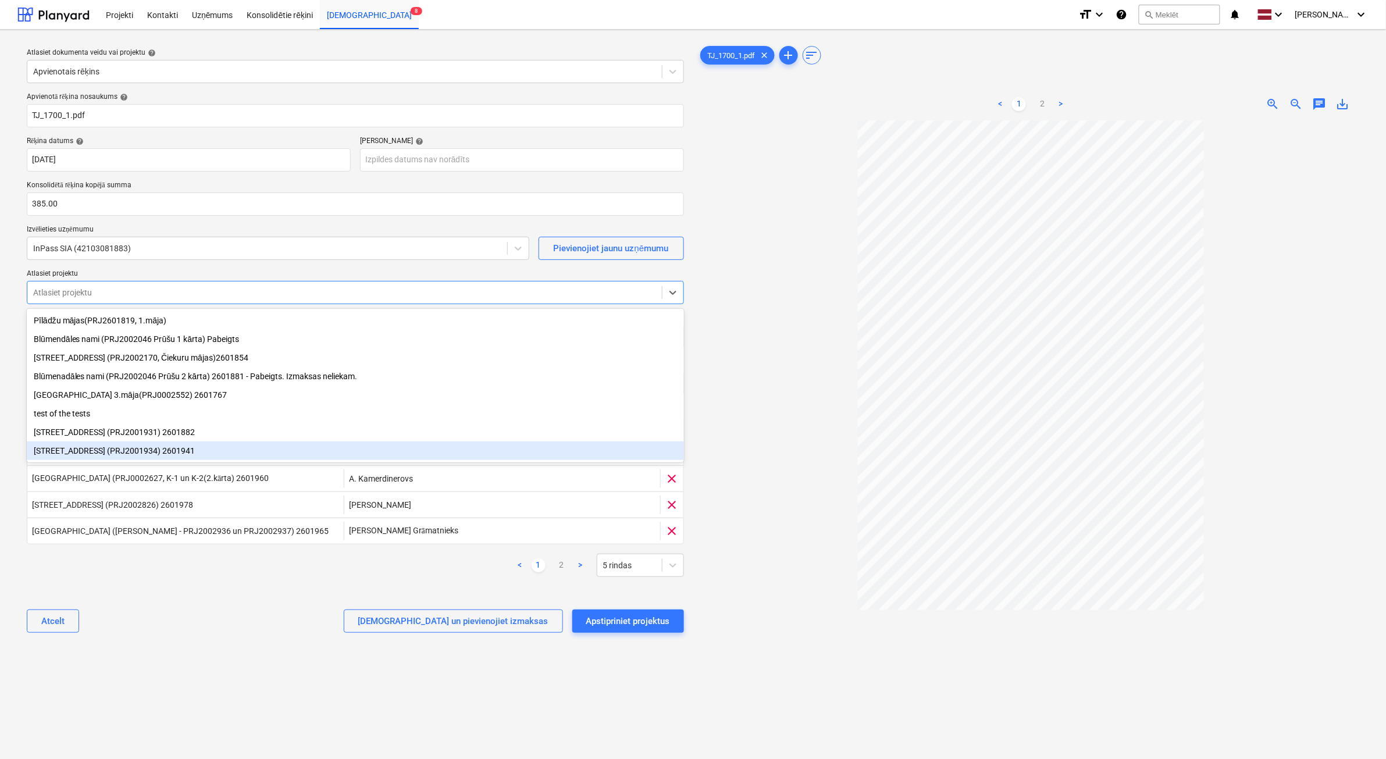
click at [972, 710] on div at bounding box center [1031, 483] width 667 height 727
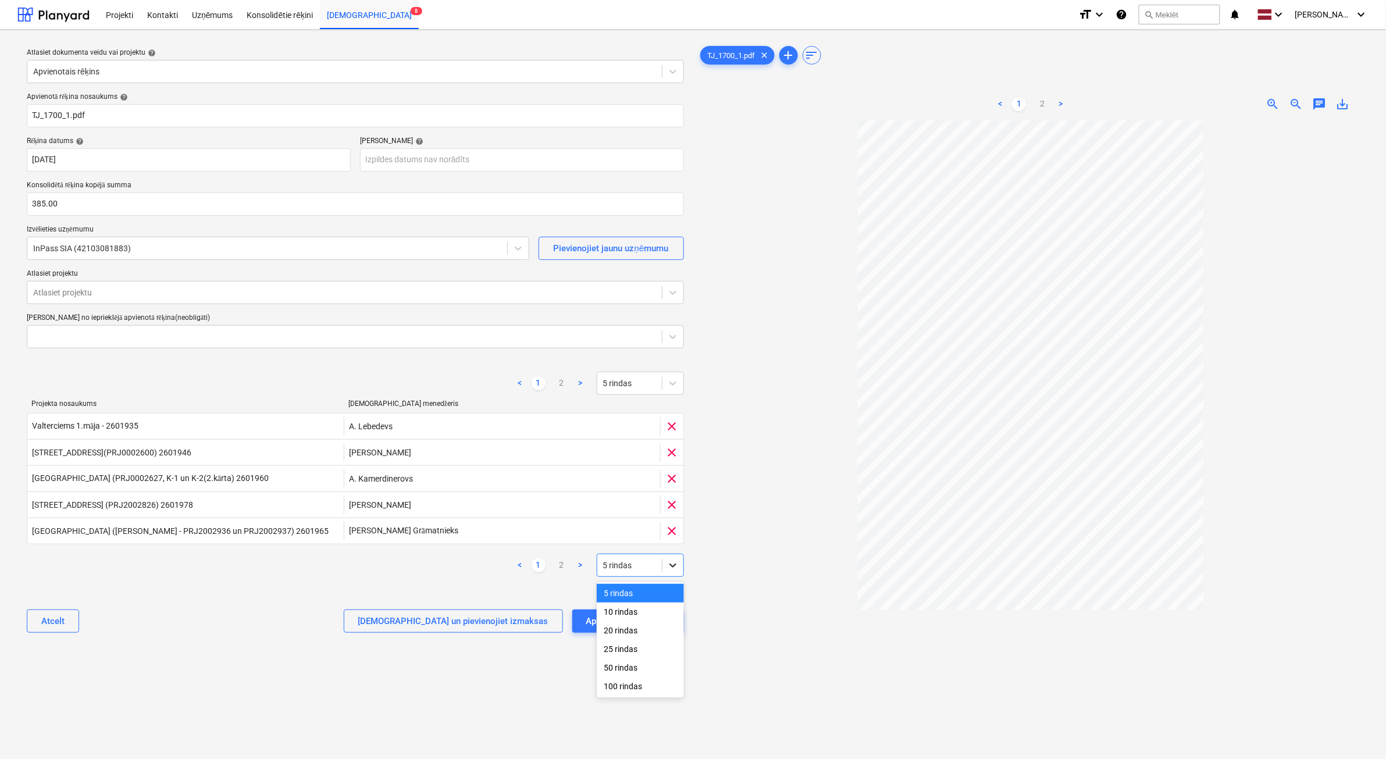
click at [679, 573] on div at bounding box center [673, 565] width 21 height 21
click at [667, 606] on div "10 rindas" at bounding box center [640, 612] width 87 height 19
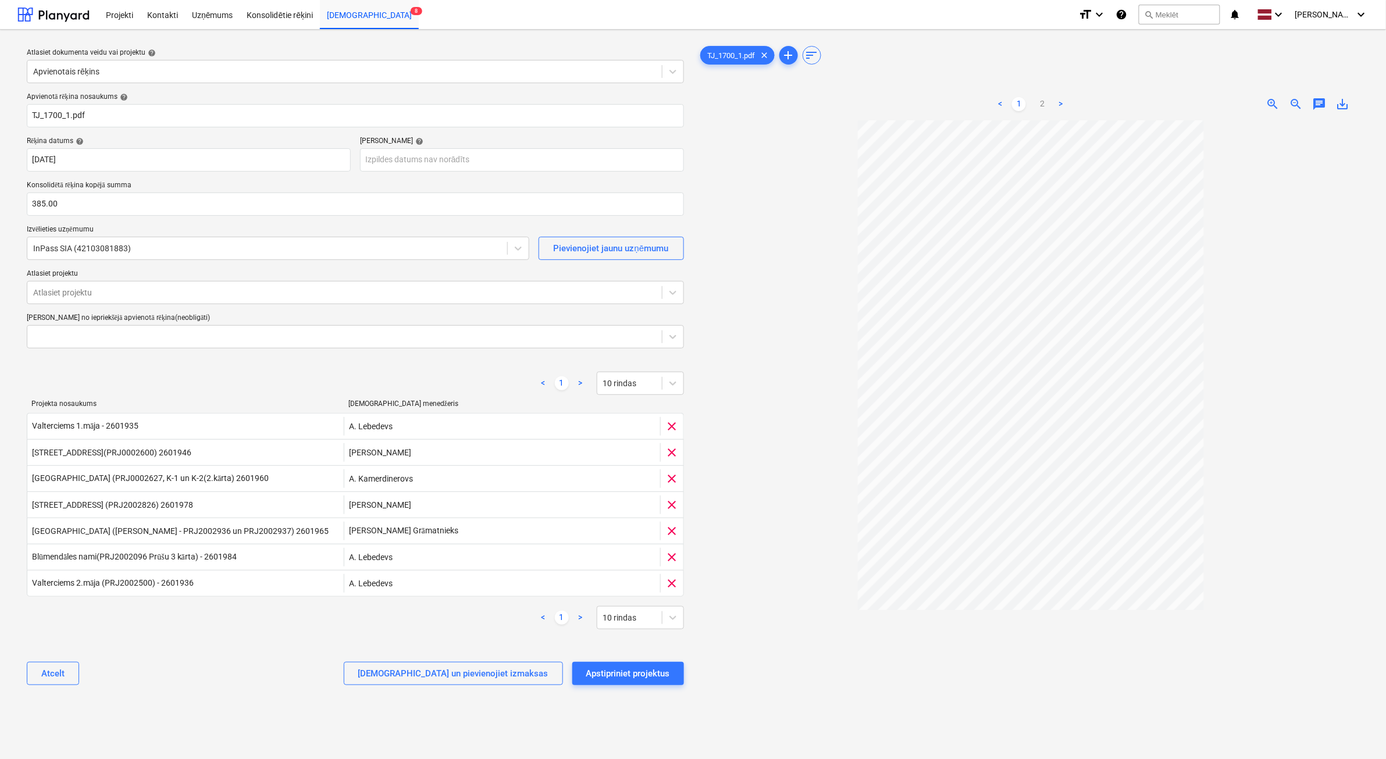
click at [209, 646] on div "Apvienotā rēķina nosaukums help TJ_1700_1.pdf Rēķina datums help 03 Oct 2025 03…" at bounding box center [355, 393] width 667 height 611
click at [771, 714] on div at bounding box center [1031, 483] width 667 height 727
click at [659, 676] on div "Apstipriniet projektus" at bounding box center [628, 673] width 84 height 15
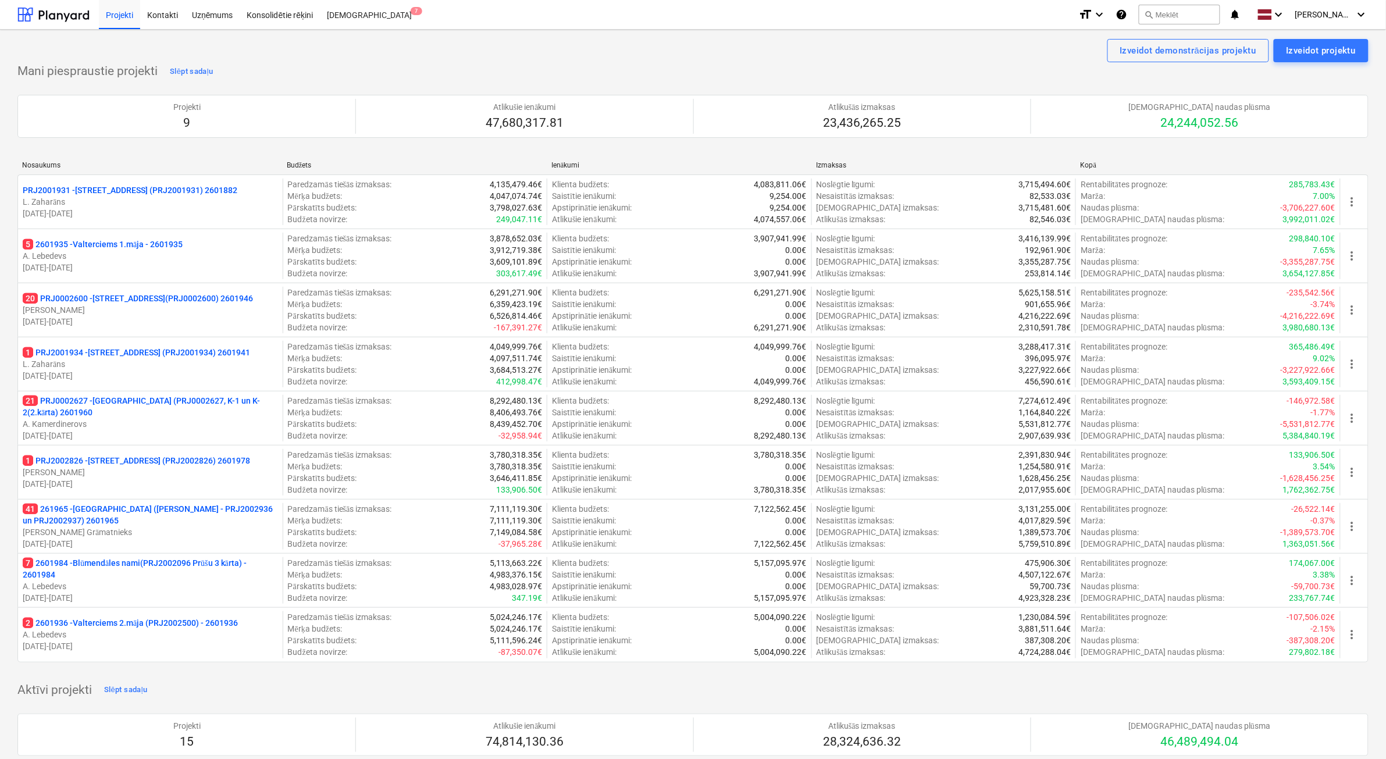
drag, startPoint x: 214, startPoint y: 516, endPoint x: 369, endPoint y: 393, distance: 198.8
click at [213, 516] on p "41 261965 - Nīcgales iela (abas ēkas - PRJ2002936 un PRJ2002937) 2601965" at bounding box center [150, 514] width 255 height 23
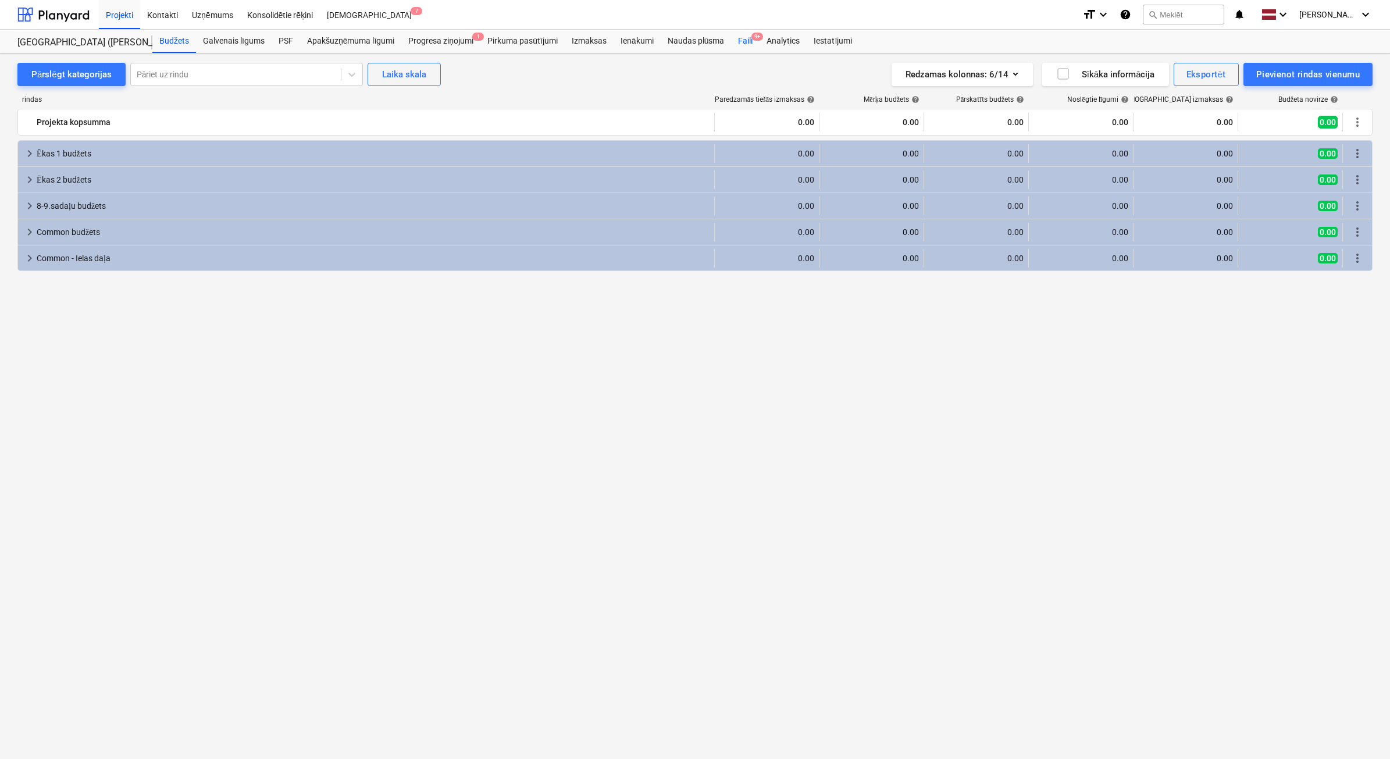
click at [749, 33] on div "Faili 9+" at bounding box center [745, 41] width 29 height 23
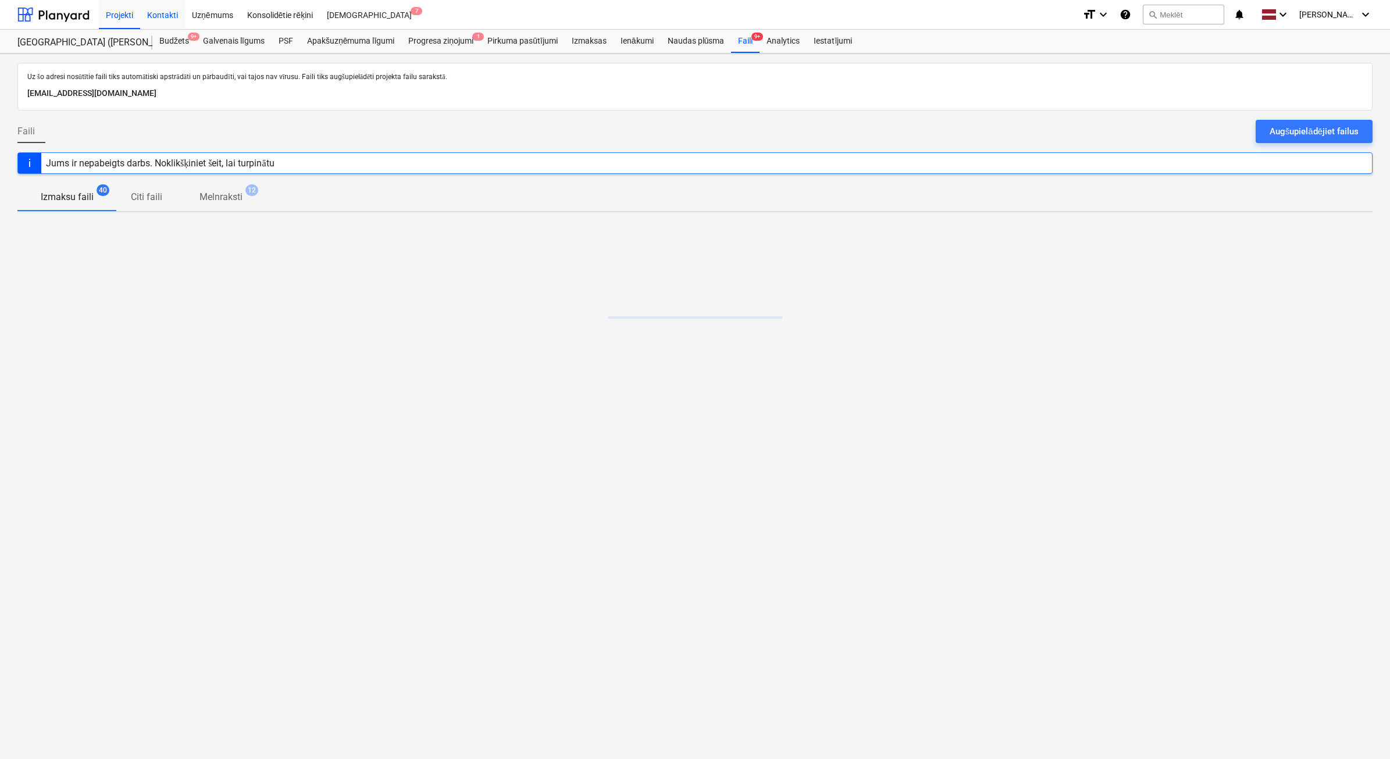
click at [1307, 126] on div "Augšupielādējiet failus" at bounding box center [1314, 131] width 89 height 15
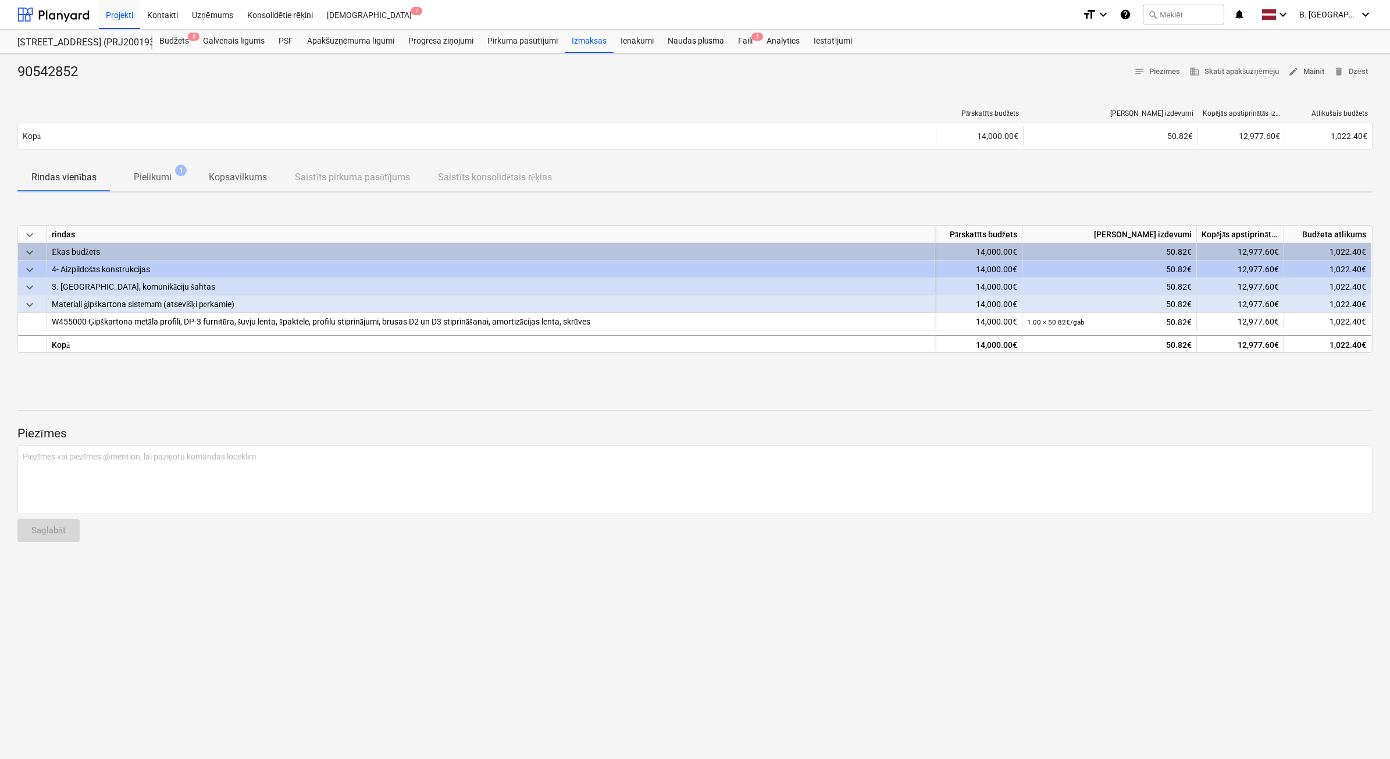
click at [1302, 74] on span "edit Mainīt" at bounding box center [1307, 71] width 36 height 13
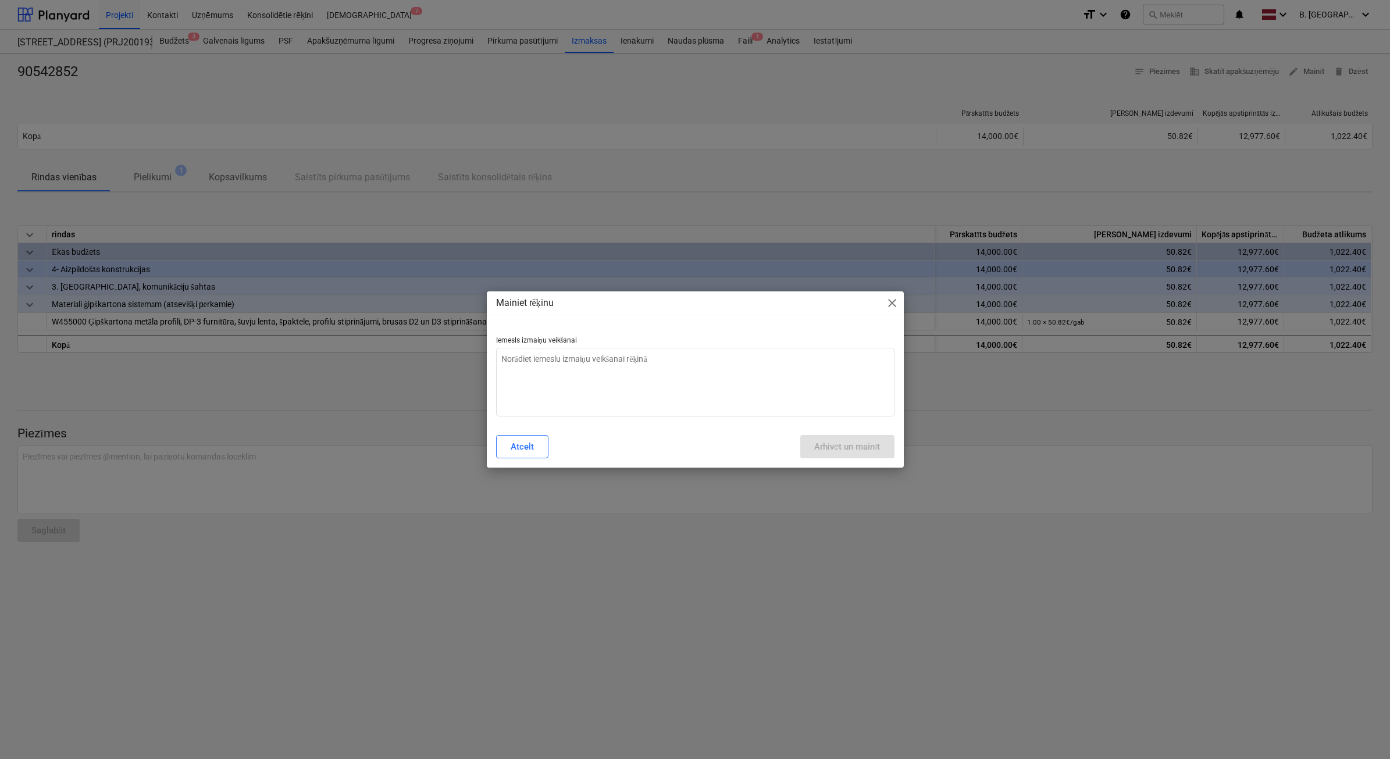
type textarea "x"
click at [586, 391] on textarea at bounding box center [695, 382] width 399 height 69
type textarea "N"
type textarea "x"
type textarea "Ne"
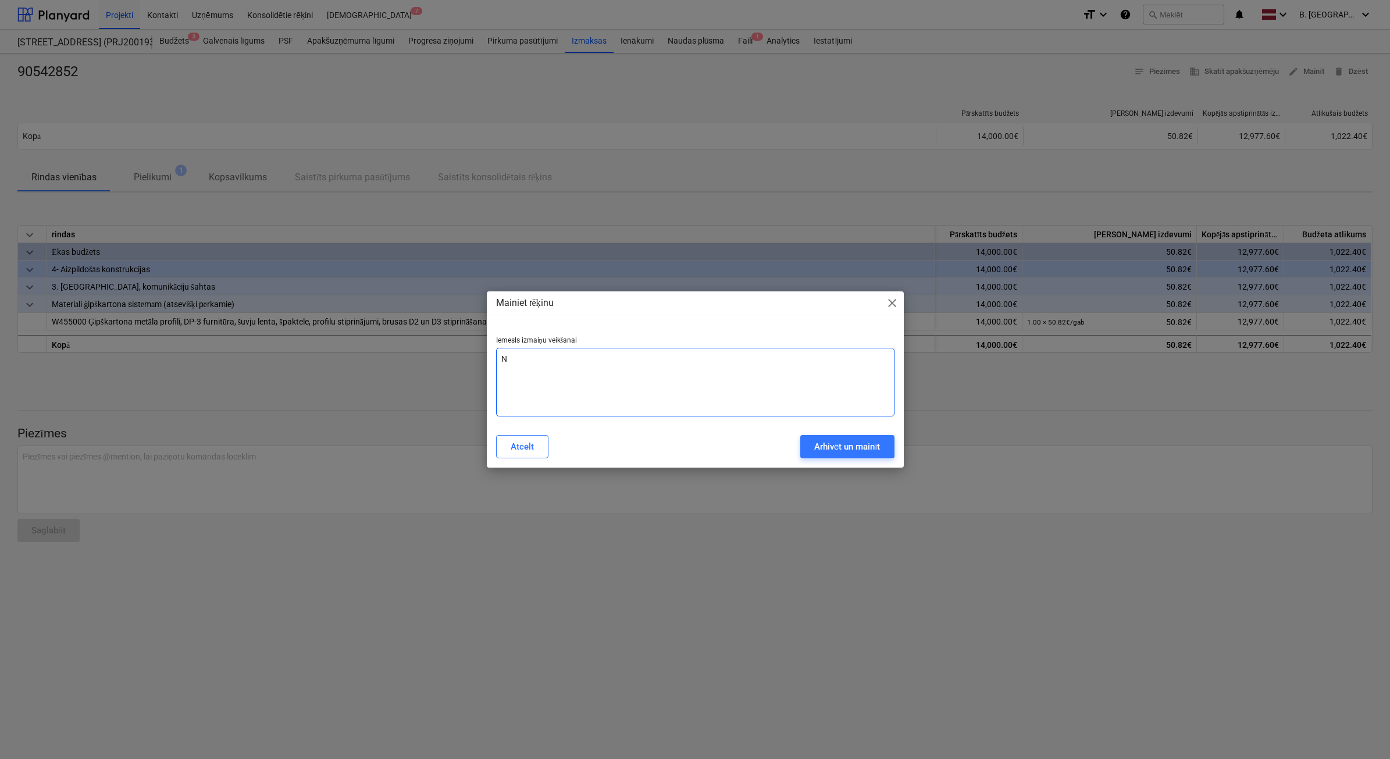
type textarea "x"
type textarea "Nep"
type textarea "x"
type textarea "Nepa"
type textarea "x"
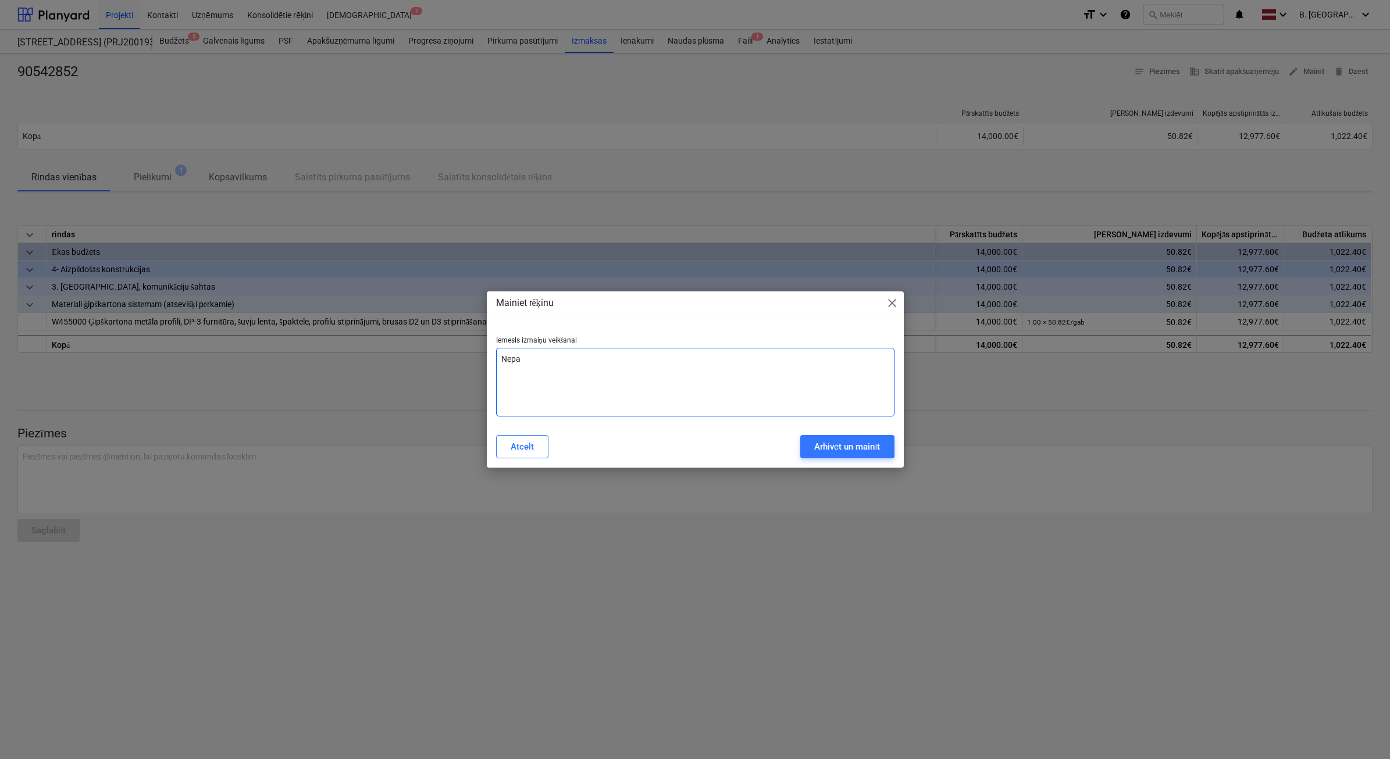
type textarea "Nepar"
type textarea "x"
type textarea "Nepare"
type textarea "x"
type textarea "Neparei"
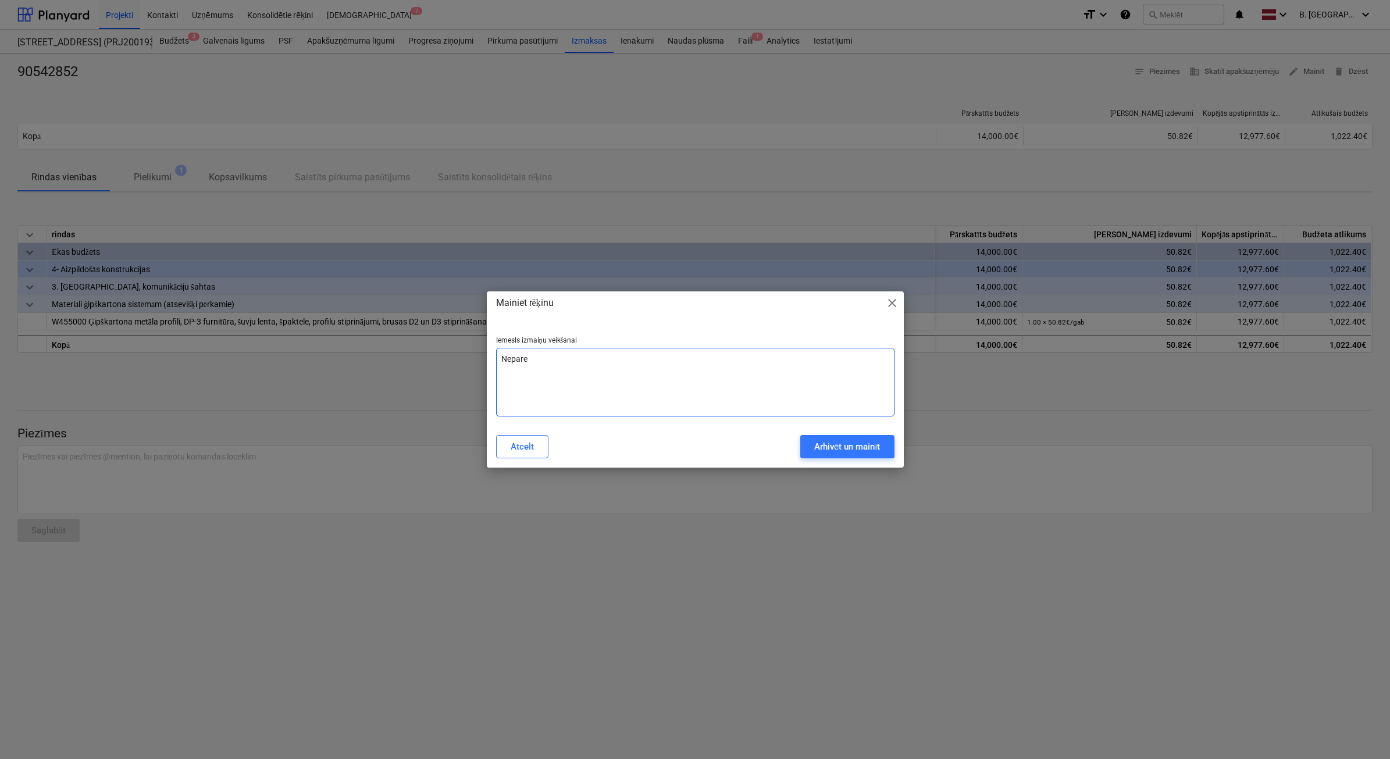
type textarea "x"
type textarea "Nepareiz"
type textarea "x"
type textarea "Nepareiza"
type textarea "x"
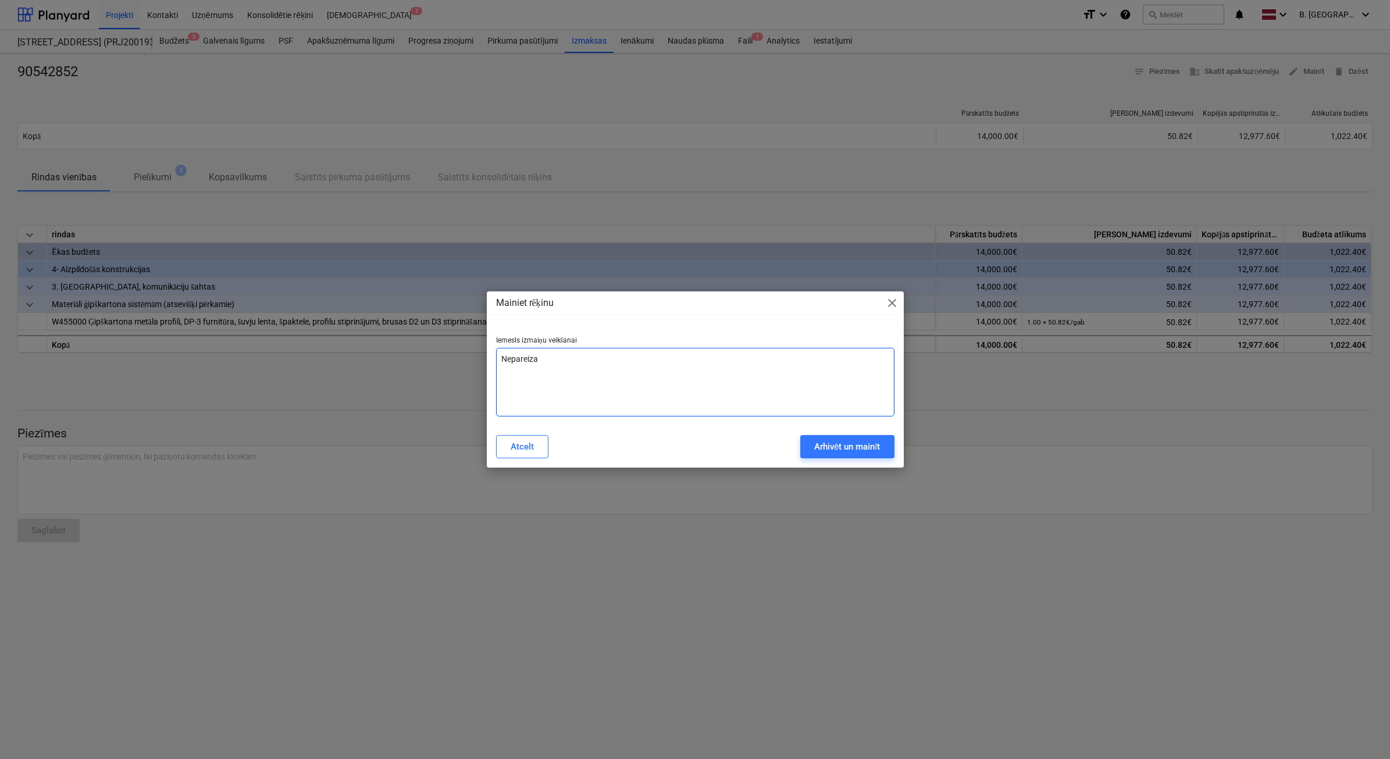
type textarea "Nepareiza"
type textarea "x"
type textarea "Nepareiza s"
type textarea "x"
type textarea "Nepareiza su"
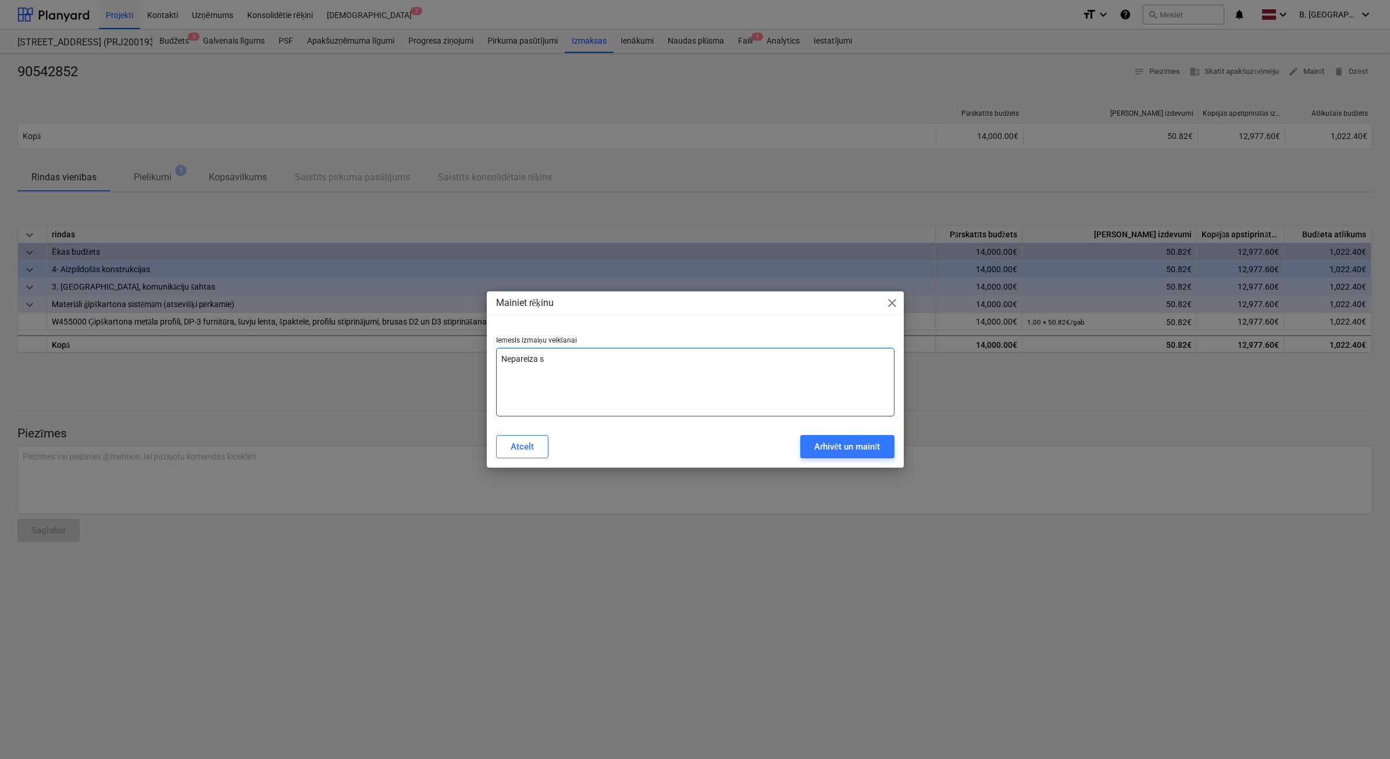
type textarea "x"
type textarea "Nepareiza sum"
type textarea "x"
type textarea "Nepareiza summ"
type textarea "x"
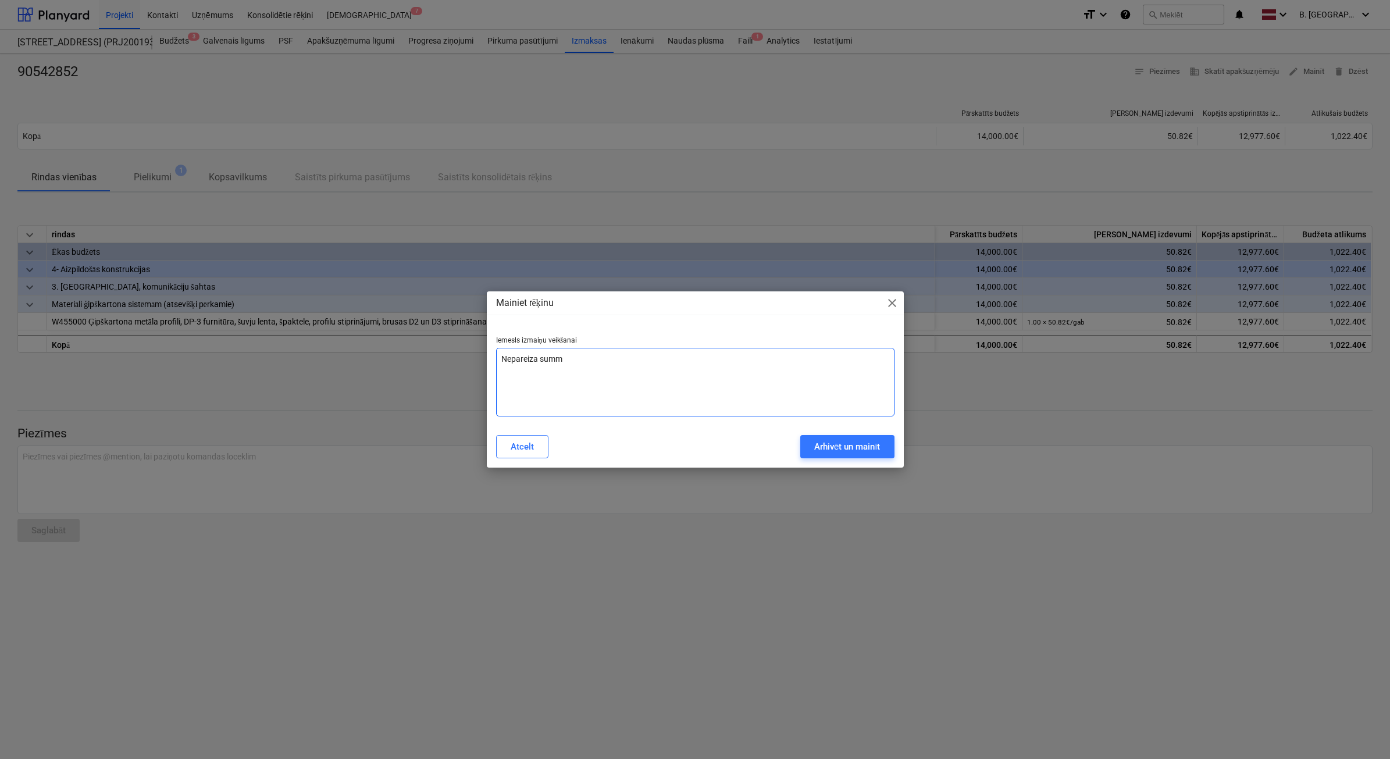
type textarea "Nepareiza summa"
type textarea "x"
type textarea "Nepareiza summa"
click at [853, 432] on div "Atcelt Arhivēt un mainīt" at bounding box center [695, 446] width 412 height 33
click at [851, 439] on button "Arhivēt un mainīt" at bounding box center [847, 446] width 94 height 23
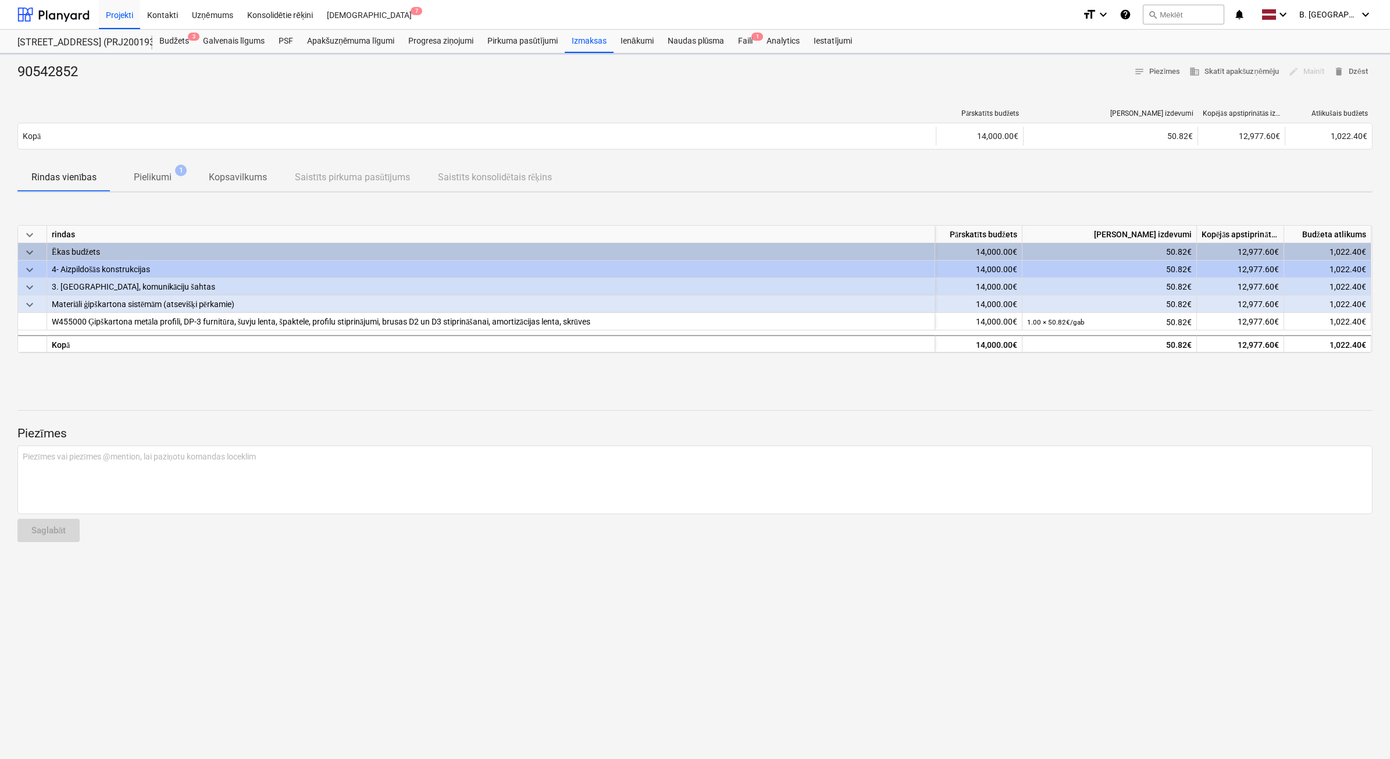
type textarea "x"
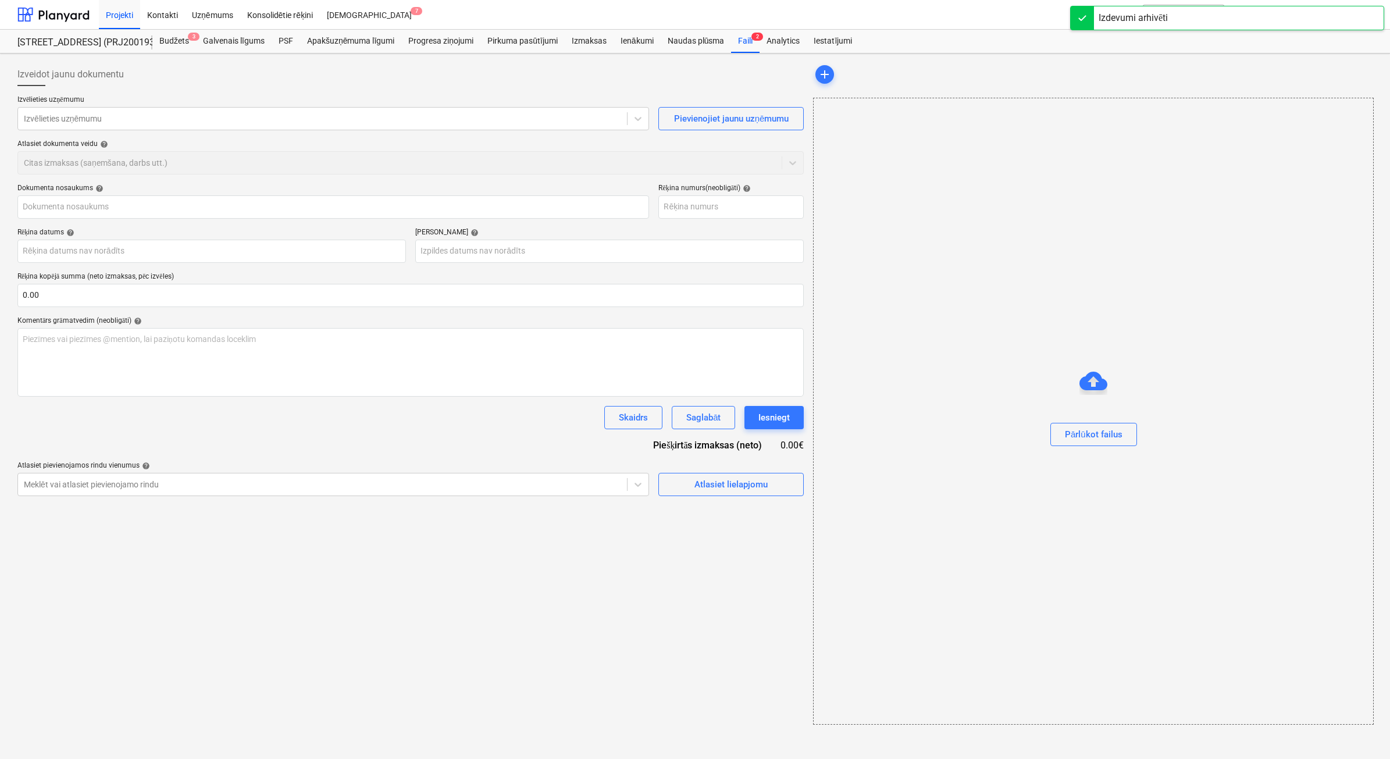
type input "90542852"
type input "30 Sep 2025"
type input "30 Oct 2025"
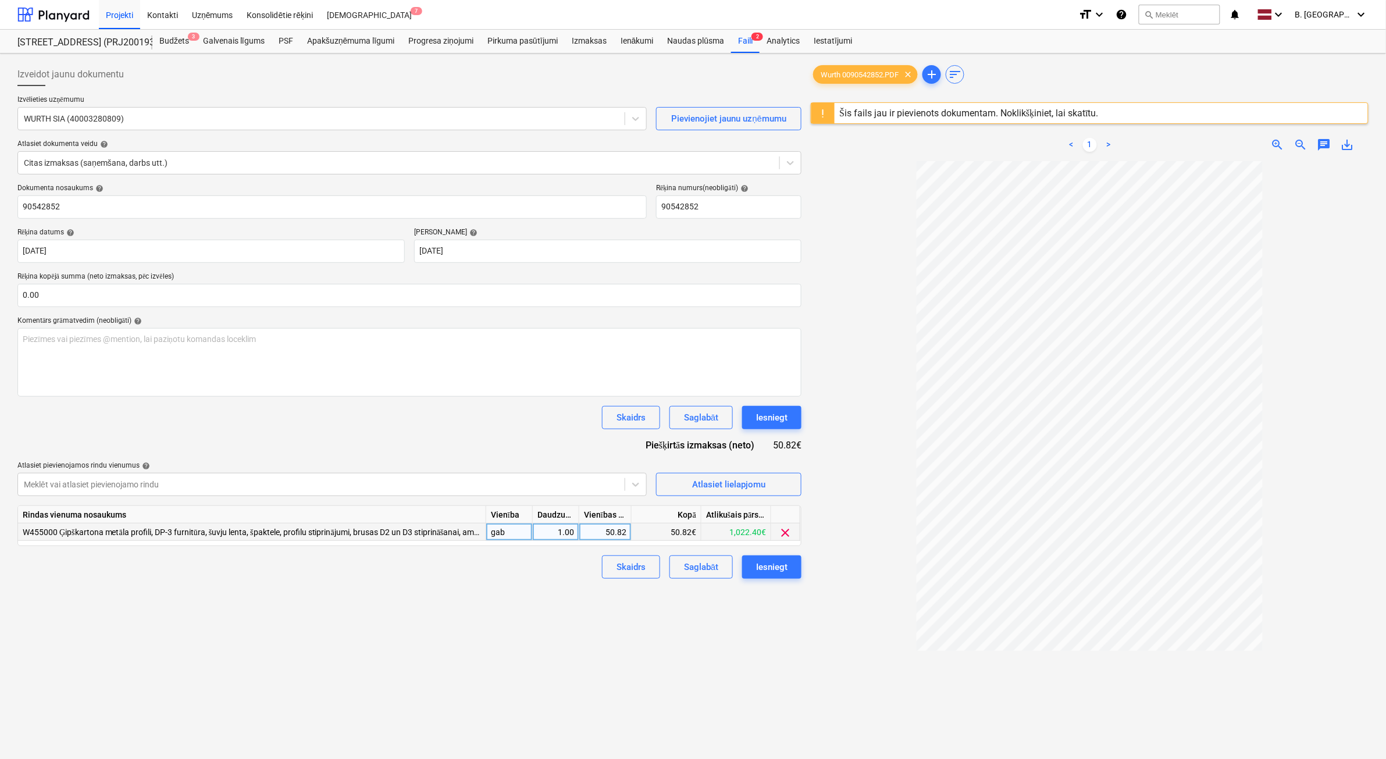
click at [607, 536] on div "50.82" at bounding box center [605, 532] width 42 height 17
click at [597, 536] on div "50.82" at bounding box center [605, 532] width 42 height 17
type input "42"
drag, startPoint x: 703, startPoint y: 686, endPoint x: 725, endPoint y: 661, distance: 33.8
click at [704, 686] on div "Izveidot jaunu dokumentu Izvēlieties uzņēmumu WURTH SIA (40003280809) Pievienoj…" at bounding box center [410, 475] width 794 height 834
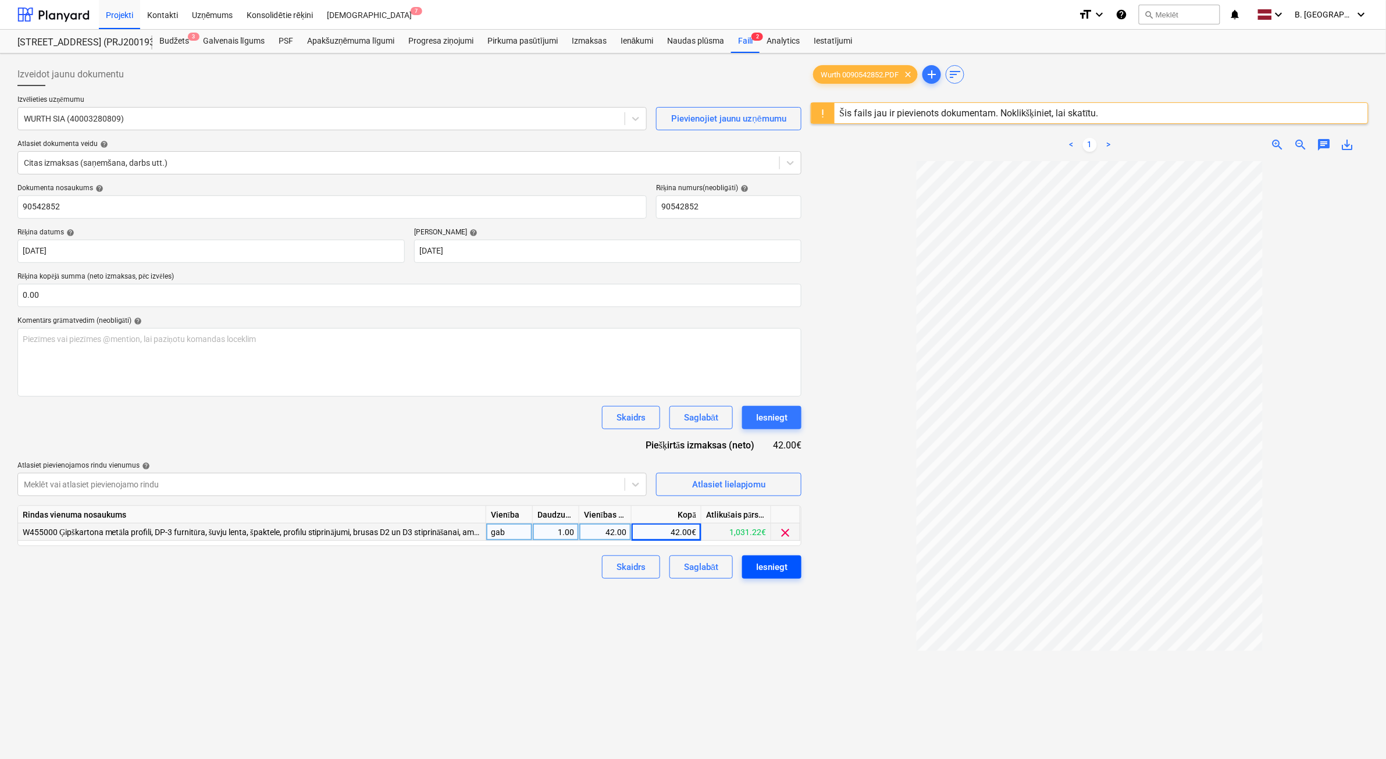
click at [790, 567] on button "Iesniegt" at bounding box center [771, 567] width 59 height 23
